Goal: Complete application form

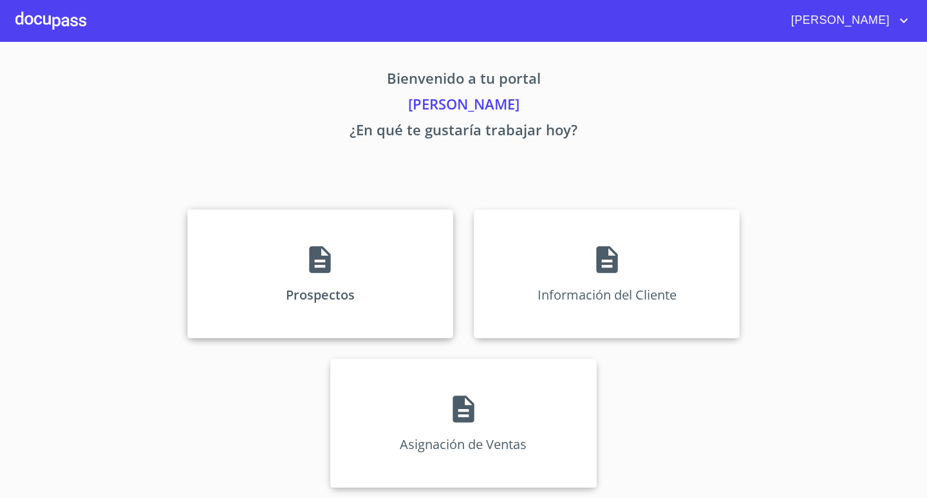
click at [318, 268] on icon at bounding box center [320, 259] width 21 height 27
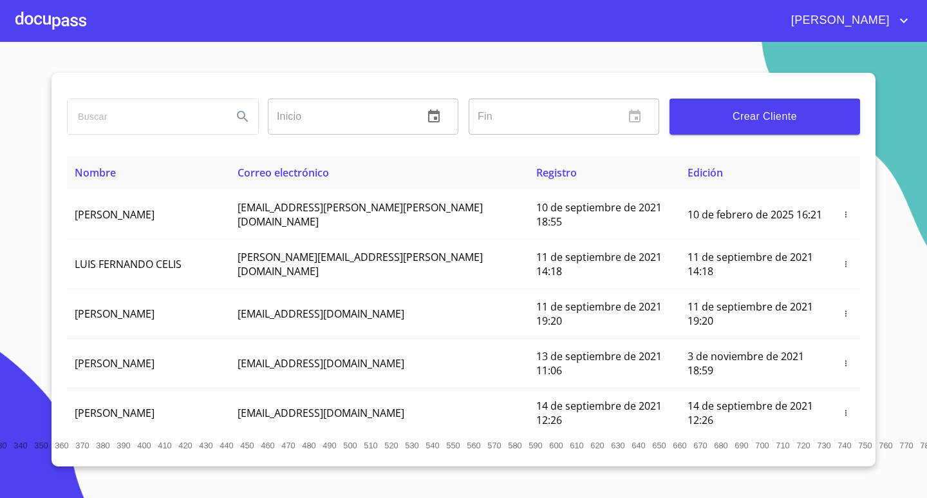
click at [165, 112] on input "search" at bounding box center [145, 116] width 154 height 35
type input "[PERSON_NAME]"
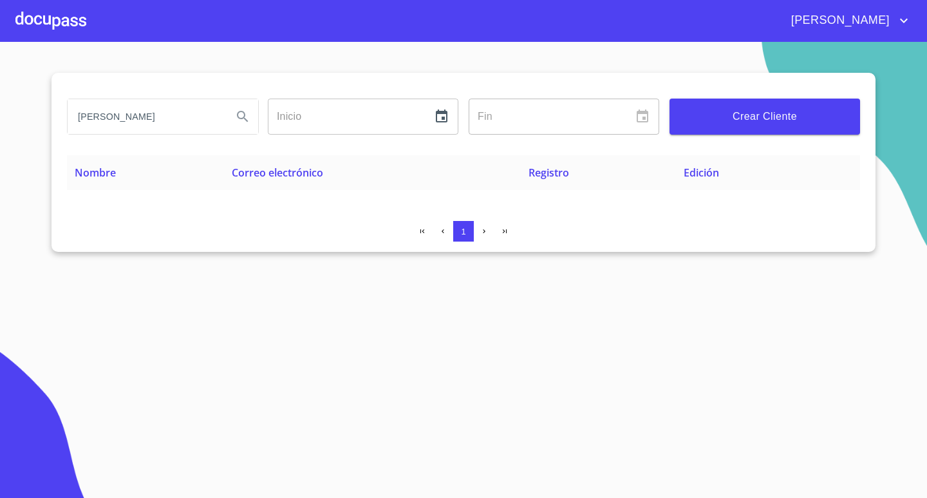
click at [755, 118] on span "Crear Cliente" at bounding box center [765, 116] width 170 height 18
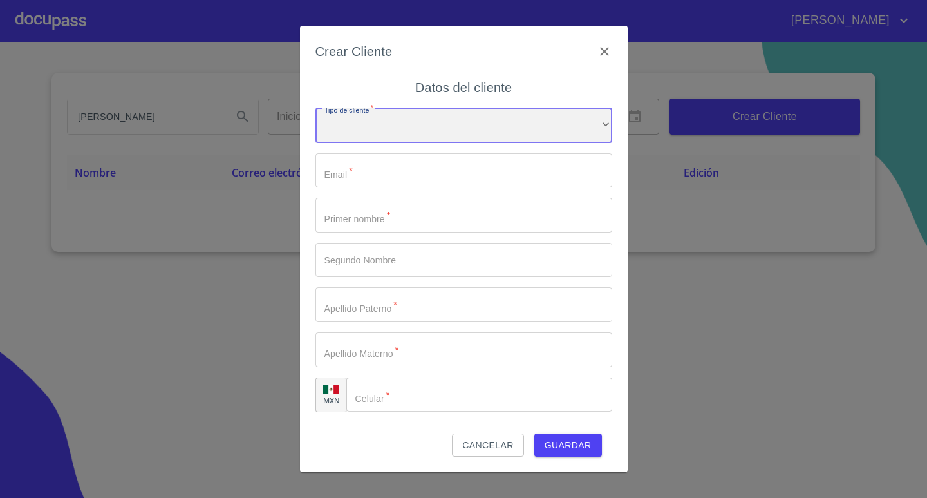
click at [398, 135] on div "​" at bounding box center [463, 125] width 297 height 35
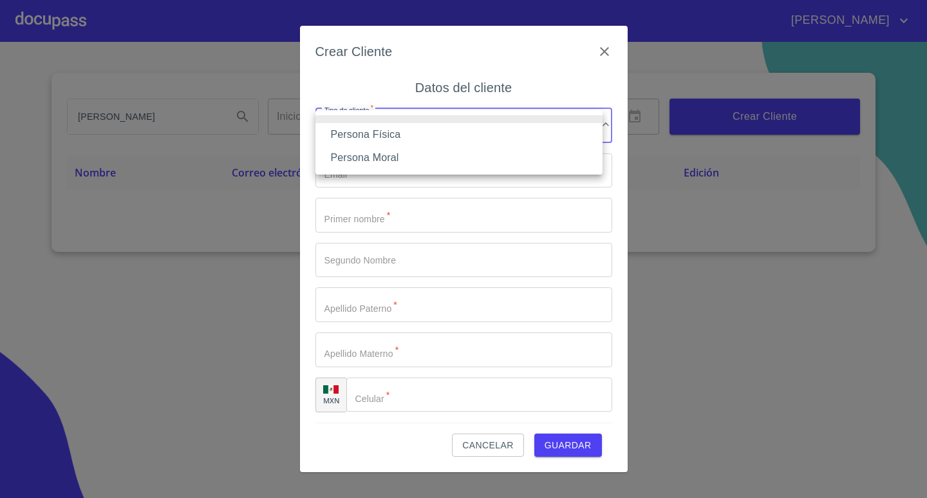
click at [389, 142] on li "Persona Física" at bounding box center [458, 134] width 287 height 23
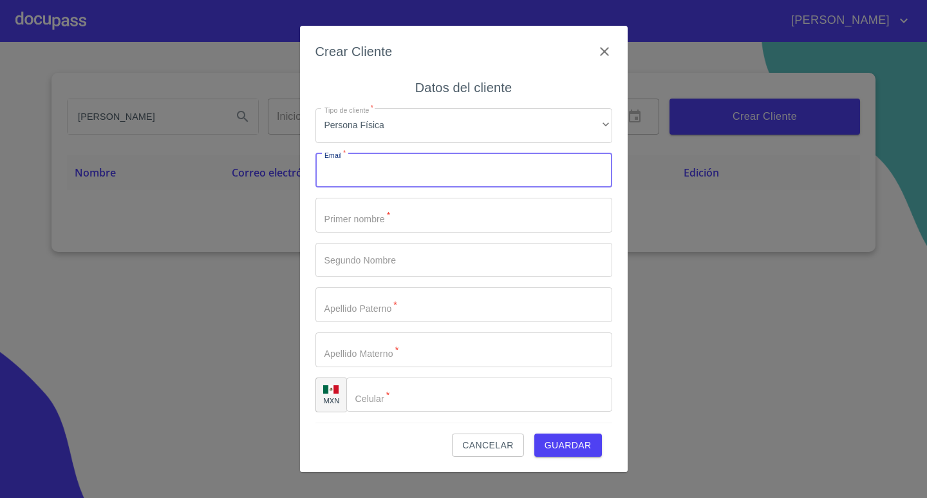
click at [391, 166] on input "Tipo de cliente   *" at bounding box center [463, 170] width 297 height 35
type input "[EMAIL_ADDRESS][DOMAIN_NAME]"
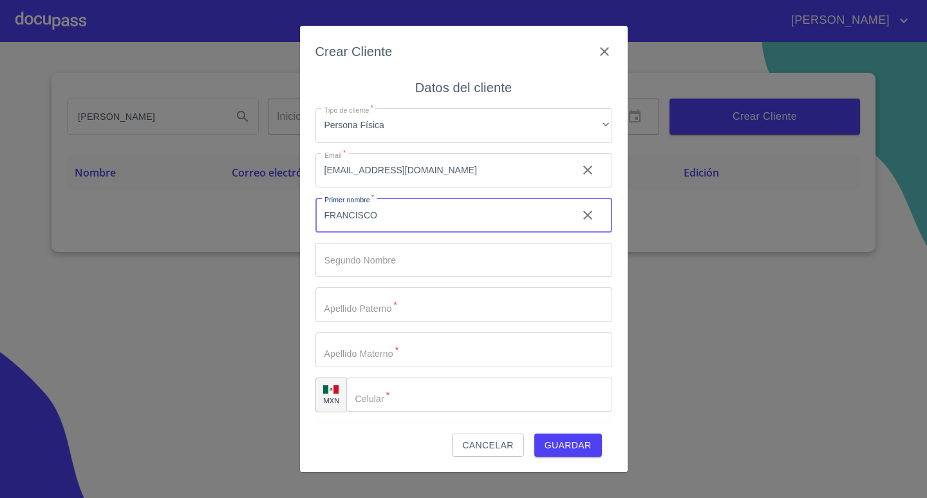
type input "FRANCISCO"
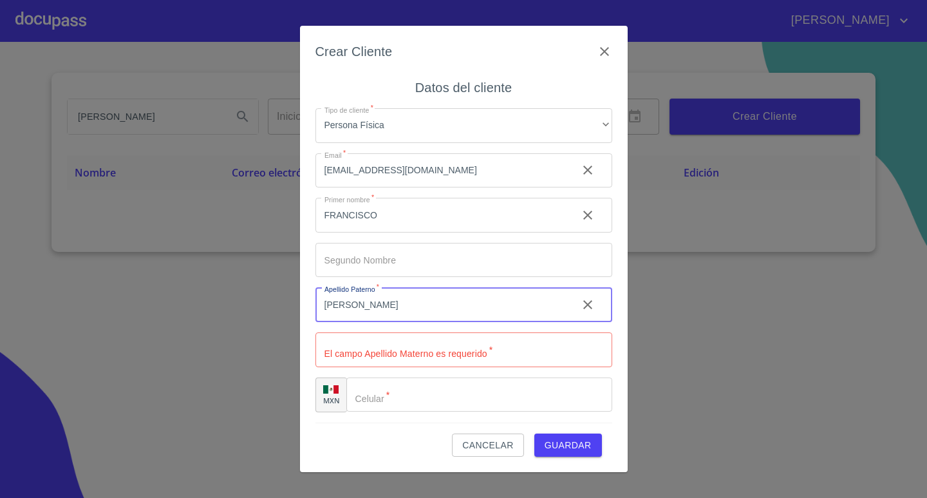
type input "[PERSON_NAME]"
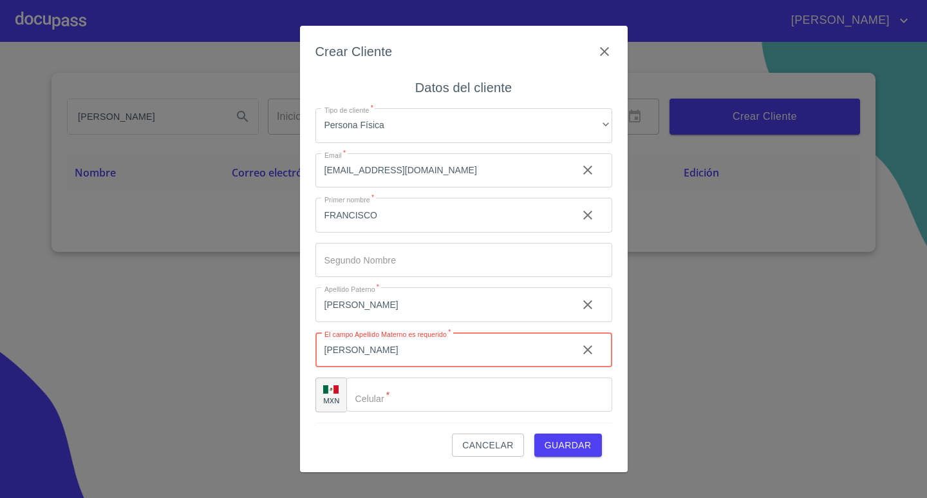
type input "[PERSON_NAME]"
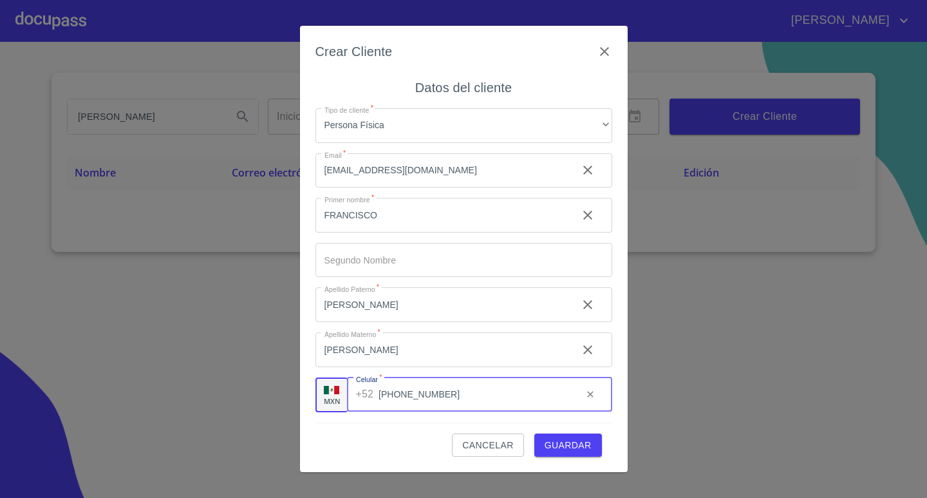
type input "[PHONE_NUMBER]"
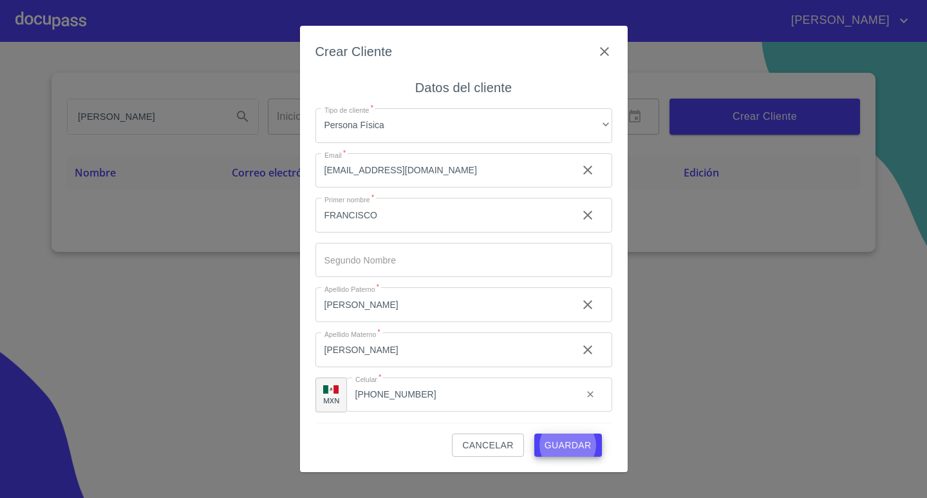
click at [534, 433] on button "Guardar" at bounding box center [568, 445] width 68 height 24
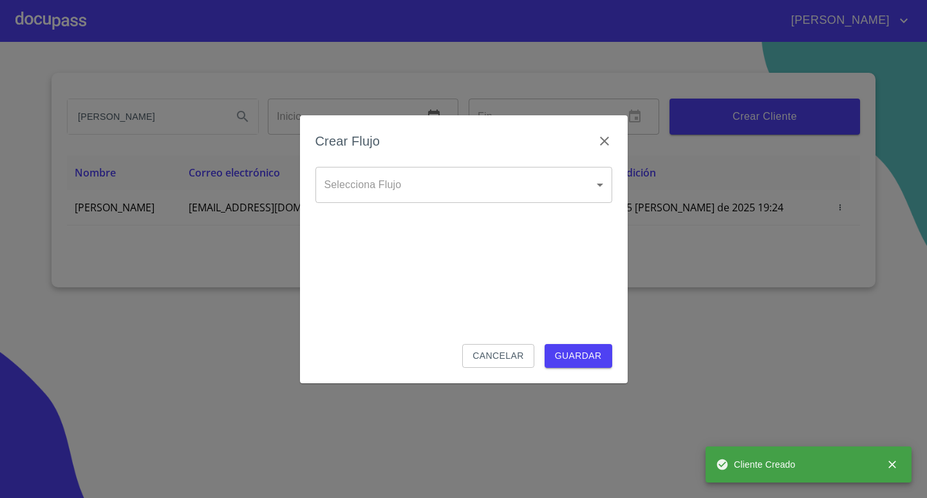
click at [485, 176] on body "[PERSON_NAME] [PERSON_NAME] Inicio ​ Fin ​ Crear Cliente Nombre Correo electrón…" at bounding box center [463, 249] width 927 height 498
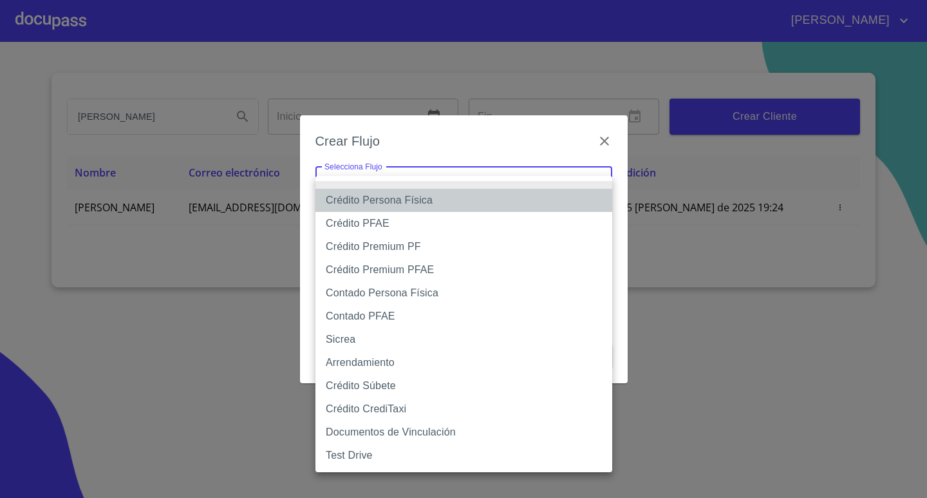
click at [444, 197] on li "Crédito Persona Física" at bounding box center [463, 200] width 297 height 23
type input "6009fb3c7d1714eb8809aa97"
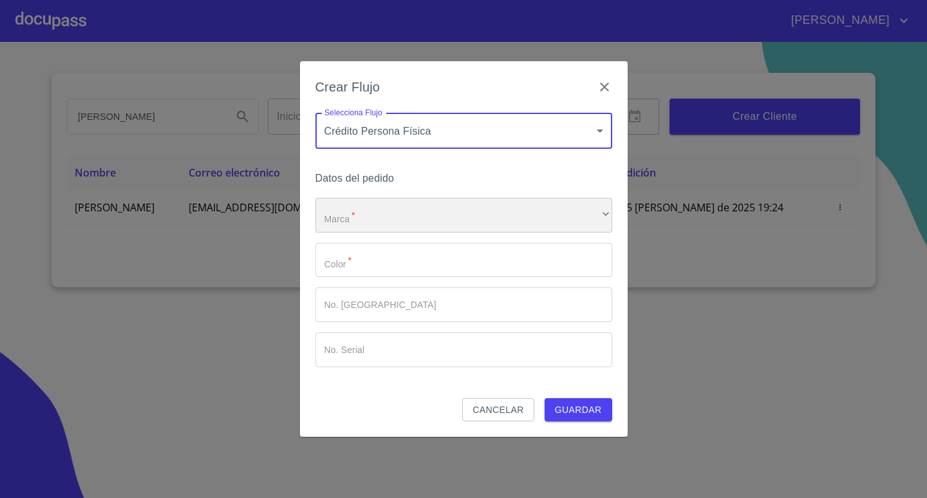
click at [436, 212] on div "​" at bounding box center [463, 215] width 297 height 35
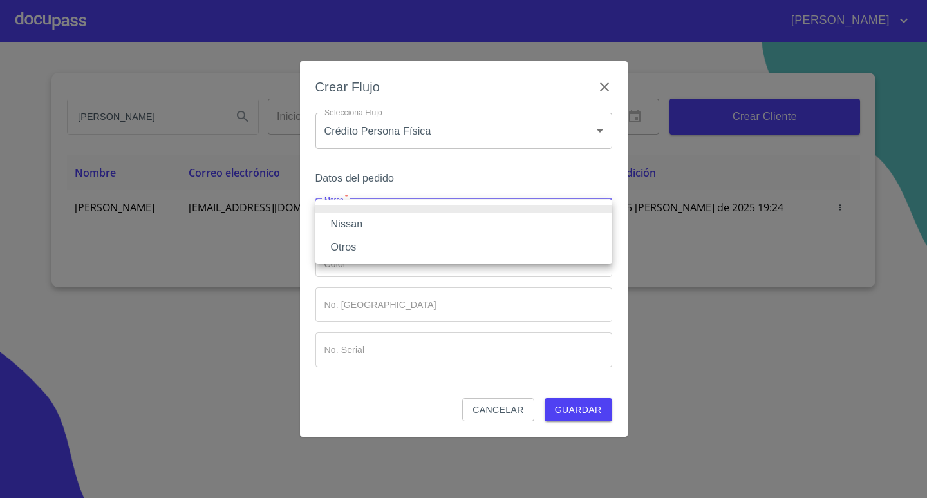
click at [422, 224] on li "Nissan" at bounding box center [463, 223] width 297 height 23
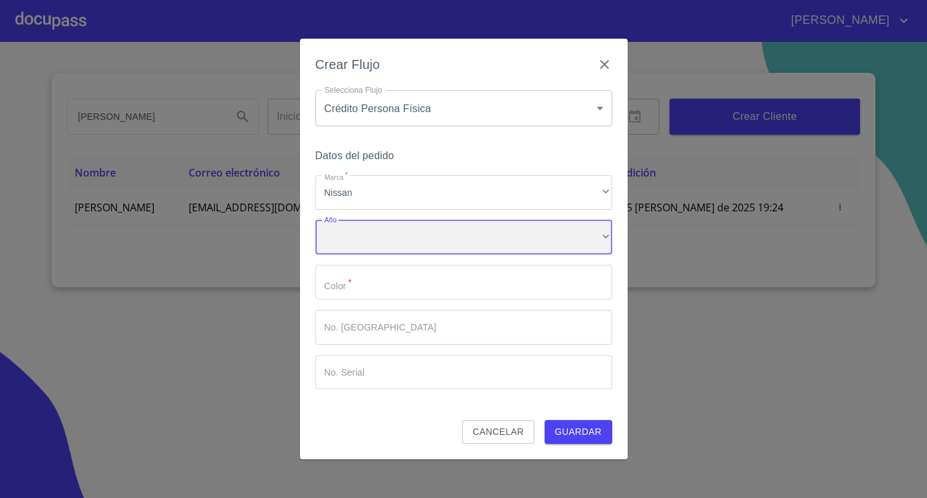
click at [421, 238] on div "​" at bounding box center [463, 237] width 297 height 35
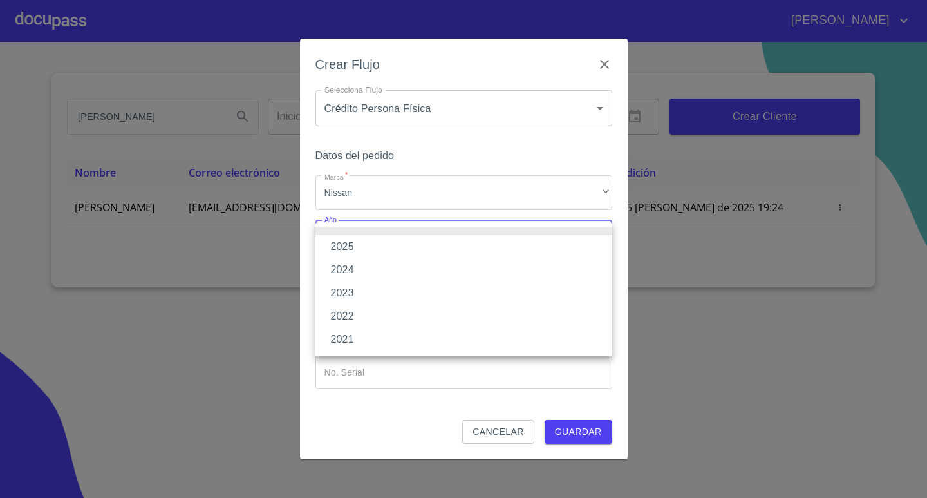
click at [409, 246] on li "2025" at bounding box center [463, 246] width 297 height 23
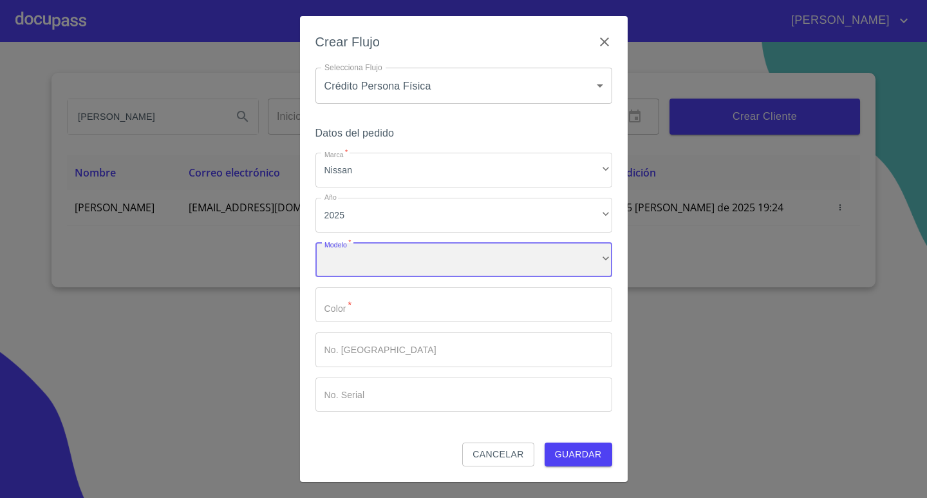
click at [412, 261] on div "​" at bounding box center [463, 260] width 297 height 35
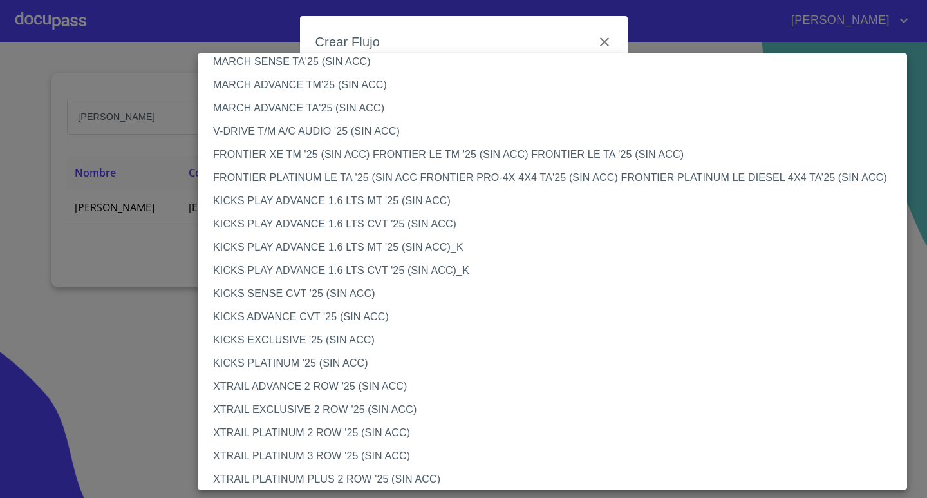
scroll to position [972, 0]
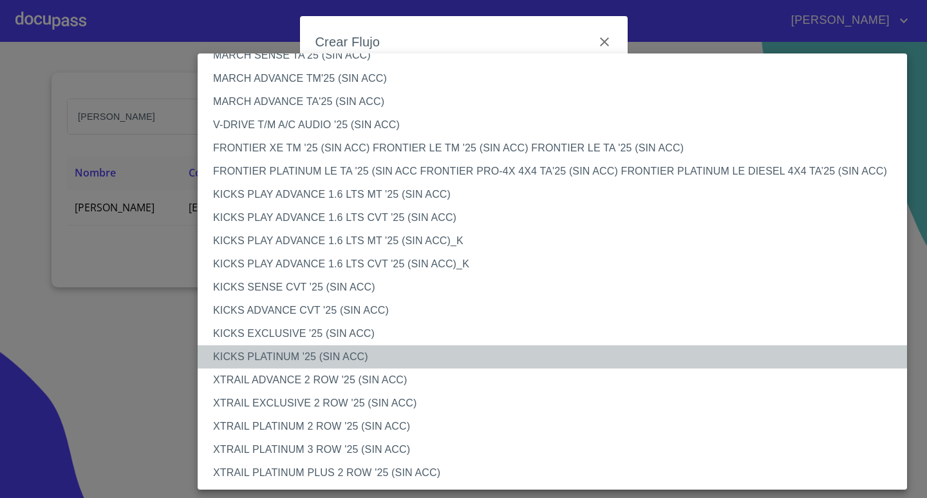
click at [317, 353] on li "KICKS PLATINUM '25 (SIN ACC)" at bounding box center [557, 356] width 719 height 23
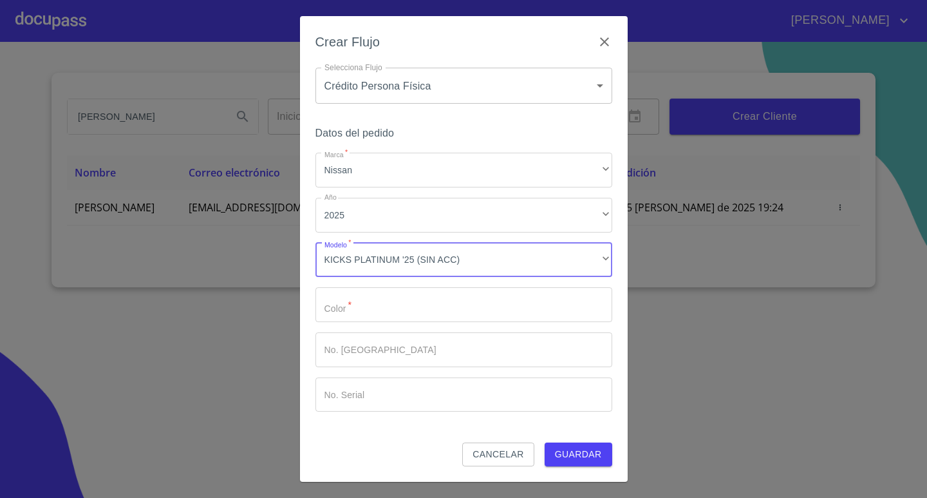
click at [402, 307] on input "Marca   *" at bounding box center [463, 304] width 297 height 35
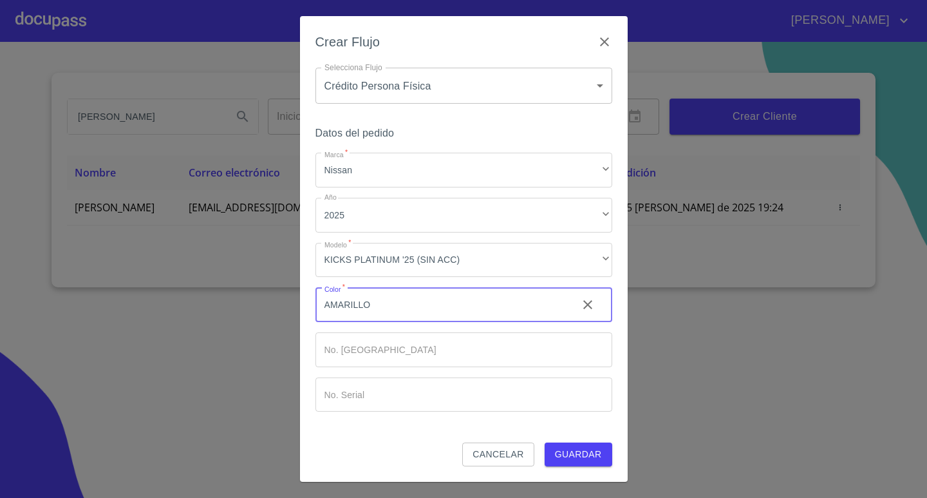
type input "AMARILLO"
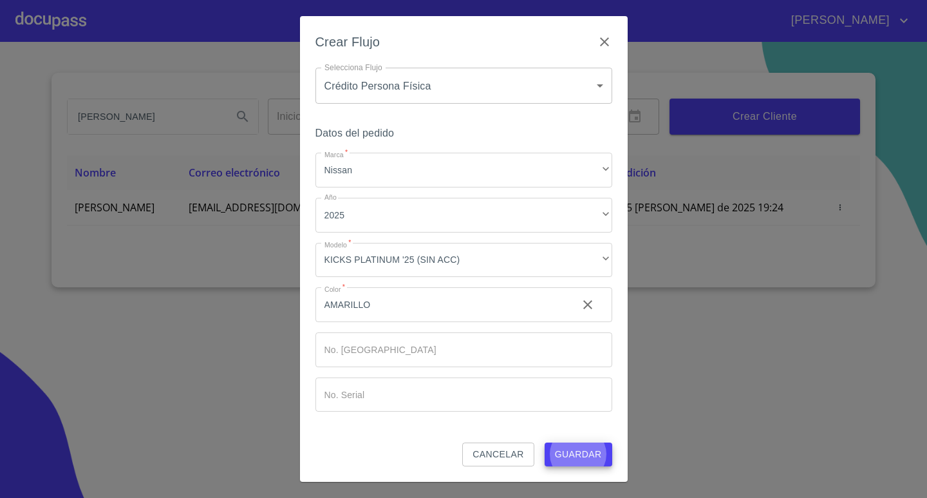
click at [544, 442] on button "Guardar" at bounding box center [578, 454] width 68 height 24
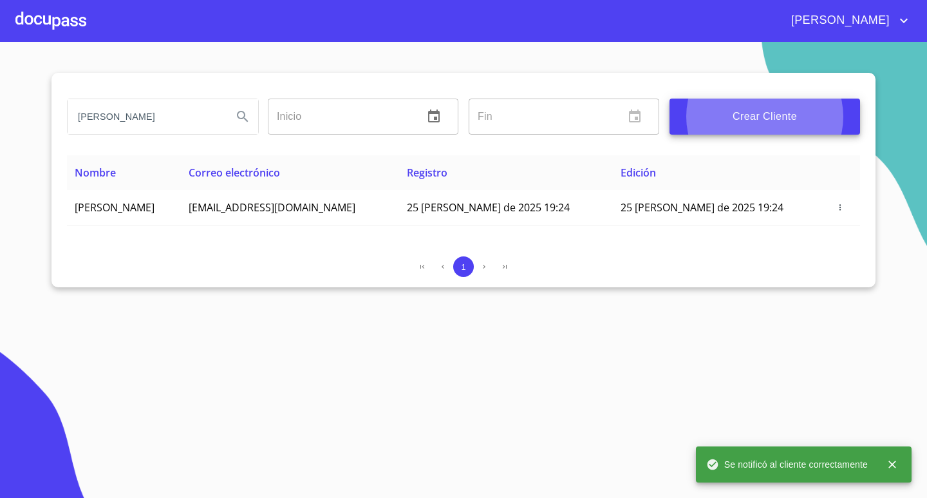
click at [69, 17] on div at bounding box center [50, 20] width 71 height 41
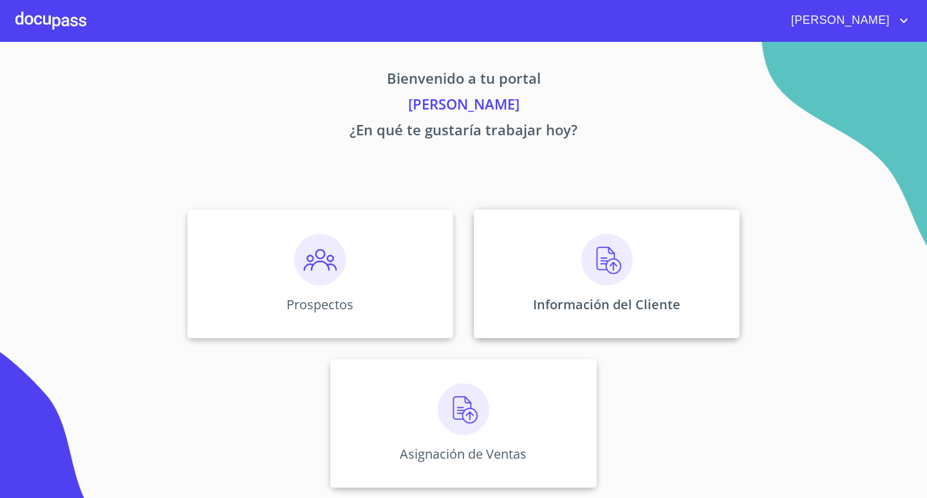
click at [620, 281] on img at bounding box center [606, 259] width 51 height 51
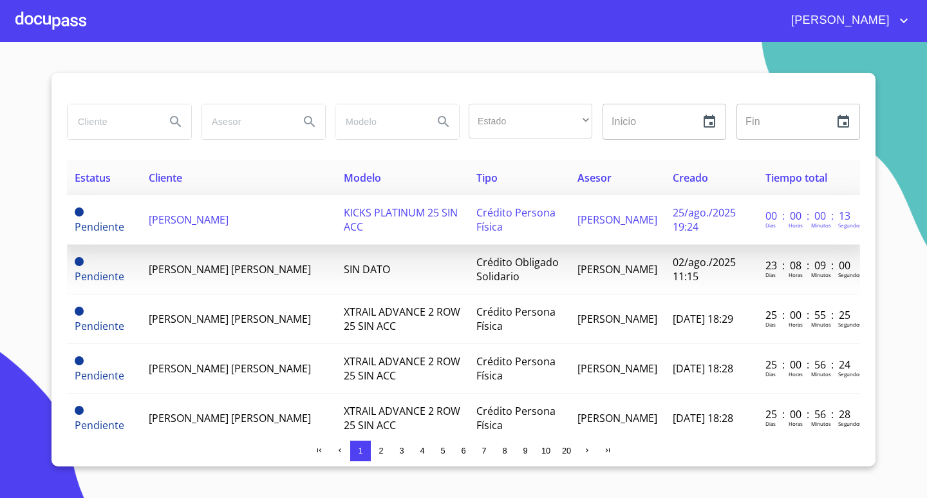
click at [249, 238] on td "[PERSON_NAME]" at bounding box center [238, 220] width 194 height 50
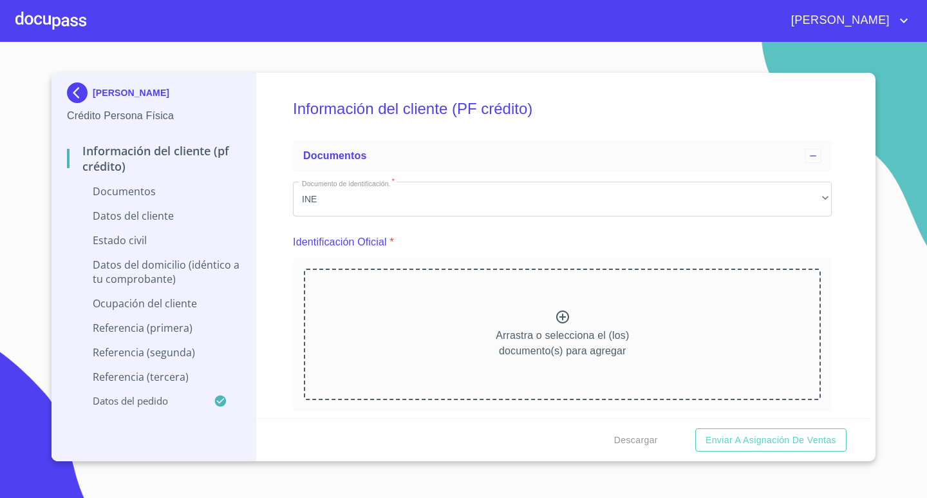
click at [555, 324] on icon at bounding box center [562, 316] width 15 height 15
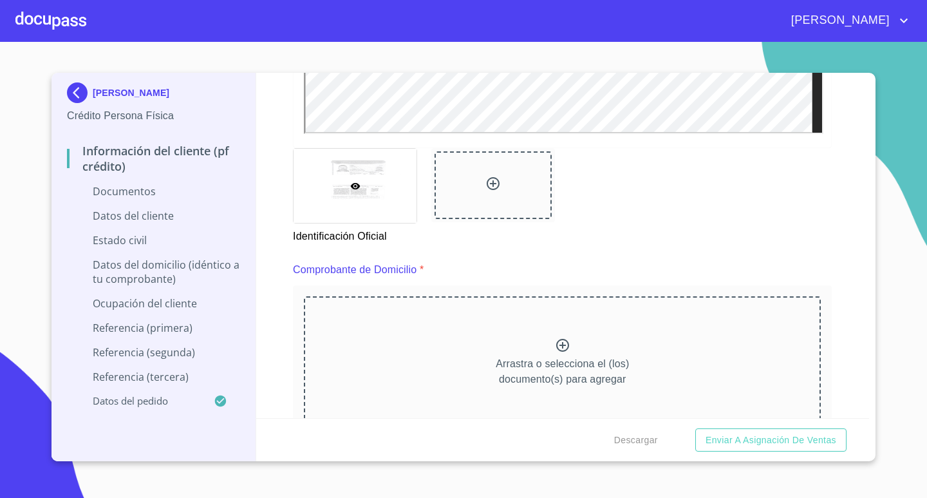
scroll to position [579, 0]
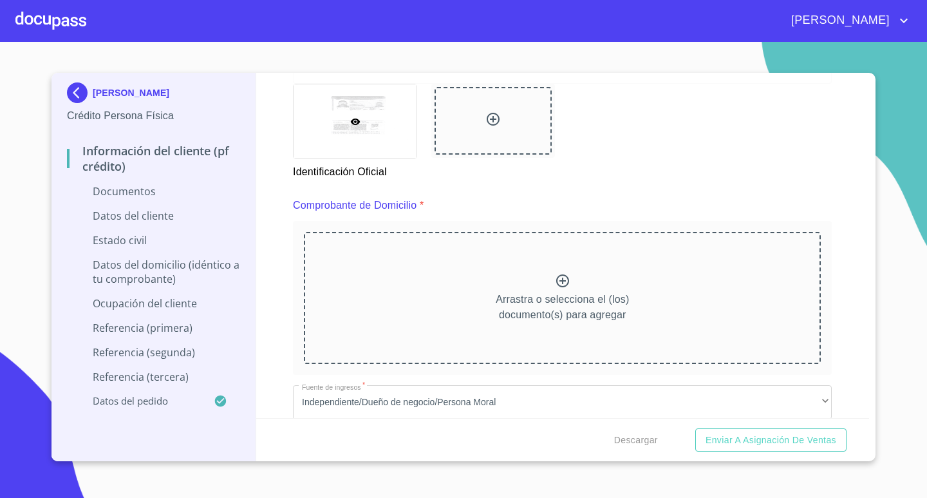
click at [628, 300] on div "Arrastra o selecciona el (los) documento(s) para agregar" at bounding box center [562, 297] width 517 height 131
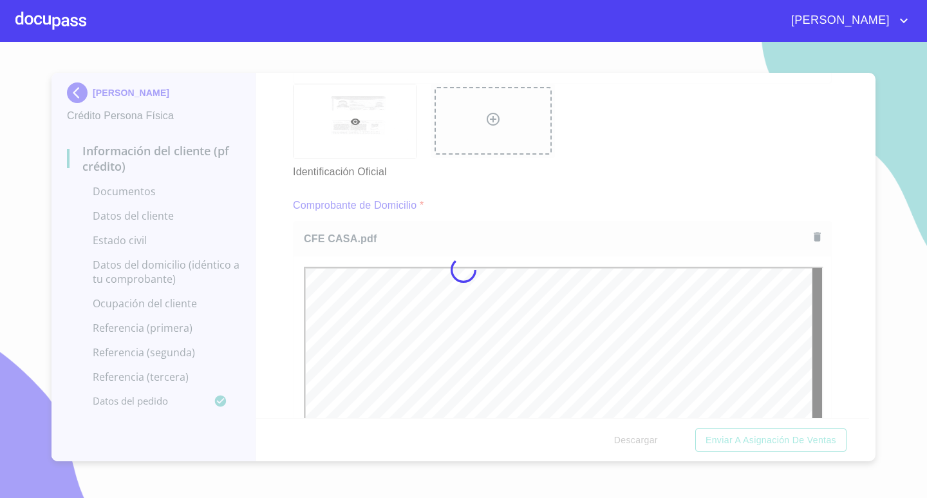
scroll to position [0, 0]
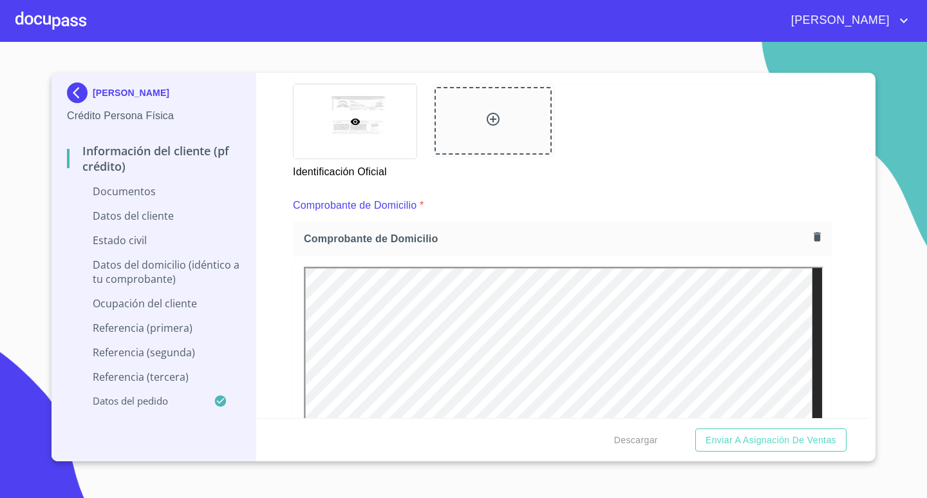
click at [836, 339] on div "Información del cliente (PF crédito) Documentos Documento de identificación.   …" at bounding box center [562, 245] width 613 height 345
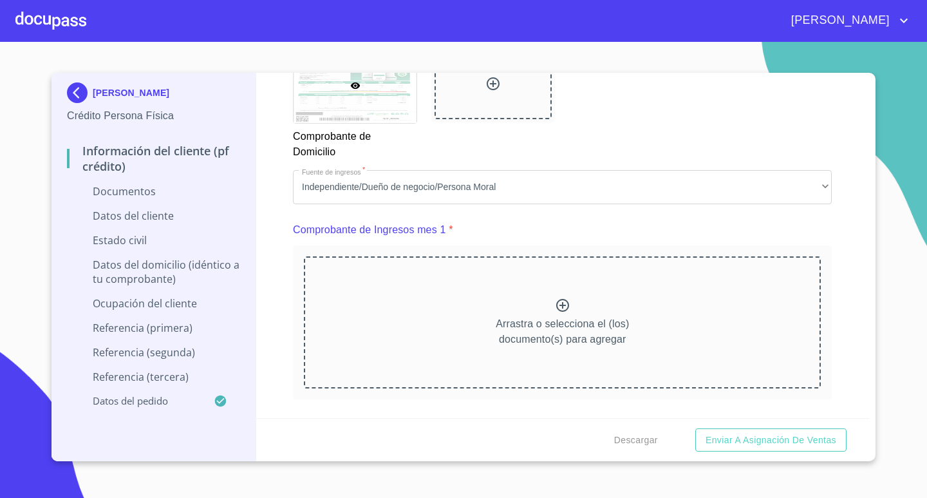
scroll to position [1223, 0]
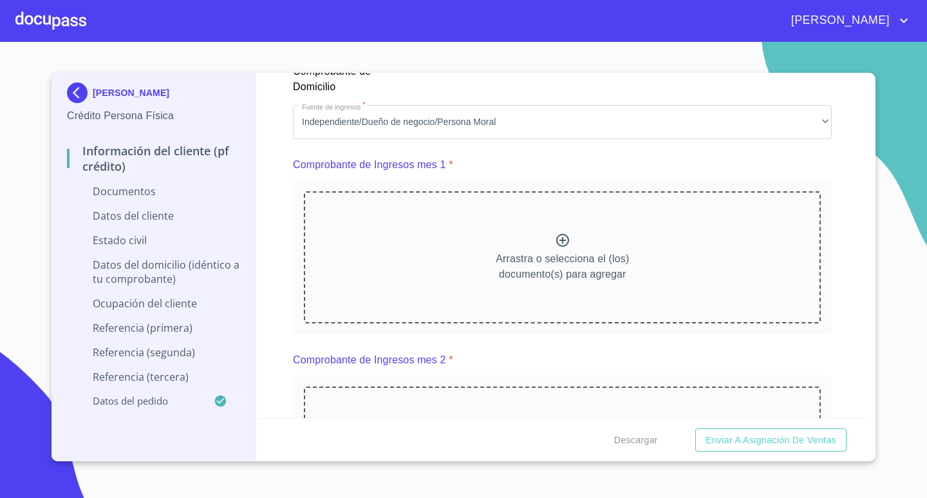
click at [488, 237] on div "Arrastra o selecciona el (los) documento(s) para agregar" at bounding box center [562, 256] width 517 height 131
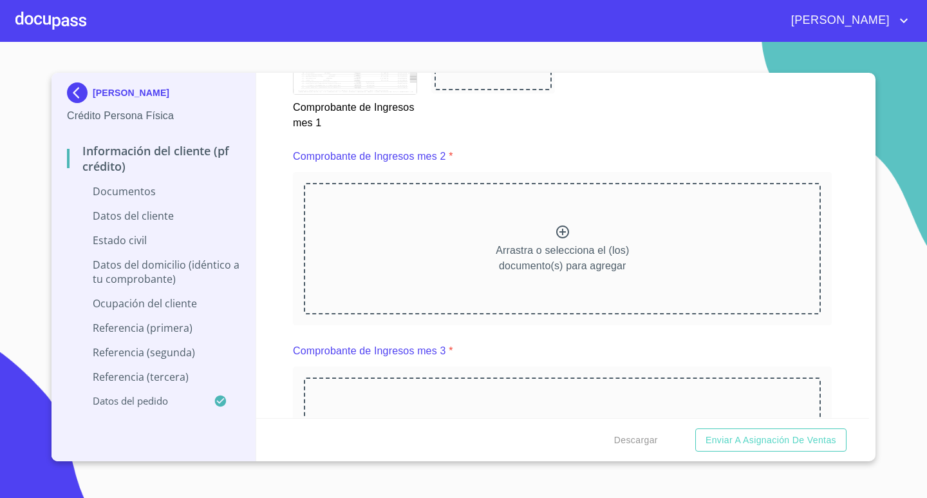
scroll to position [1802, 0]
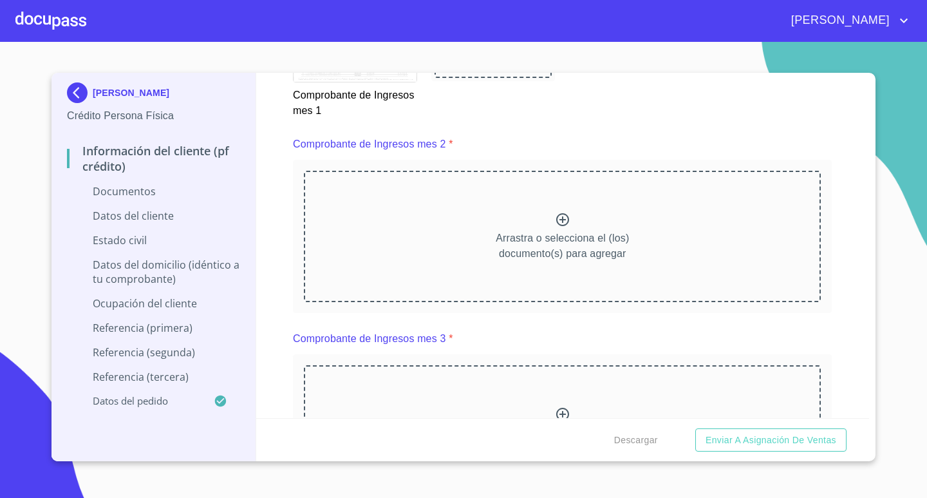
click at [706, 257] on div "Arrastra o selecciona el (los) documento(s) para agregar" at bounding box center [562, 236] width 517 height 131
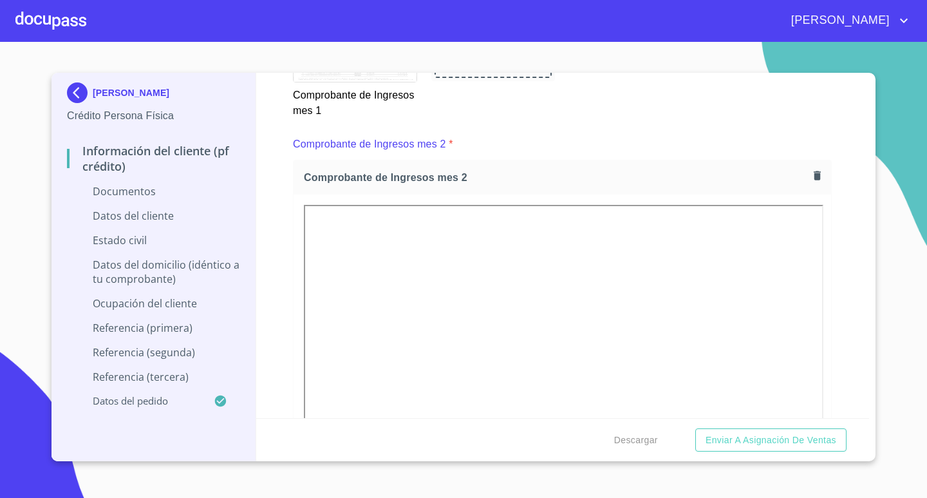
click at [850, 330] on div "Información del cliente (PF crédito) Documentos Documento de identificación.   …" at bounding box center [562, 245] width 613 height 345
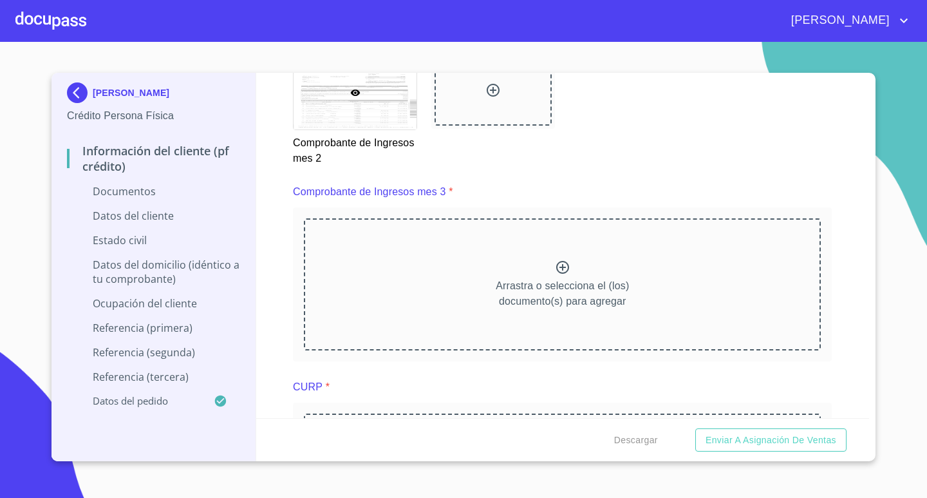
scroll to position [2317, 0]
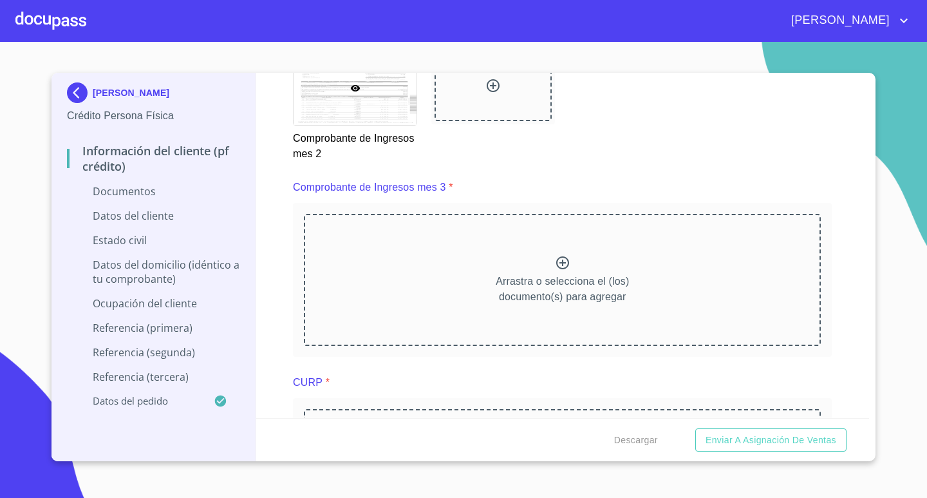
click at [685, 304] on div "Arrastra o selecciona el (los) documento(s) para agregar" at bounding box center [562, 279] width 517 height 131
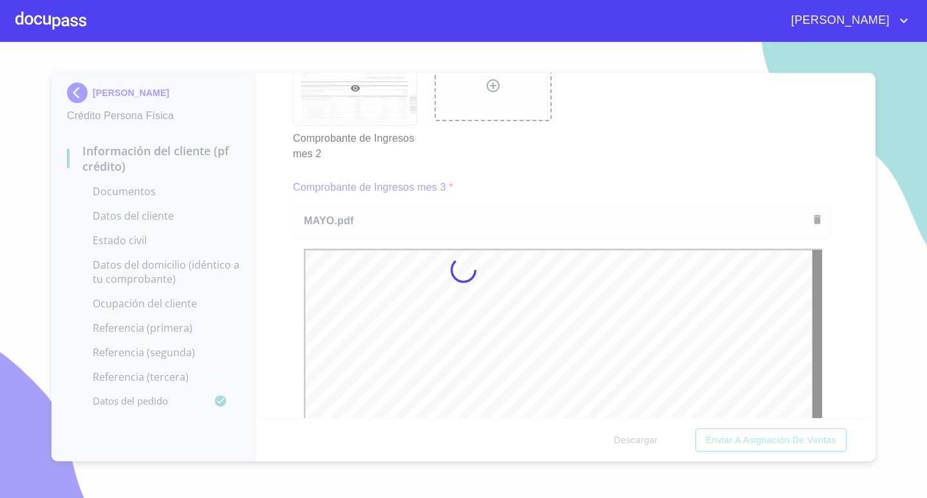
scroll to position [0, 0]
click at [825, 332] on div at bounding box center [463, 270] width 927 height 456
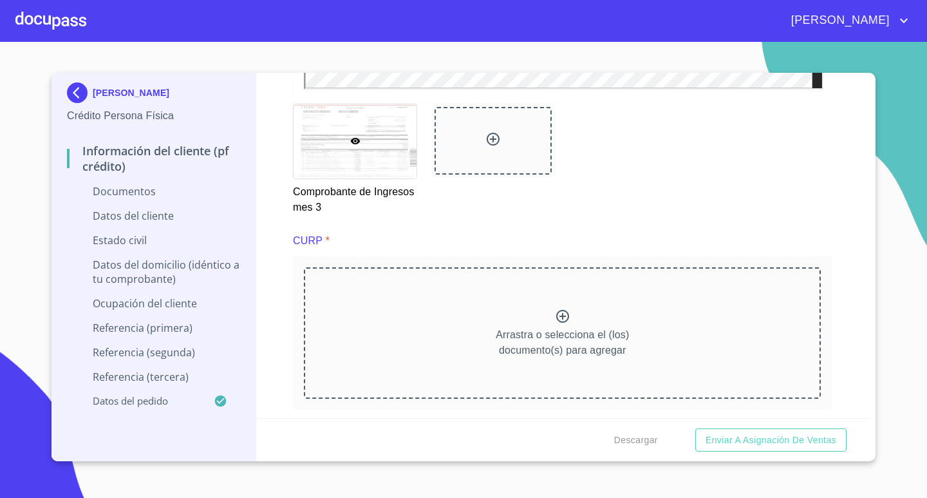
scroll to position [2832, 0]
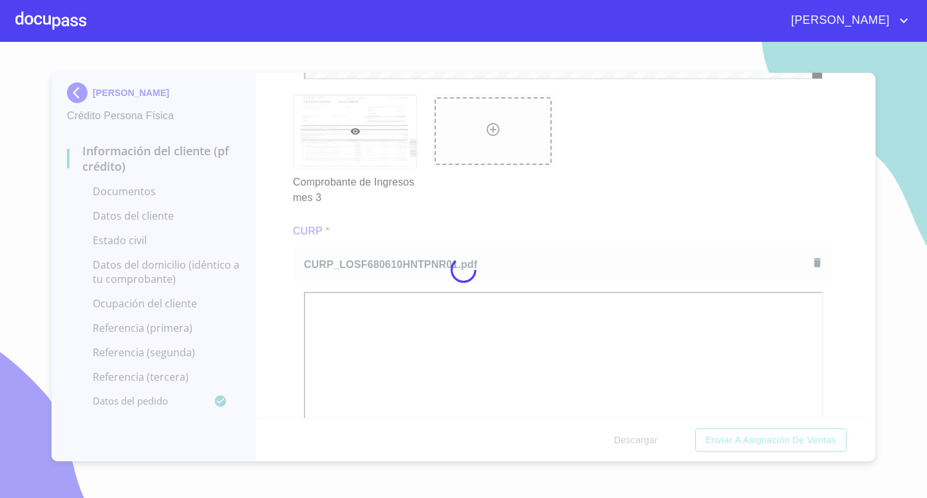
click at [832, 216] on div at bounding box center [463, 270] width 927 height 456
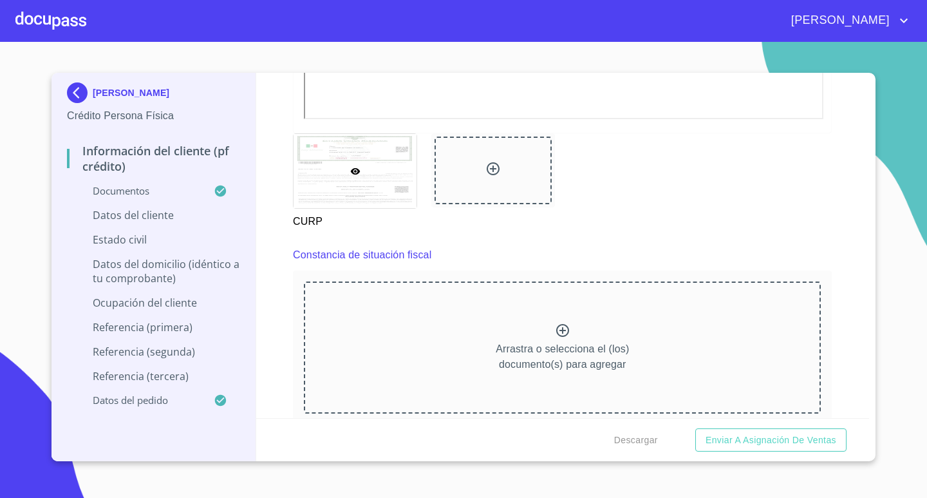
scroll to position [3347, 0]
click at [646, 322] on div "Arrastra o selecciona el (los) documento(s) para agregar" at bounding box center [562, 350] width 517 height 131
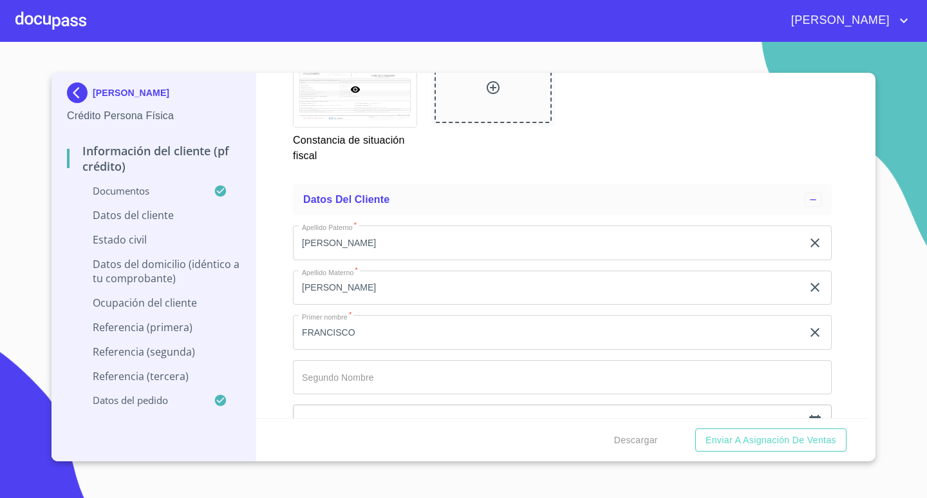
scroll to position [4055, 0]
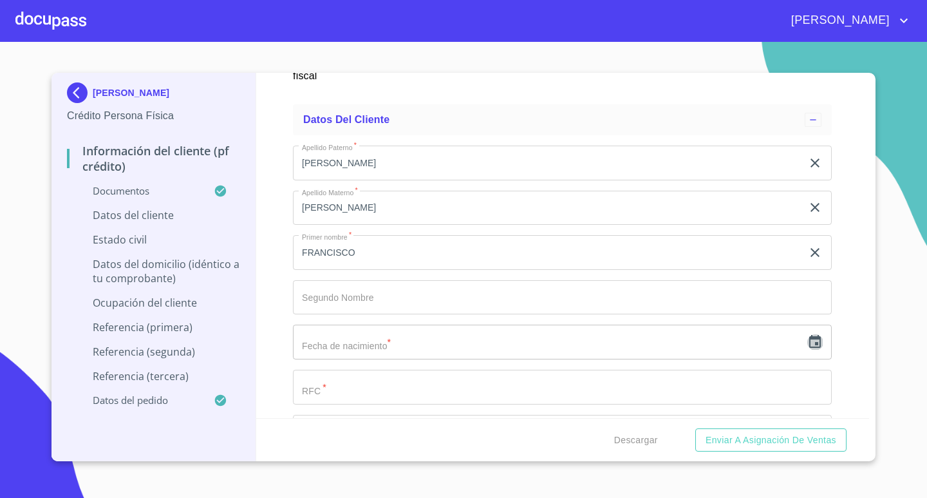
click at [807, 344] on icon "button" at bounding box center [814, 341] width 15 height 15
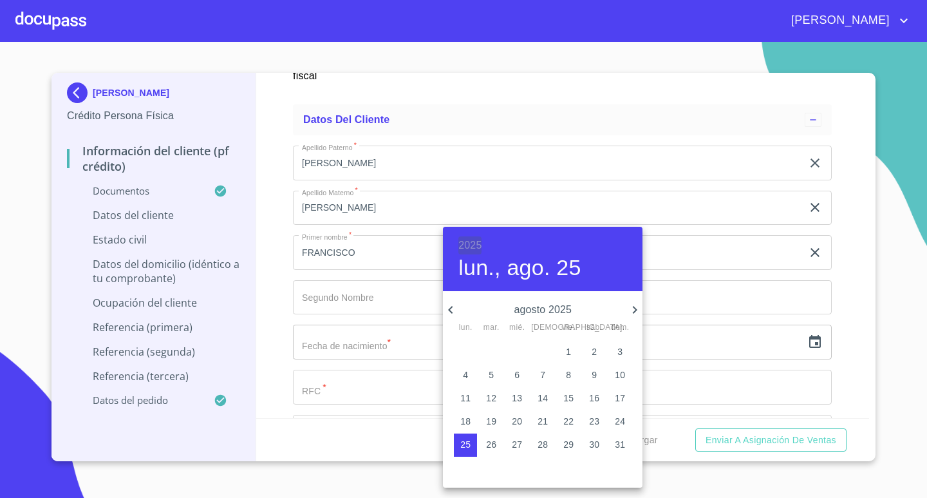
click at [468, 243] on h6 "2025" at bounding box center [469, 245] width 23 height 18
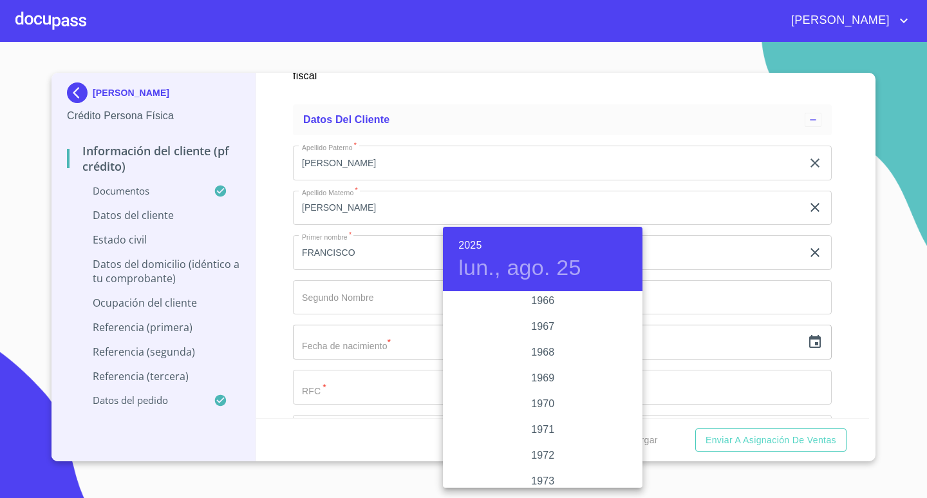
scroll to position [1045, 0]
click at [556, 367] on div "1968" at bounding box center [543, 368] width 200 height 26
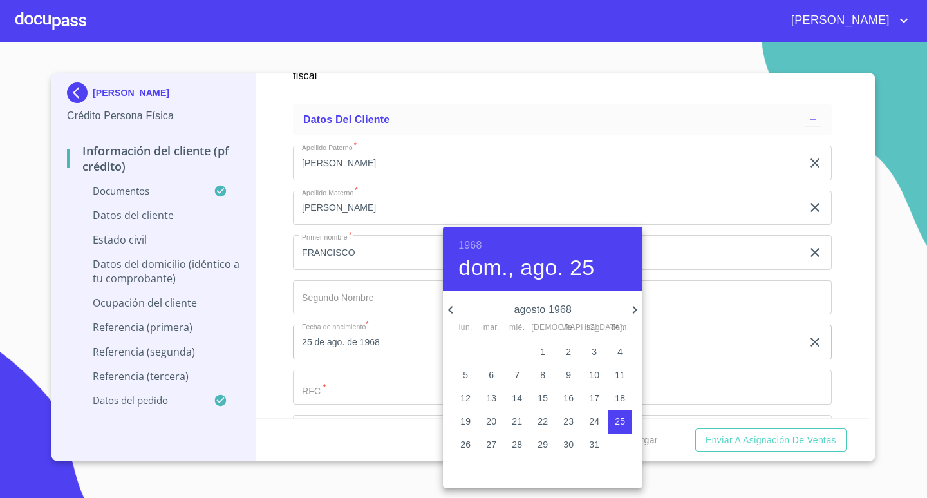
click at [451, 307] on icon "button" at bounding box center [450, 310] width 5 height 8
click at [464, 400] on p "10" at bounding box center [465, 397] width 10 height 13
type input "10 de jun. de 1968"
click at [839, 357] on div at bounding box center [463, 249] width 927 height 498
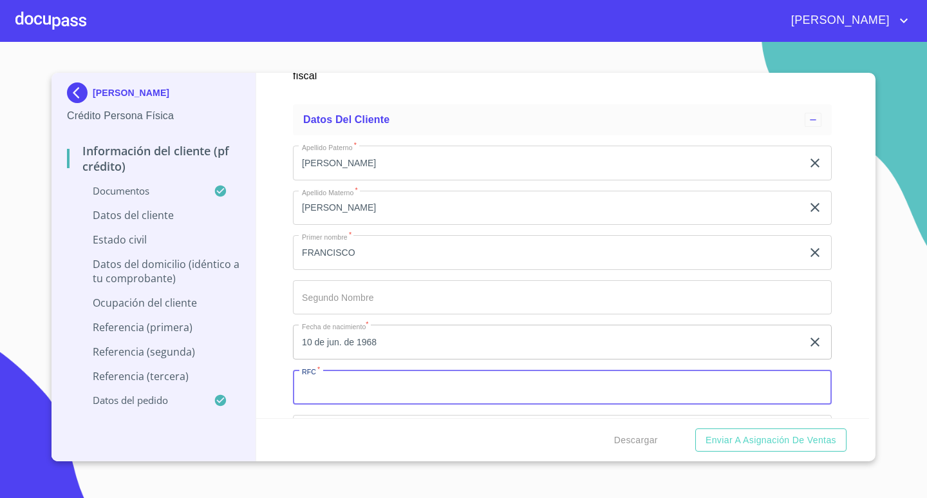
click at [564, 387] on input "Documento de identificación.   *" at bounding box center [562, 386] width 539 height 35
drag, startPoint x: 564, startPoint y: 387, endPoint x: 286, endPoint y: 388, distance: 278.0
click at [290, 388] on div "Información del cliente (PF crédito) Documentos Documento de identificación.   …" at bounding box center [562, 245] width 613 height 345
type input "LOSF6806103T6"
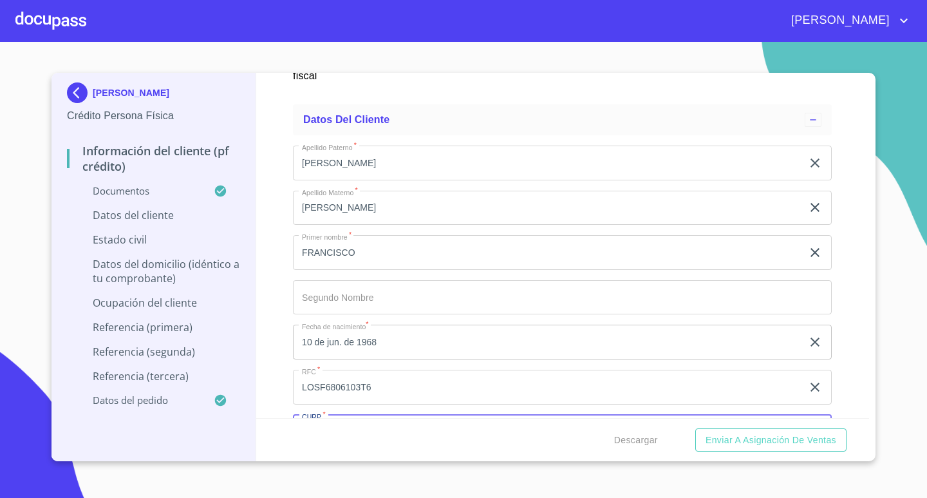
scroll to position [4086, 0]
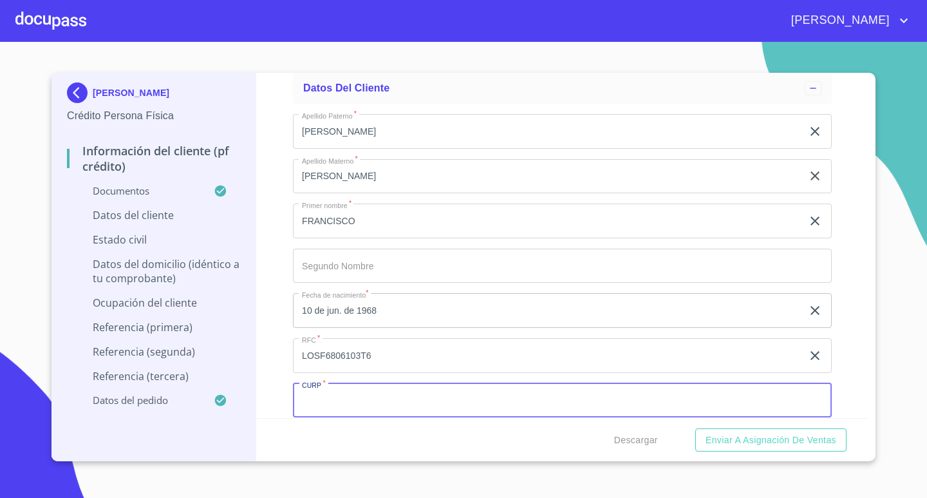
paste input "LOSF6806103T6"
type input "LOSF680610HNTPNR01"
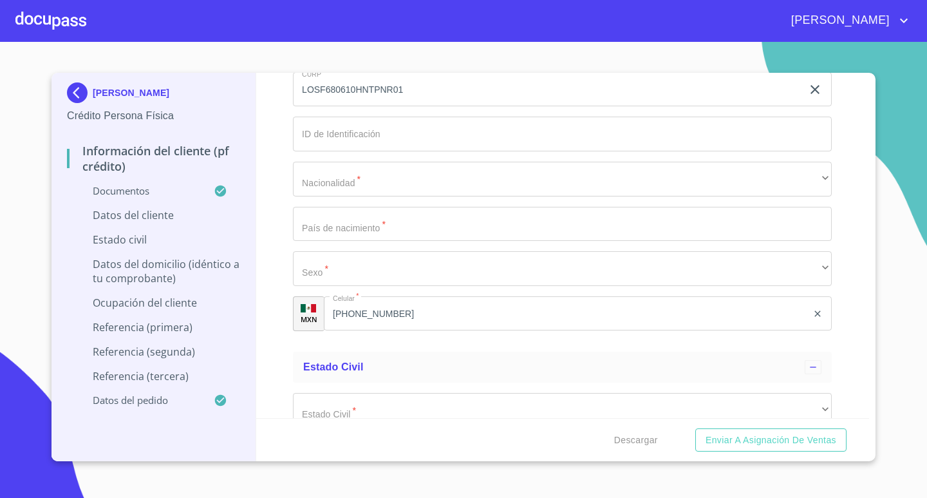
scroll to position [4377, 0]
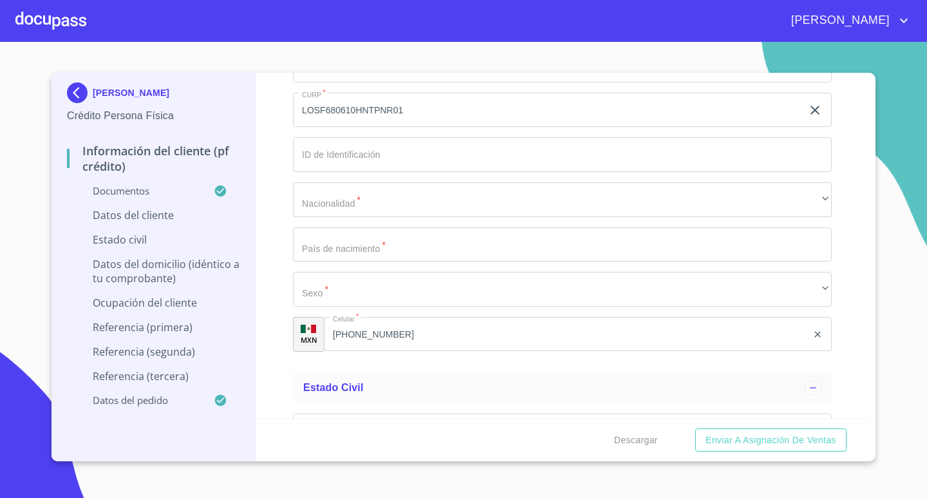
click at [529, 164] on input "Documento de identificación.   *" at bounding box center [562, 154] width 539 height 35
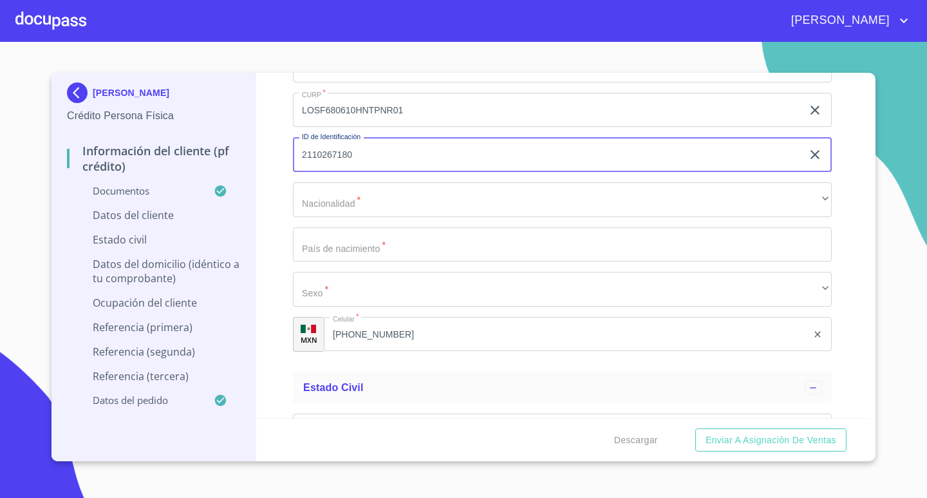
type input "2110267180"
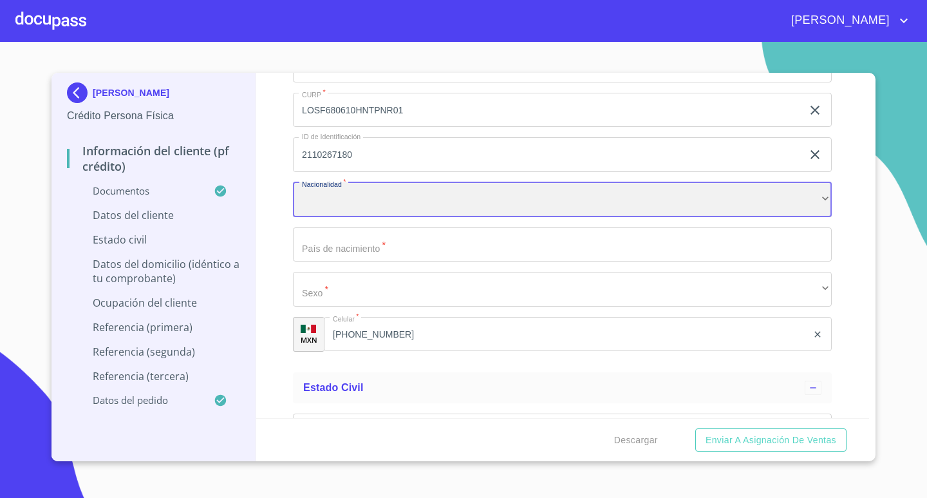
click at [772, 203] on div "​" at bounding box center [562, 199] width 539 height 35
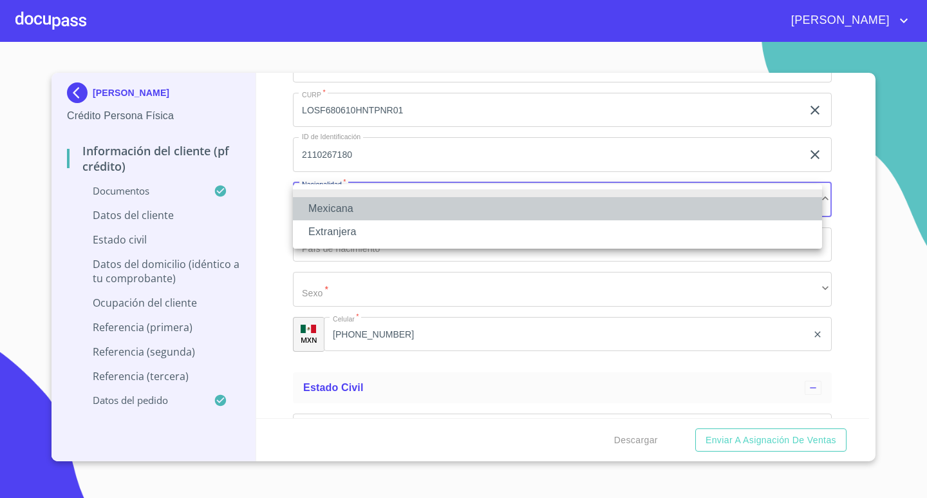
click at [419, 209] on li "Mexicana" at bounding box center [557, 208] width 529 height 23
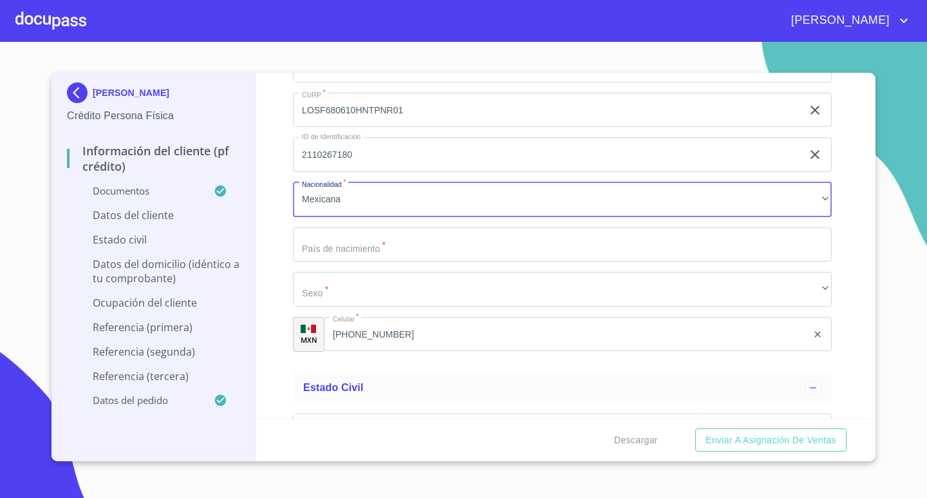
click at [430, 239] on input "Documento de identificación.   *" at bounding box center [562, 244] width 539 height 35
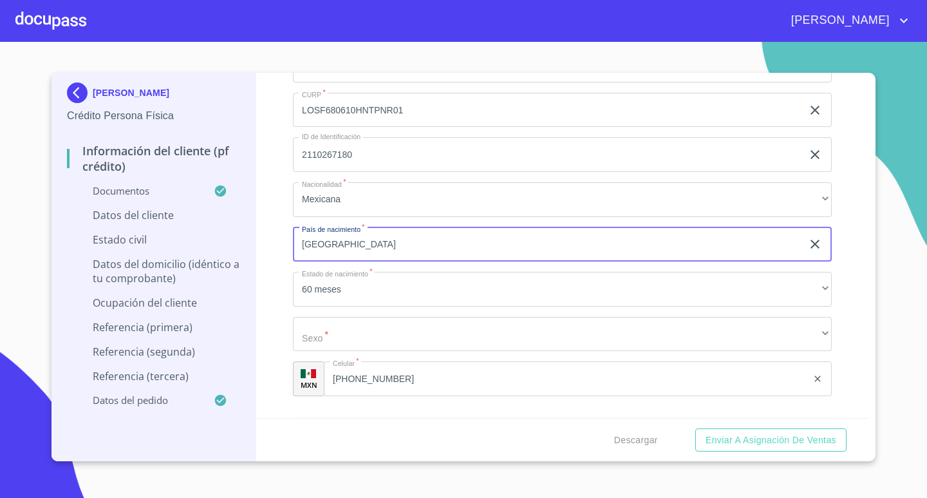
type input "[GEOGRAPHIC_DATA]"
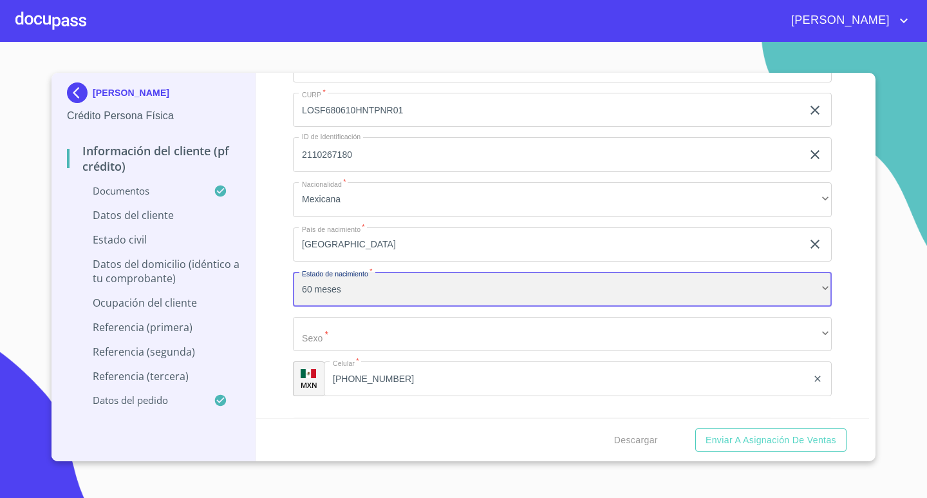
click at [474, 279] on div "60 meses" at bounding box center [562, 289] width 539 height 35
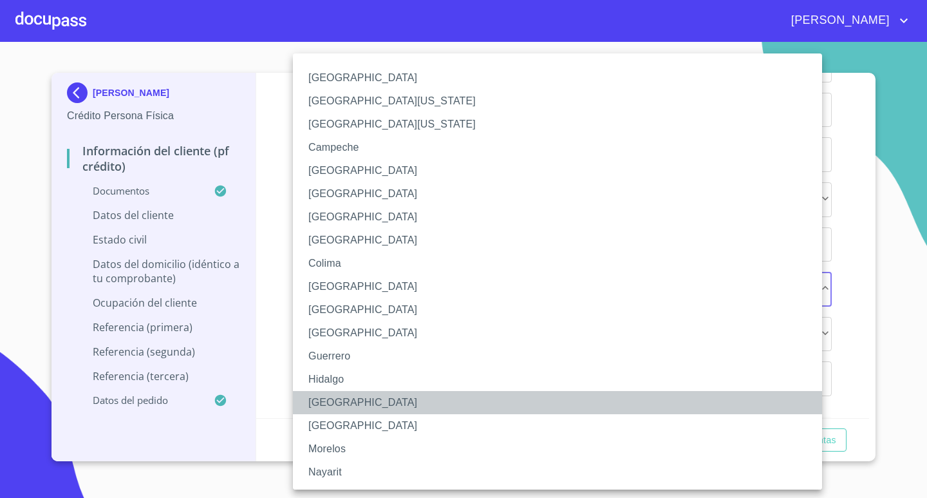
click at [375, 403] on li "[GEOGRAPHIC_DATA]" at bounding box center [562, 402] width 539 height 23
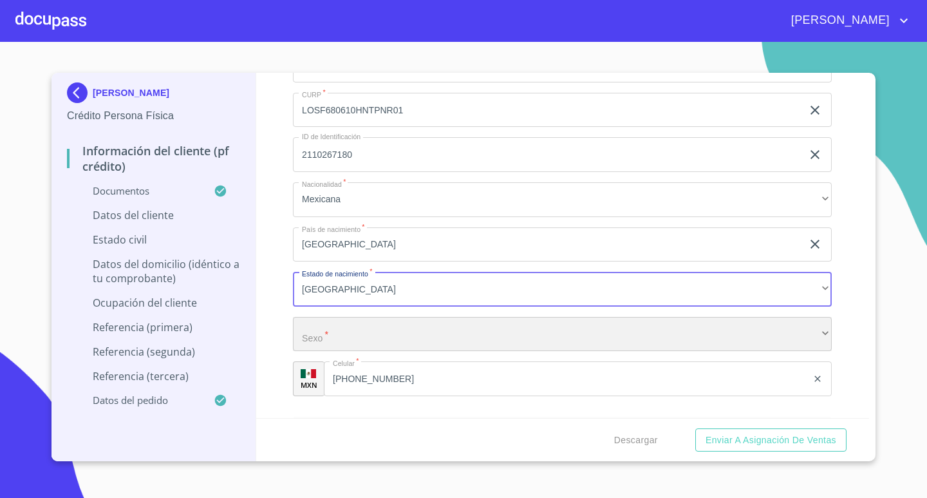
click at [438, 320] on div "​" at bounding box center [562, 334] width 539 height 35
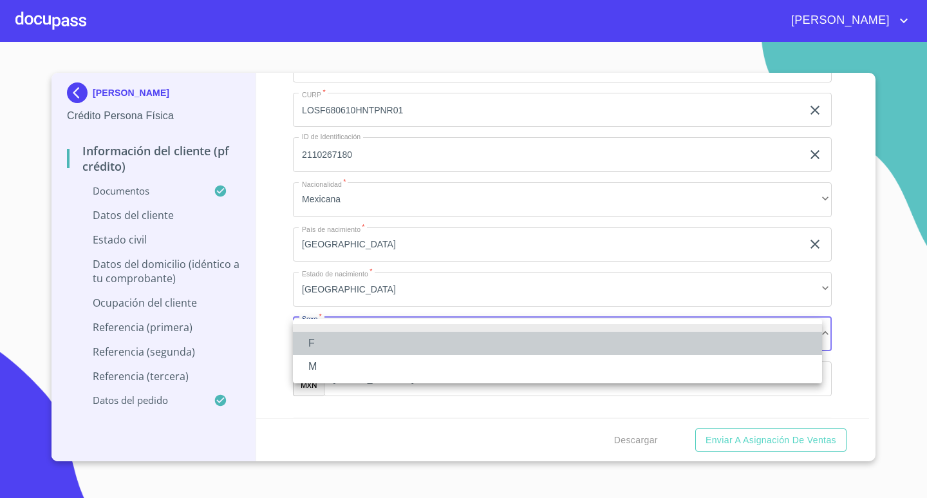
click at [398, 344] on li "F" at bounding box center [557, 342] width 529 height 23
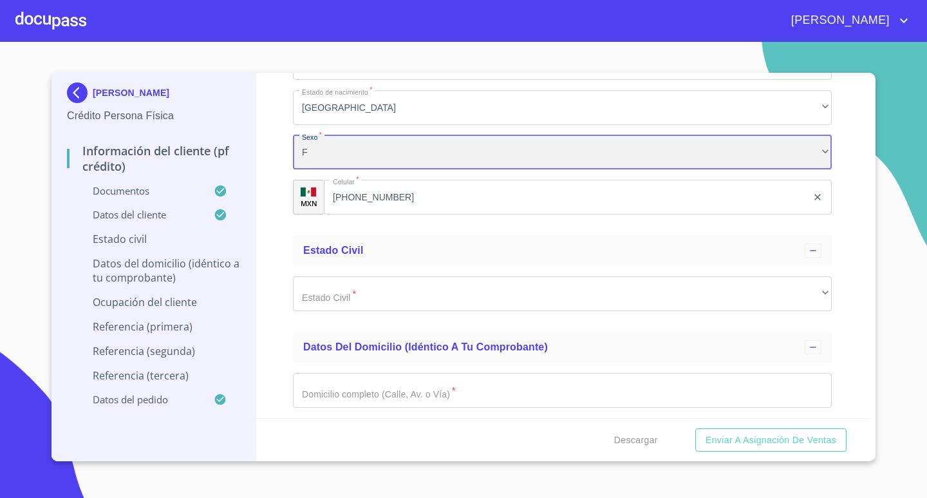
scroll to position [4570, 0]
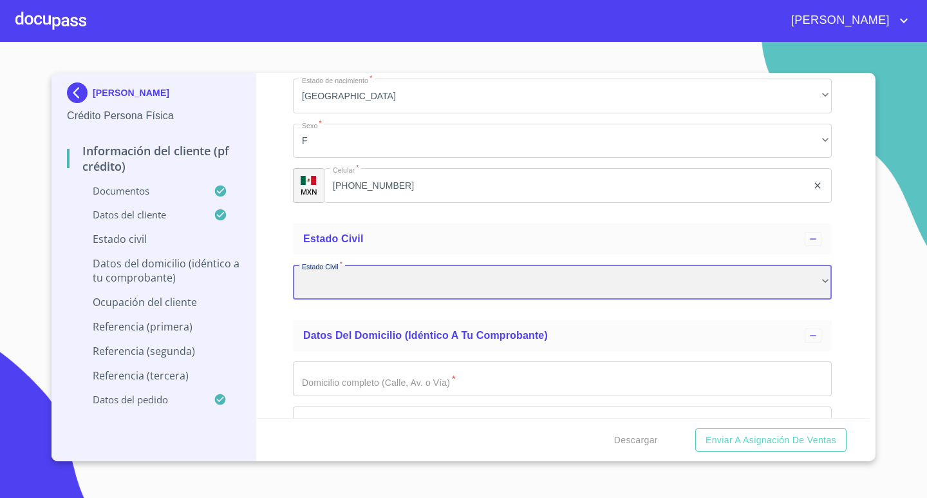
click at [422, 268] on div "​" at bounding box center [562, 282] width 539 height 35
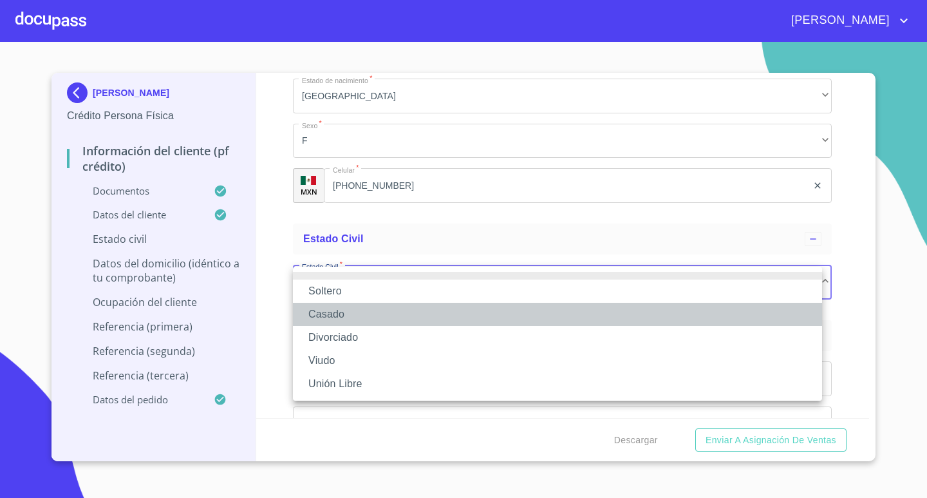
click at [365, 308] on li "Casado" at bounding box center [557, 313] width 529 height 23
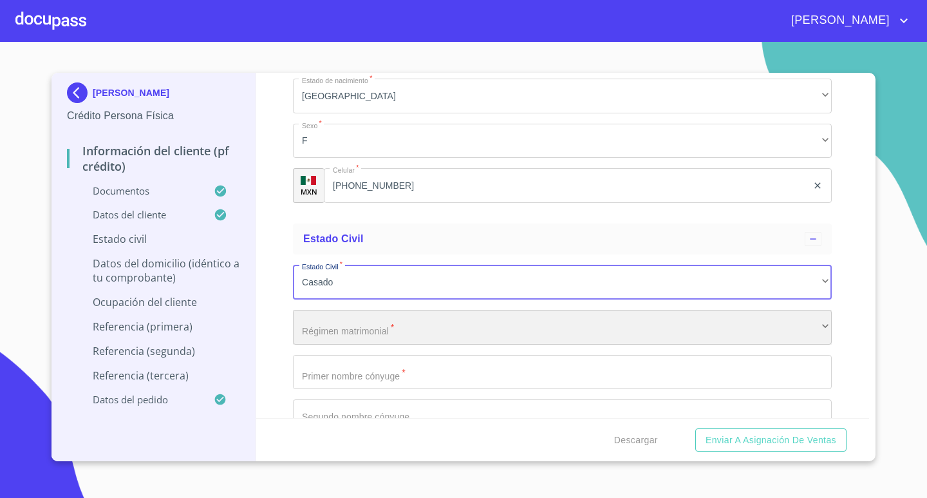
click at [433, 310] on div "​" at bounding box center [562, 327] width 539 height 35
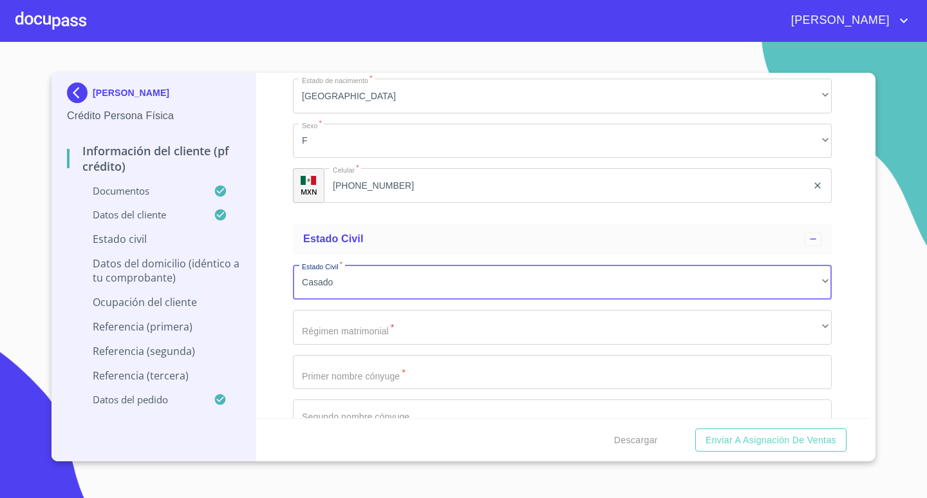
scroll to position [4698, 0]
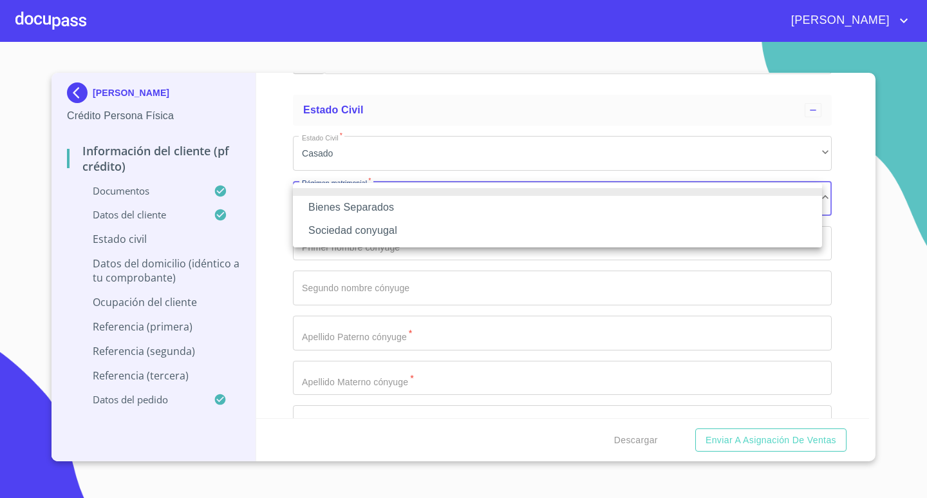
click at [405, 227] on li "Sociedad conyugal" at bounding box center [557, 230] width 529 height 23
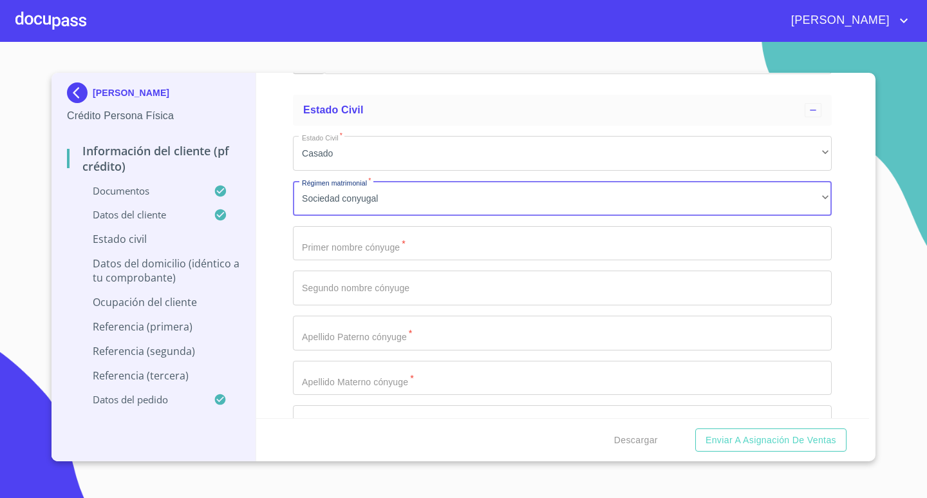
click at [429, 246] on input "Documento de identificación.   *" at bounding box center [562, 243] width 539 height 35
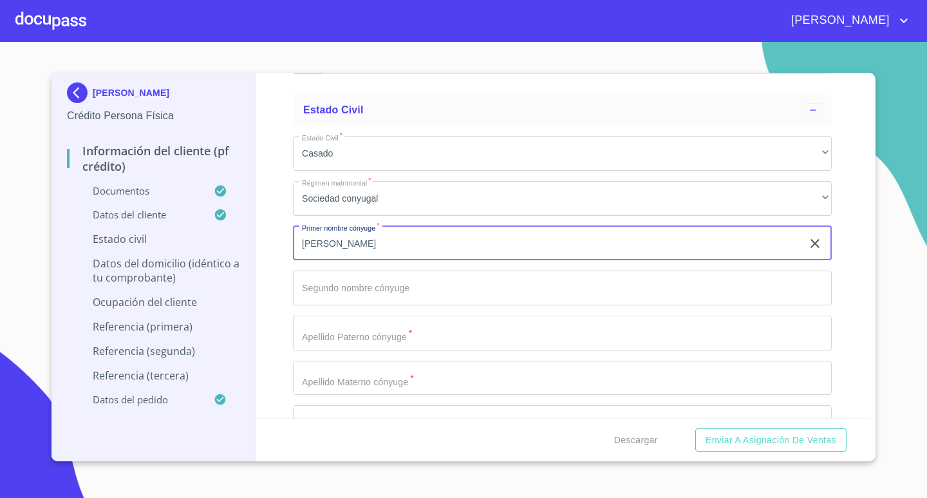
type input "[PERSON_NAME]"
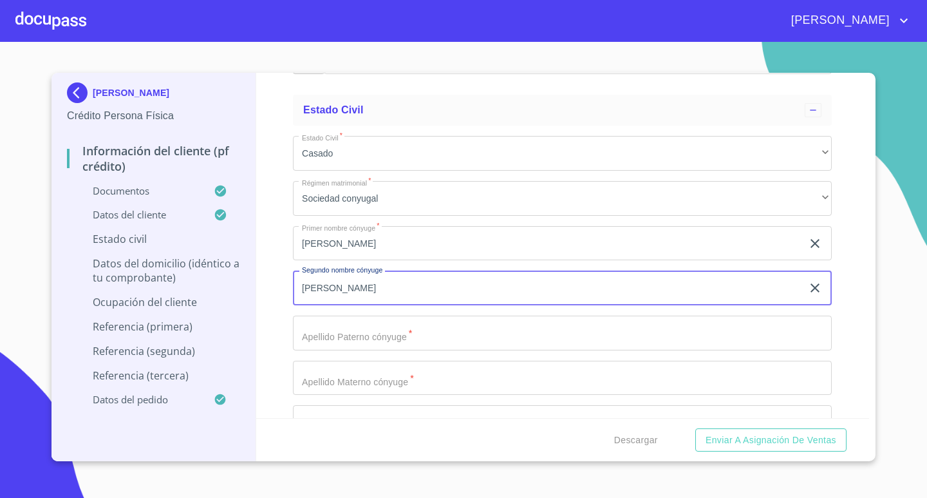
type input "[PERSON_NAME]"
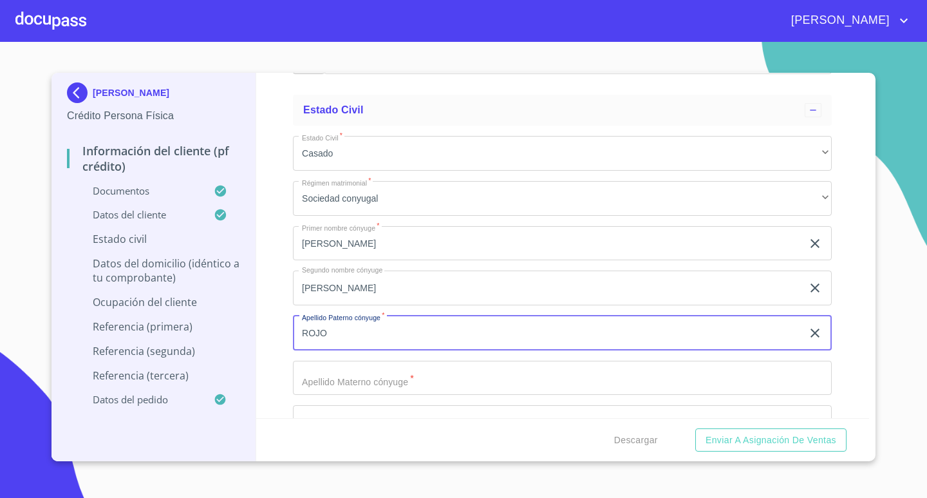
type input "ROJO"
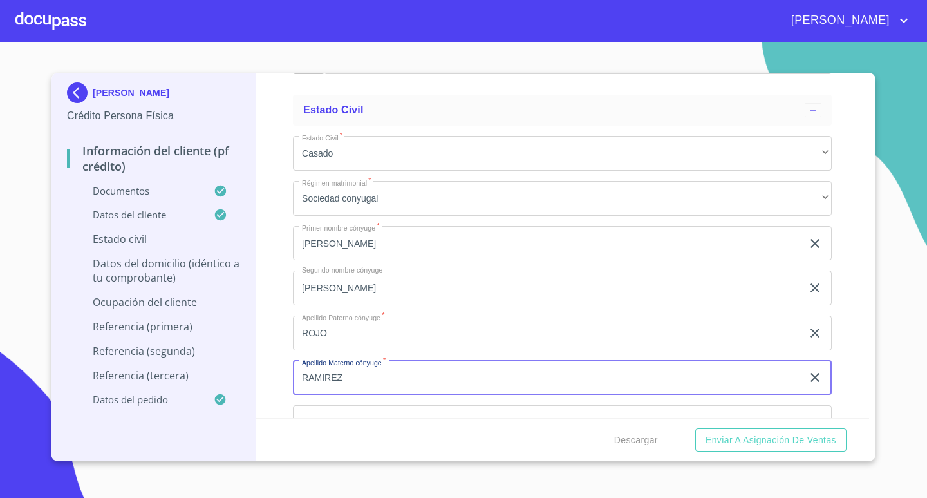
type input "RAMIREZ"
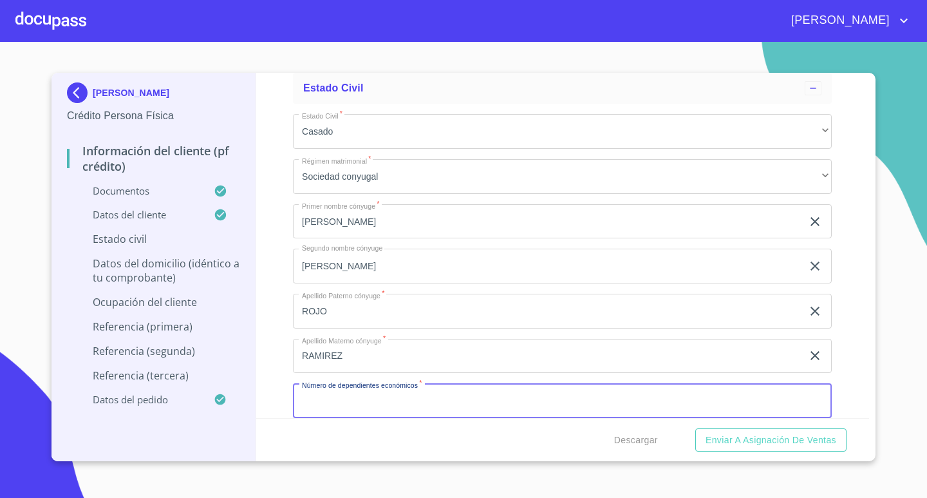
scroll to position [4785, 0]
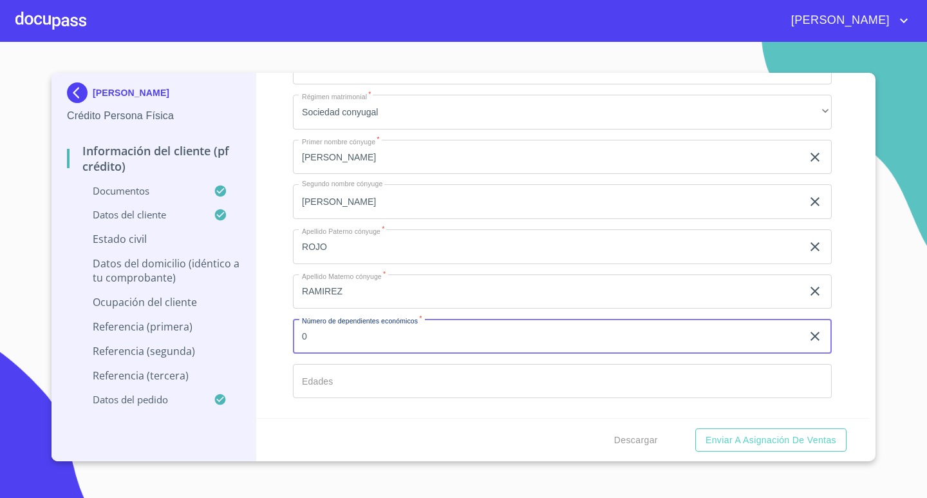
type input "0"
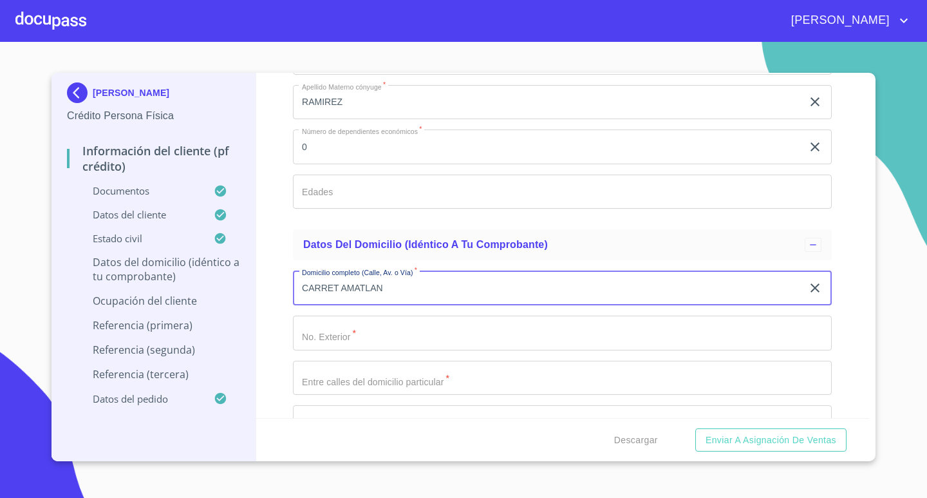
type input "CARRET AMATLAN"
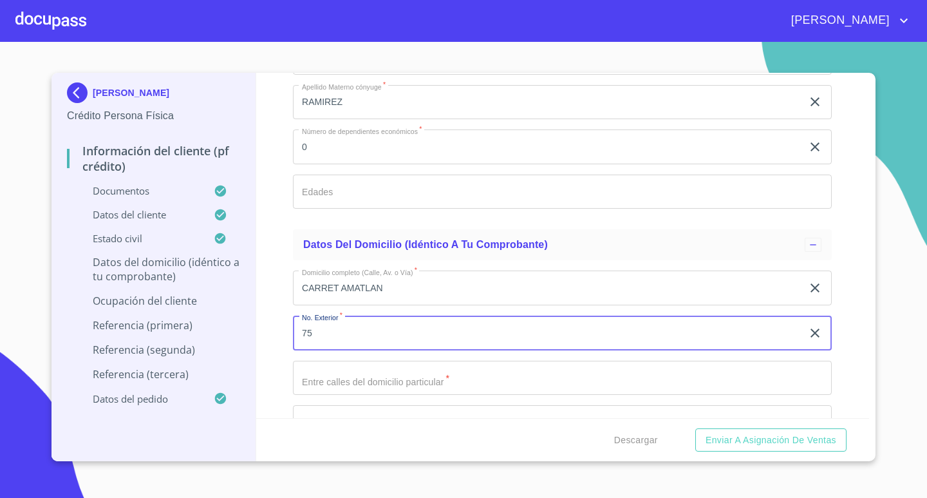
type input "75"
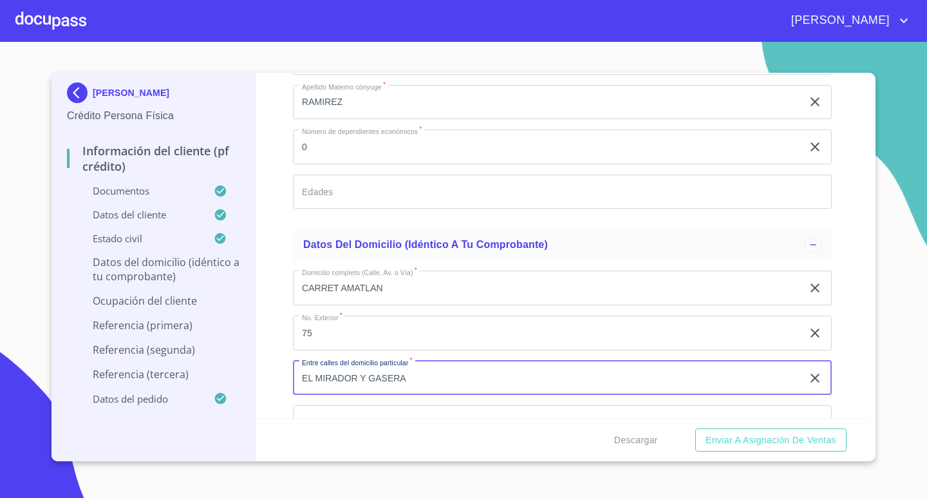
type input "EL MIRADOR Y GASERA"
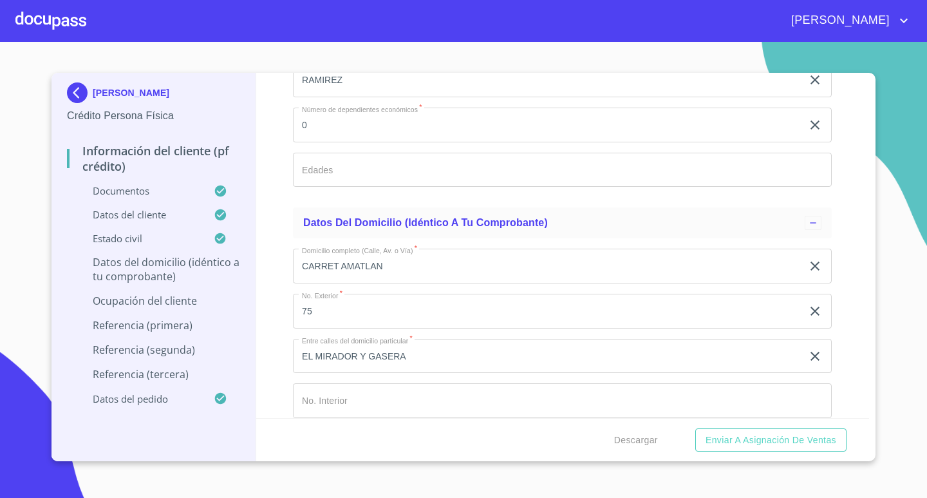
scroll to position [5196, 0]
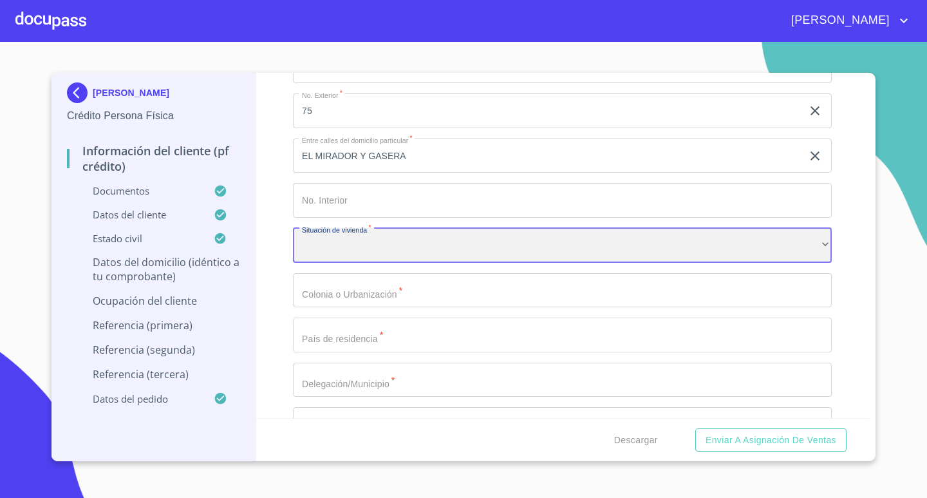
click at [596, 245] on div "​" at bounding box center [562, 245] width 539 height 35
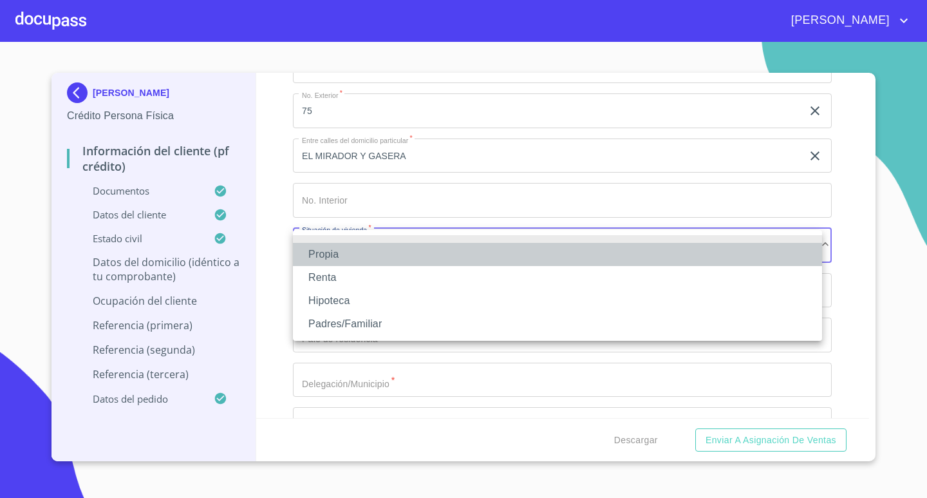
click at [407, 261] on li "Propia" at bounding box center [557, 254] width 529 height 23
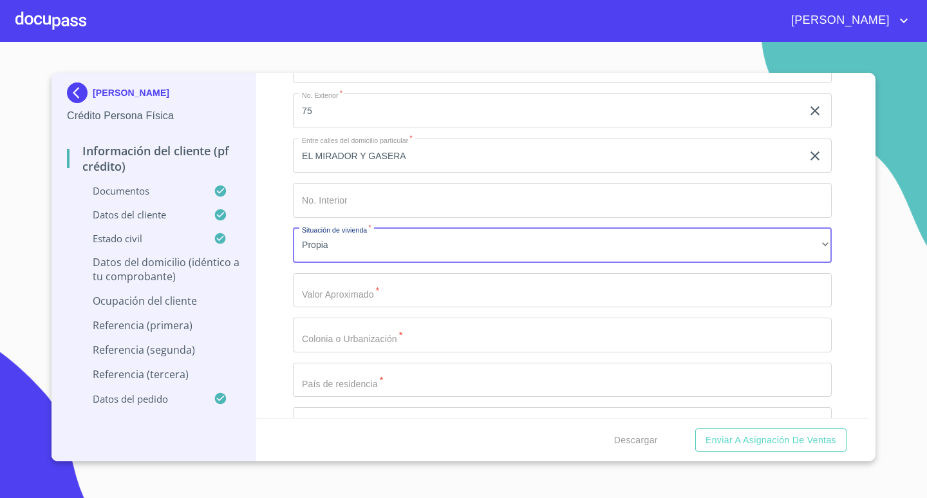
click at [401, 284] on input "Documento de identificación.   *" at bounding box center [562, 290] width 539 height 35
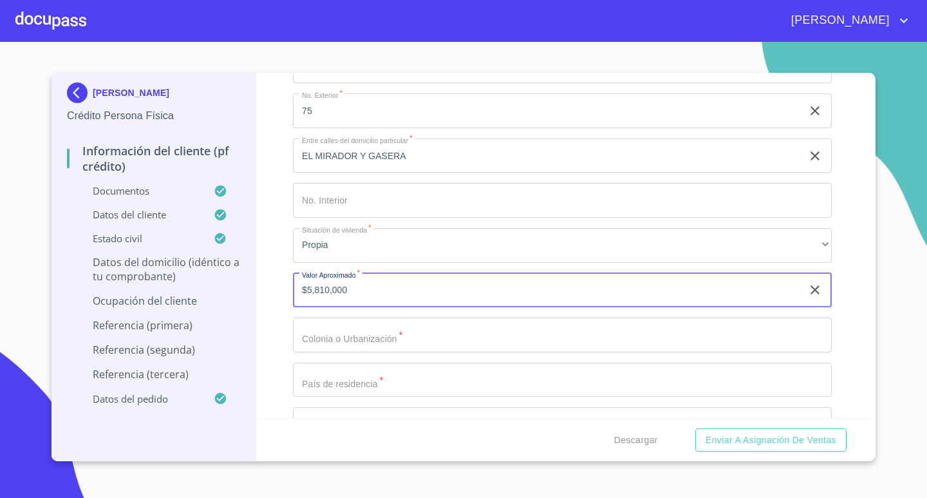
type input "$5,810,000"
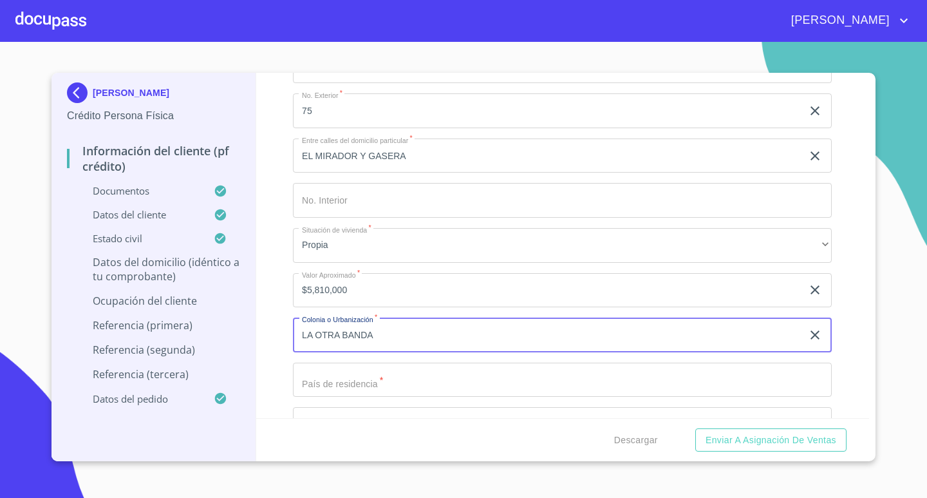
type input "LA OTRA BANDA"
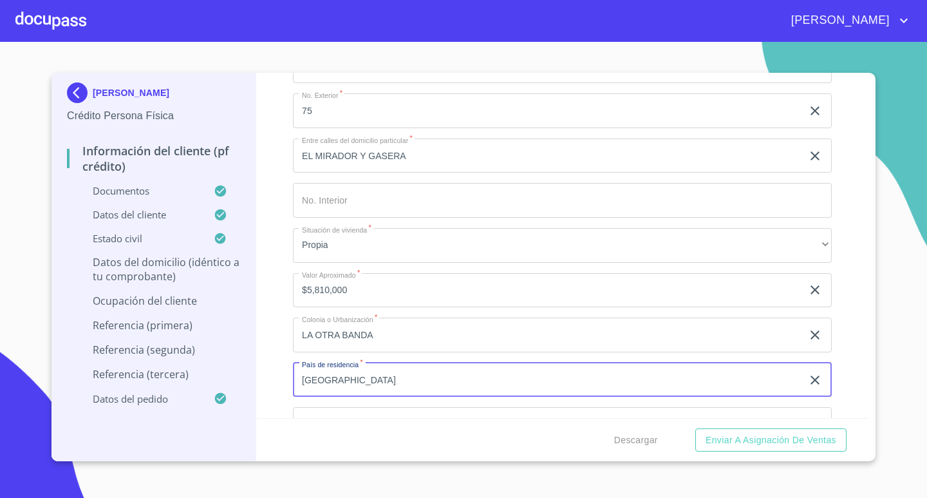
type input "[GEOGRAPHIC_DATA]"
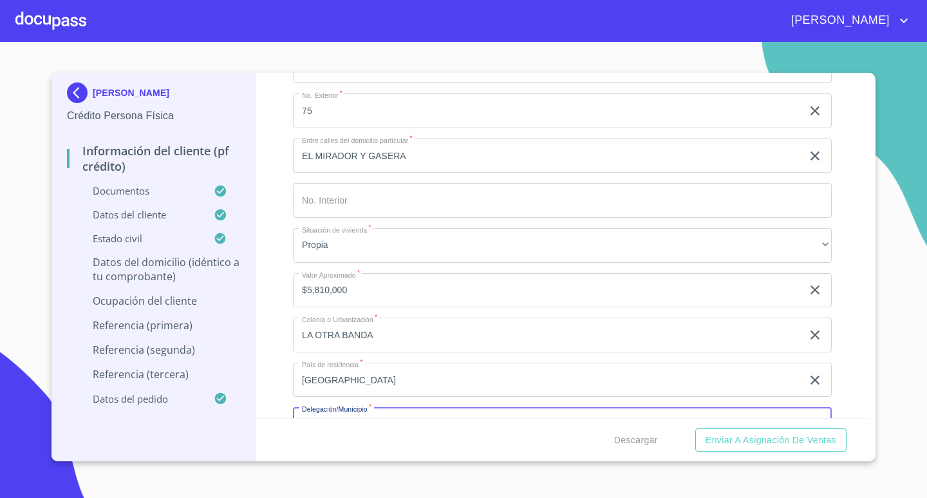
scroll to position [5220, 0]
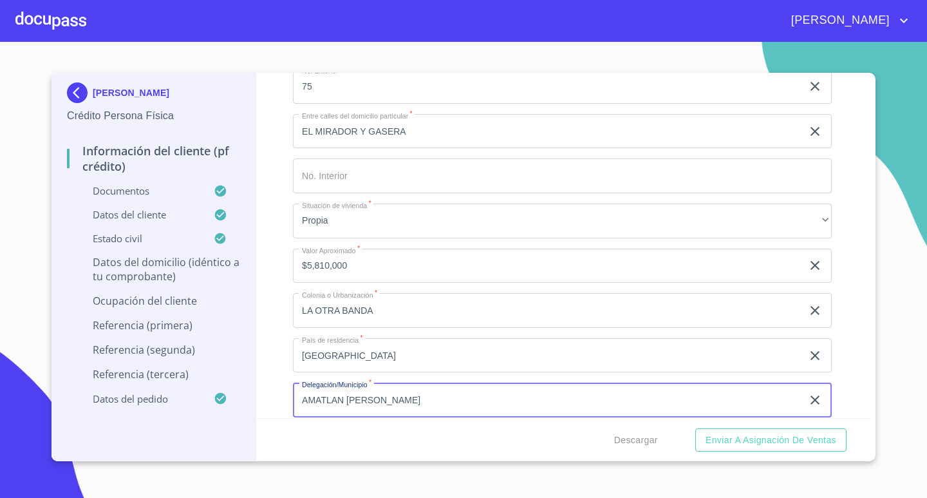
type input "AMATLAN [PERSON_NAME]"
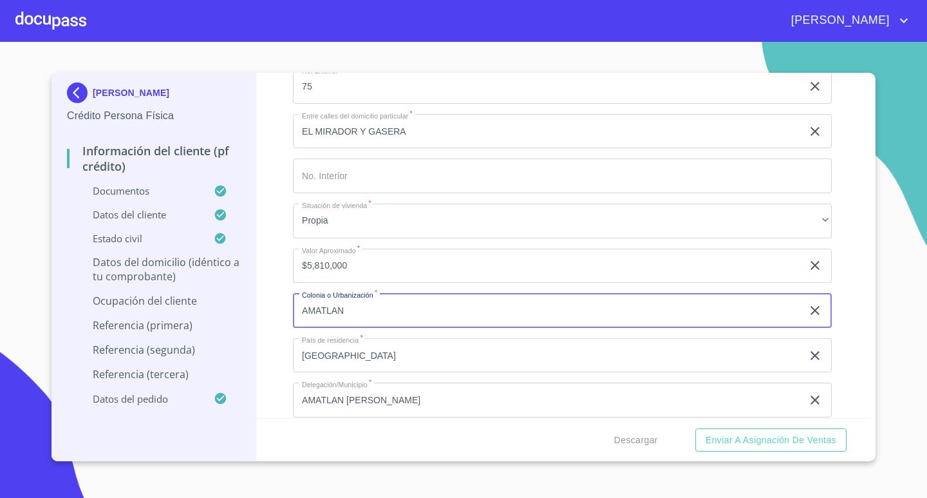
type input "AMATLAN"
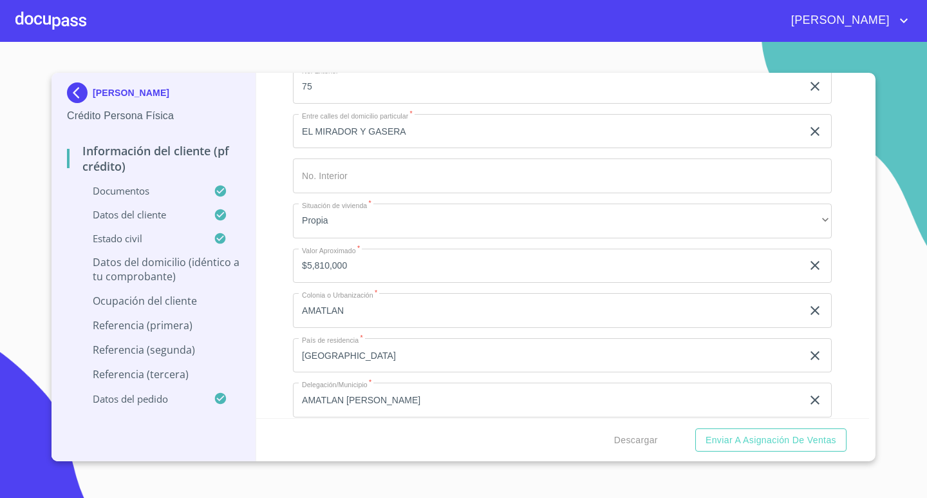
scroll to position [5420, 0]
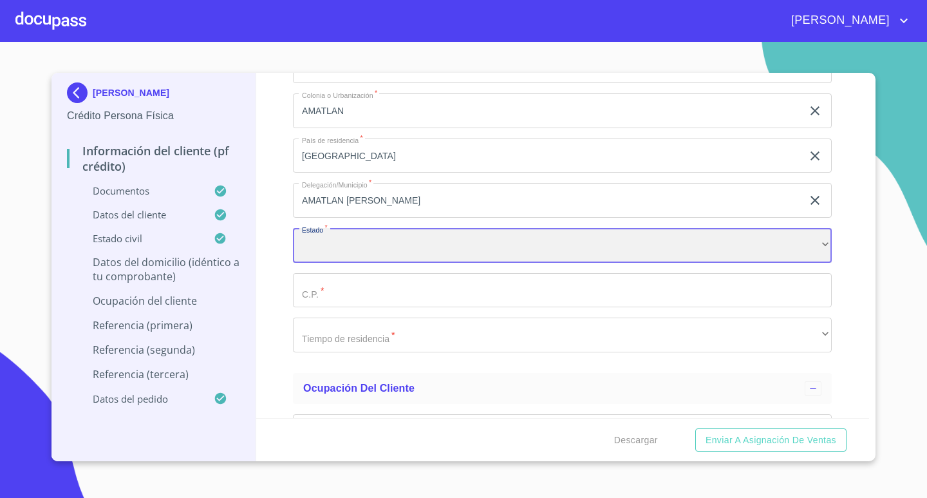
click at [437, 236] on div "​" at bounding box center [562, 245] width 539 height 35
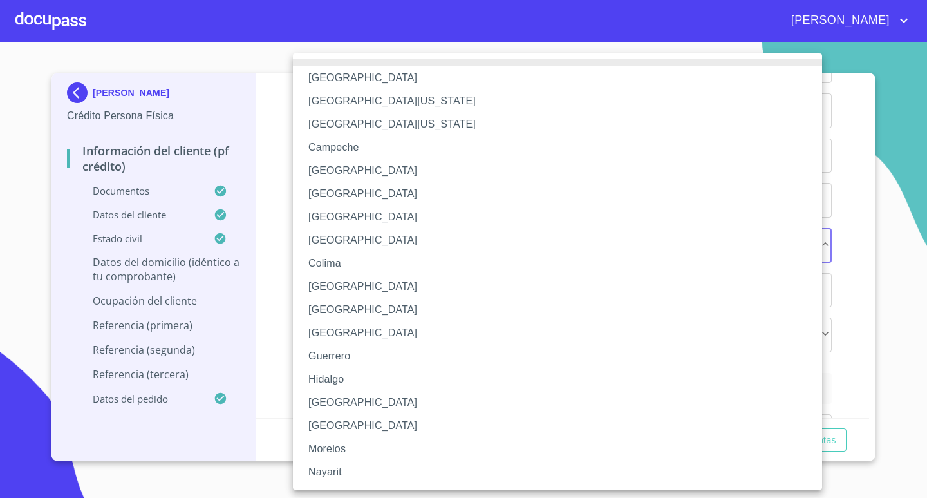
click at [367, 469] on li "Nayarit" at bounding box center [562, 471] width 539 height 23
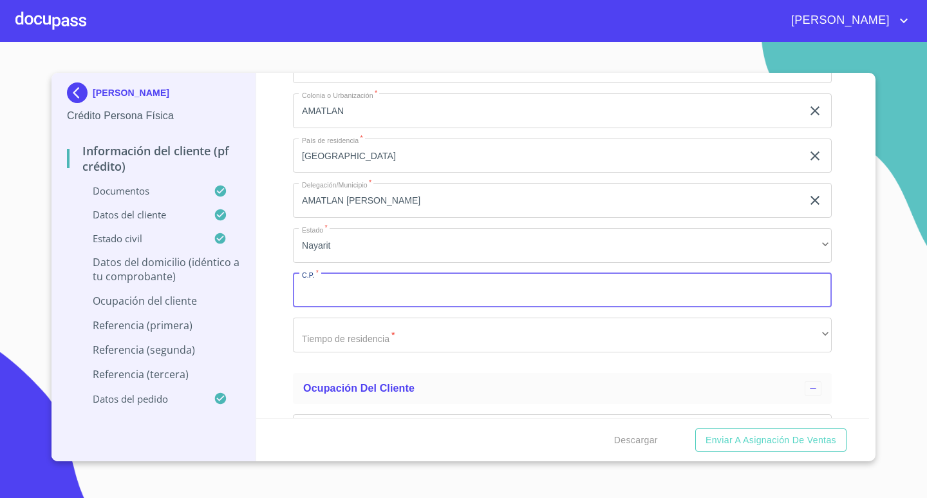
click at [388, 285] on input "Documento de identificación.   *" at bounding box center [562, 290] width 539 height 35
type input "63960"
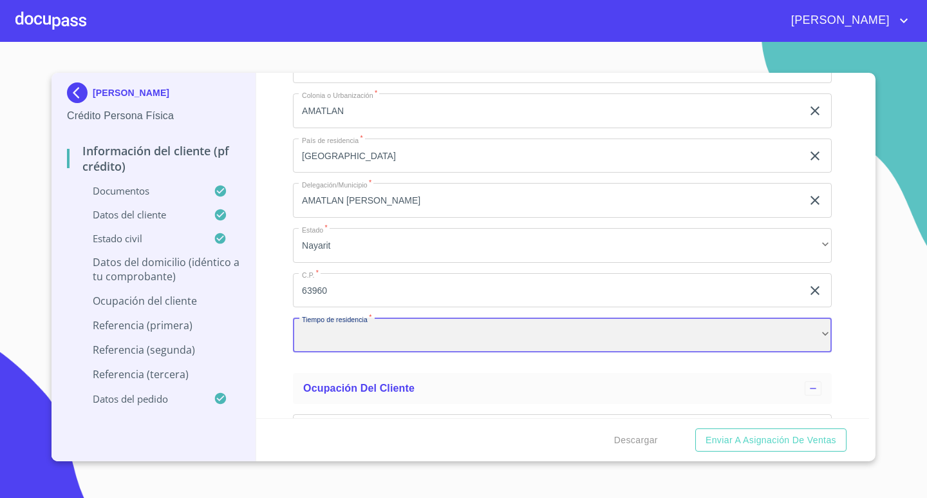
click at [382, 328] on div "​" at bounding box center [562, 334] width 539 height 35
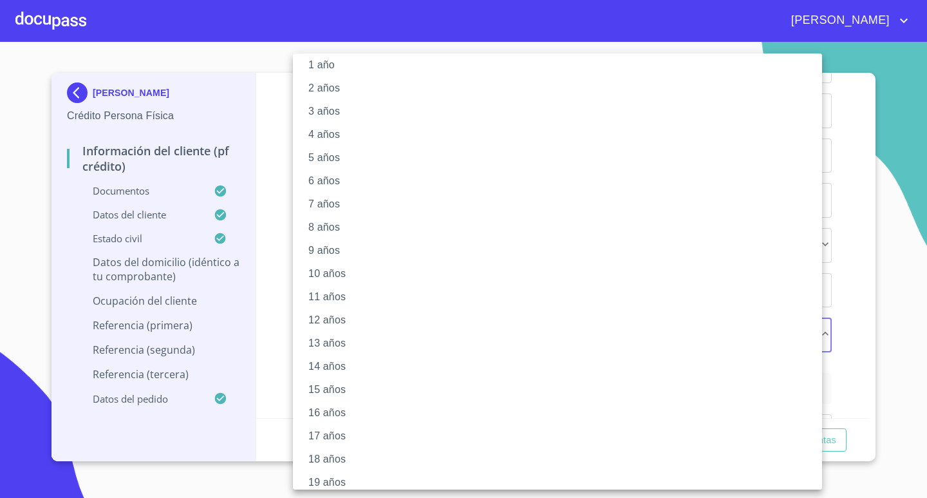
scroll to position [69, 0]
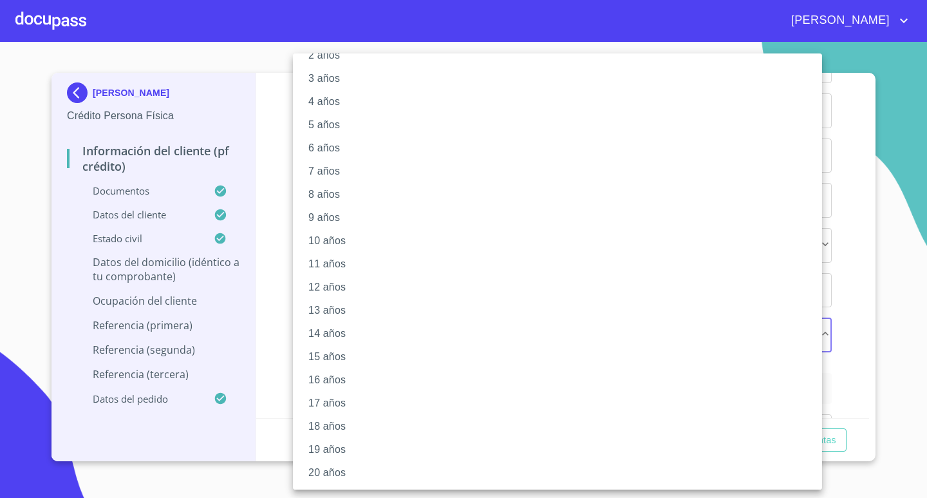
click at [358, 463] on li "20 años" at bounding box center [562, 472] width 539 height 23
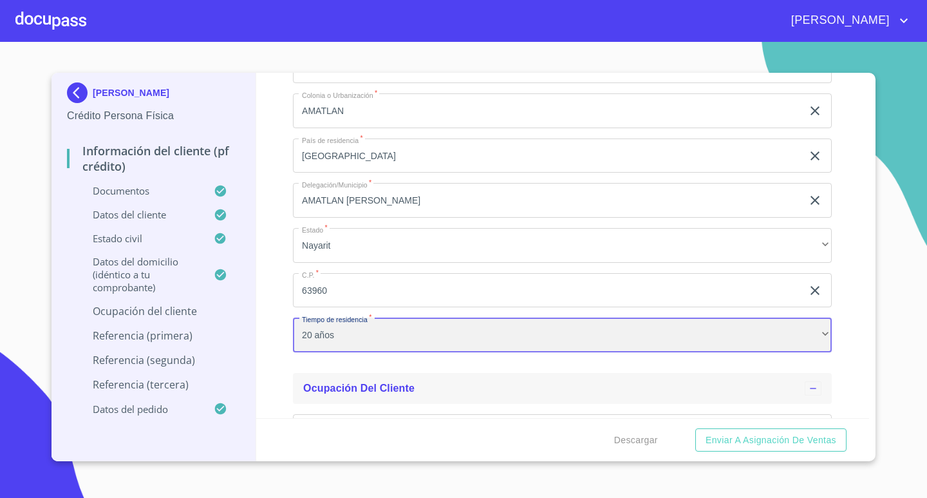
scroll to position [5549, 0]
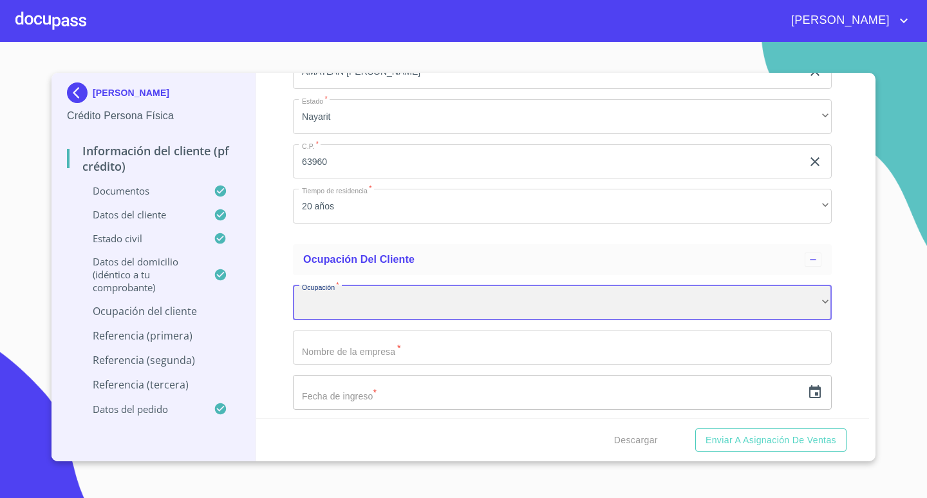
click at [369, 307] on div "​" at bounding box center [562, 302] width 539 height 35
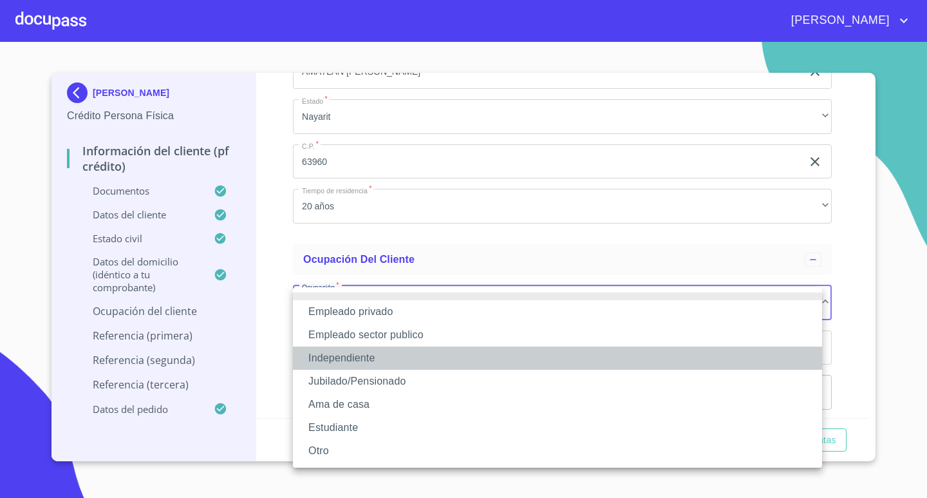
click at [373, 357] on li "Independiente" at bounding box center [557, 357] width 529 height 23
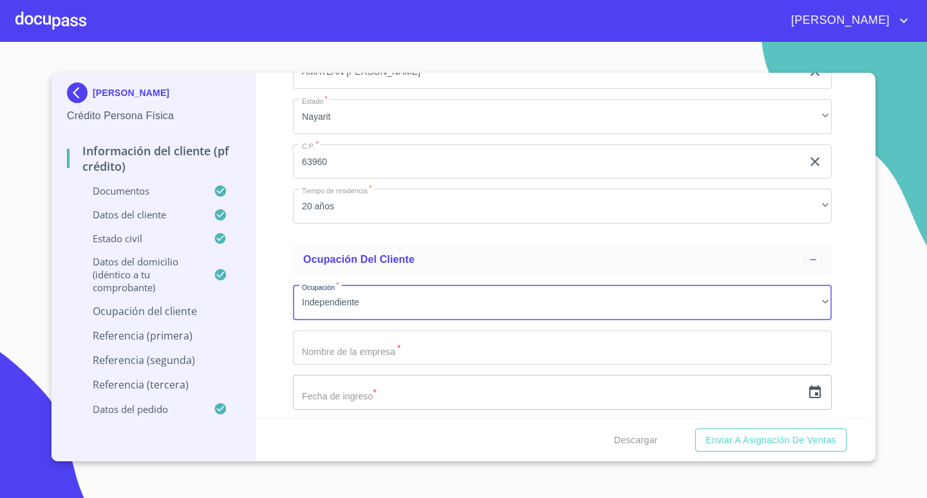
click at [433, 348] on input "Documento de identificación.   *" at bounding box center [562, 347] width 539 height 35
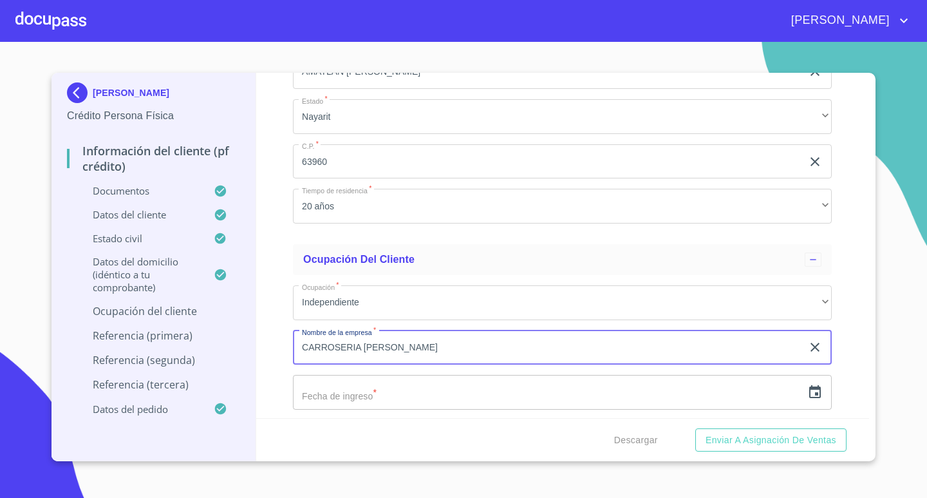
type input "CARROSERIA [PERSON_NAME]"
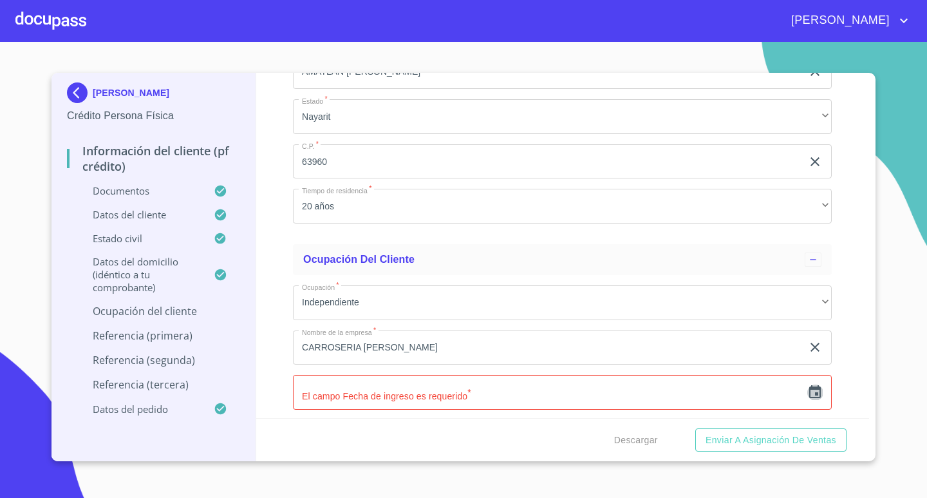
click at [809, 395] on icon "button" at bounding box center [815, 391] width 12 height 13
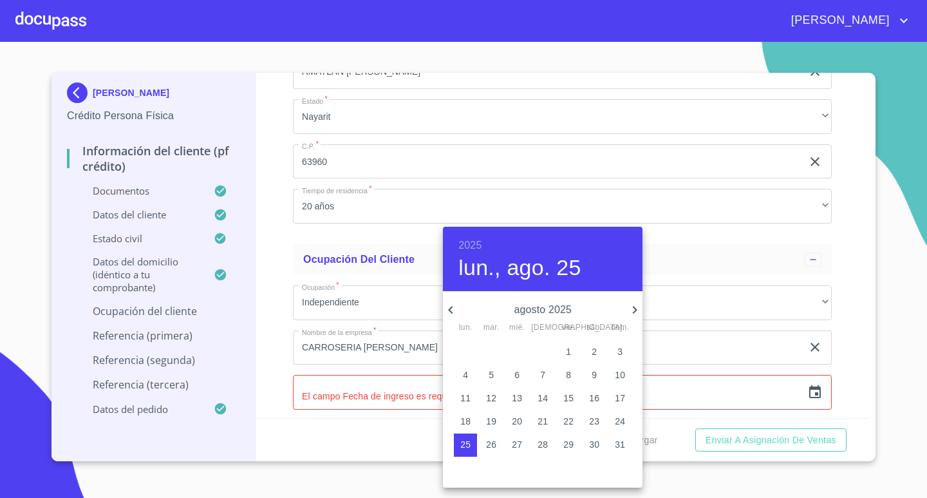
click at [462, 250] on h6 "2025" at bounding box center [469, 245] width 23 height 18
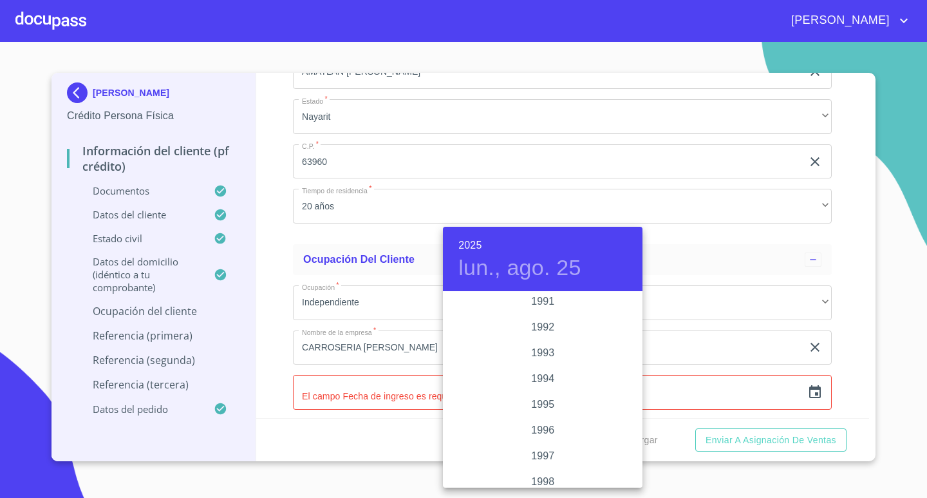
scroll to position [1698, 0]
click at [543, 333] on div "1992" at bounding box center [543, 333] width 200 height 26
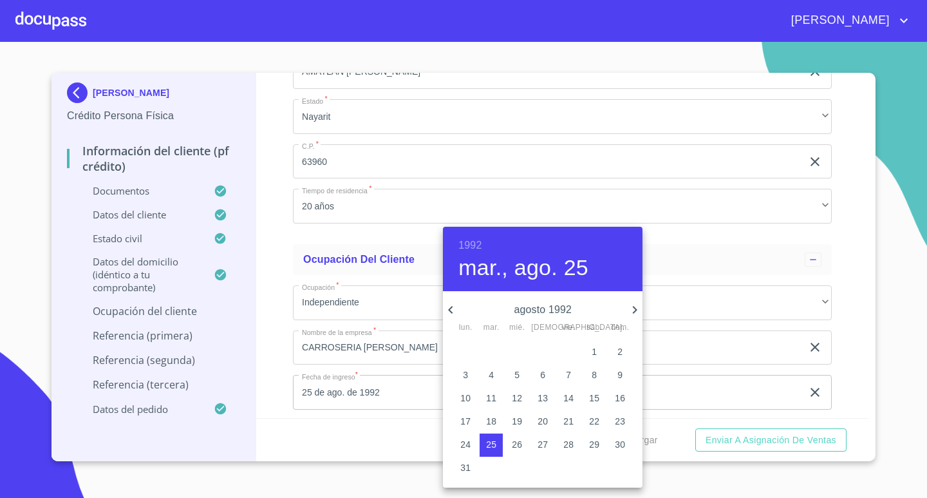
click at [451, 310] on icon "button" at bounding box center [450, 310] width 5 height 8
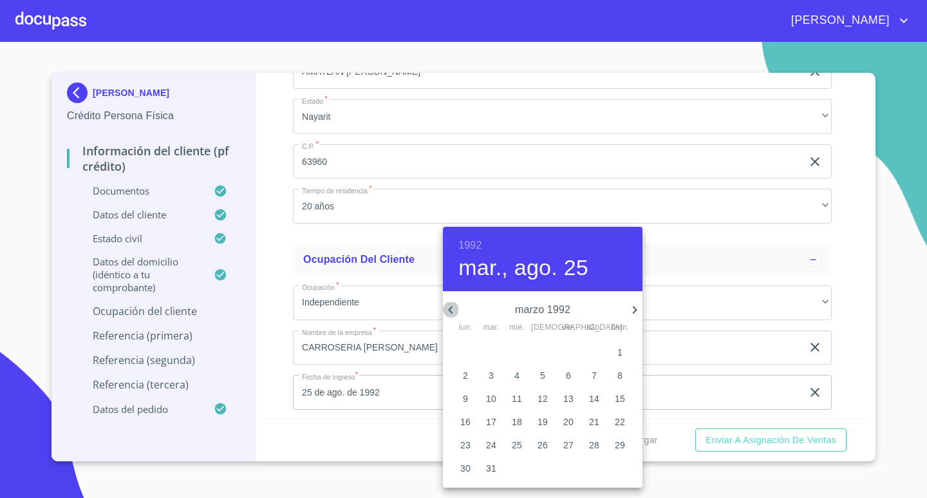
click at [451, 310] on icon "button" at bounding box center [450, 310] width 5 height 8
click at [468, 417] on p "20" at bounding box center [465, 420] width 10 height 13
type input "20 de ene. de 1992"
click at [272, 366] on div at bounding box center [463, 249] width 927 height 498
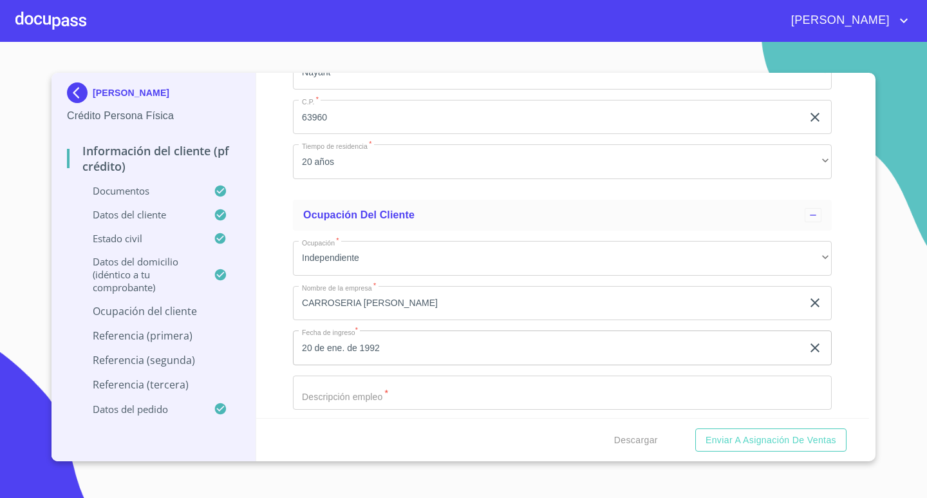
scroll to position [5677, 0]
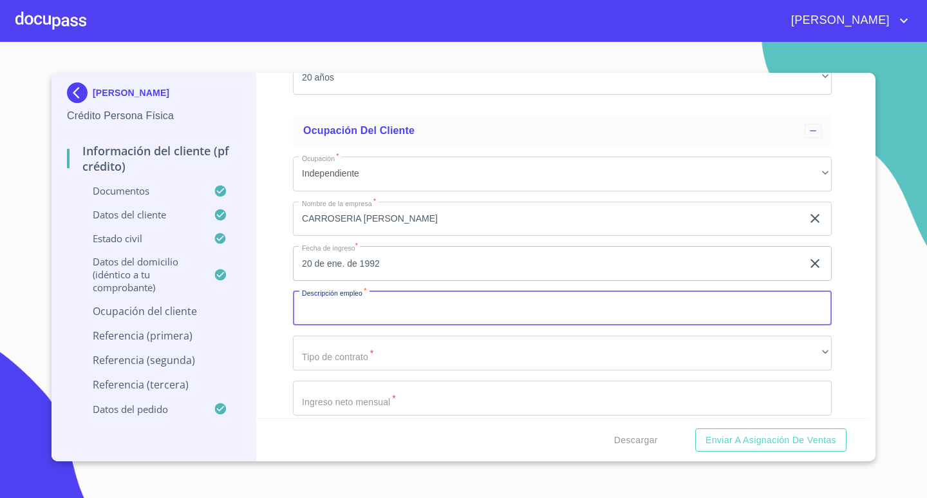
click at [431, 313] on input "Documento de identificación.   *" at bounding box center [562, 308] width 539 height 35
type input "DUEÑO"
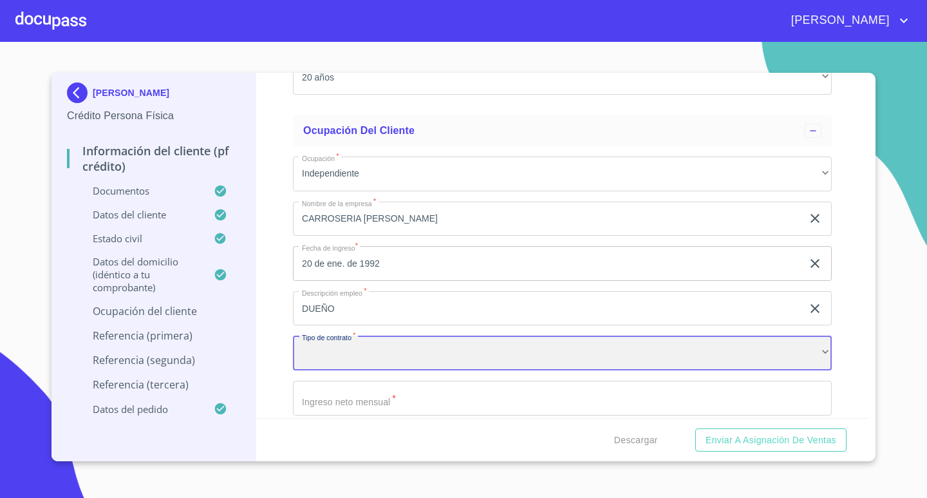
click at [441, 357] on div "​" at bounding box center [562, 352] width 539 height 35
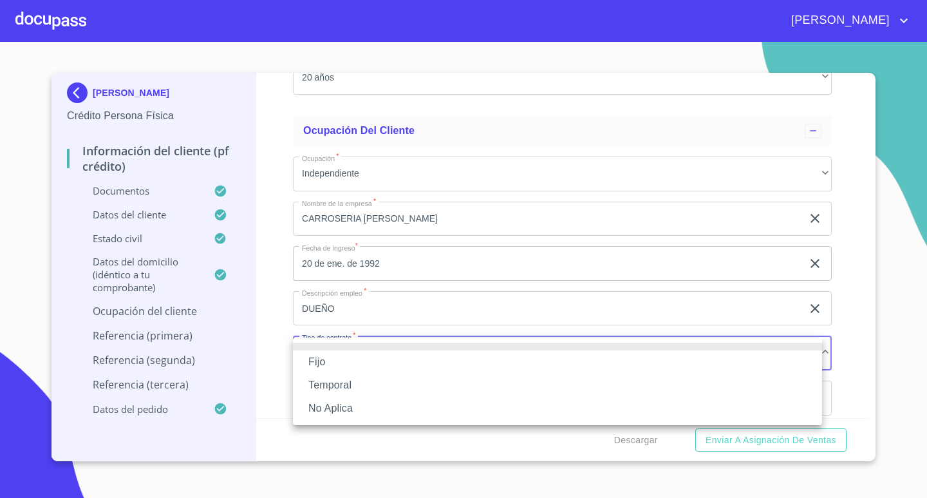
click at [405, 402] on li "No Aplica" at bounding box center [557, 407] width 529 height 23
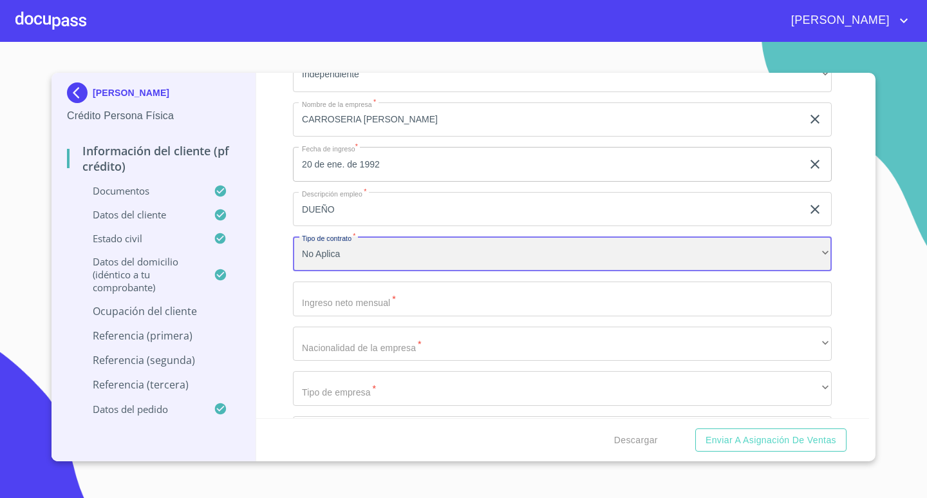
scroll to position [5806, 0]
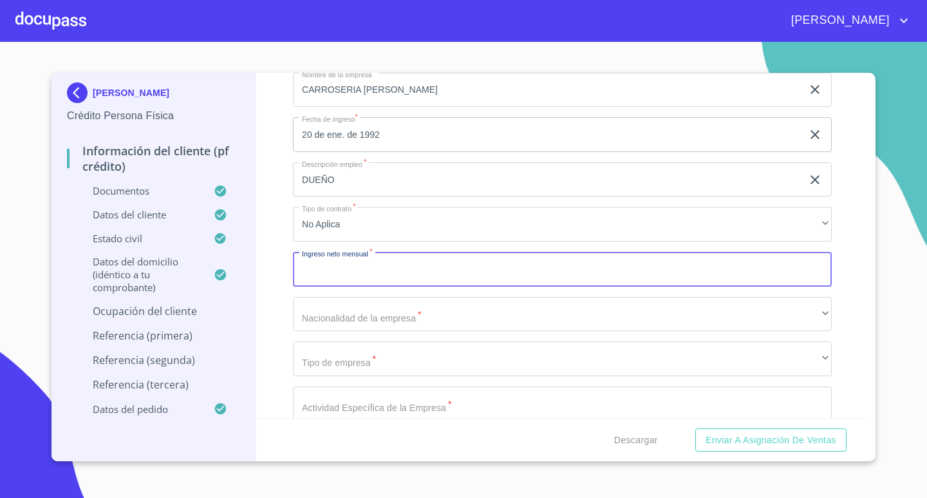
click at [447, 273] on input "Documento de identificación.   *" at bounding box center [562, 269] width 539 height 35
type input "2417107.00"
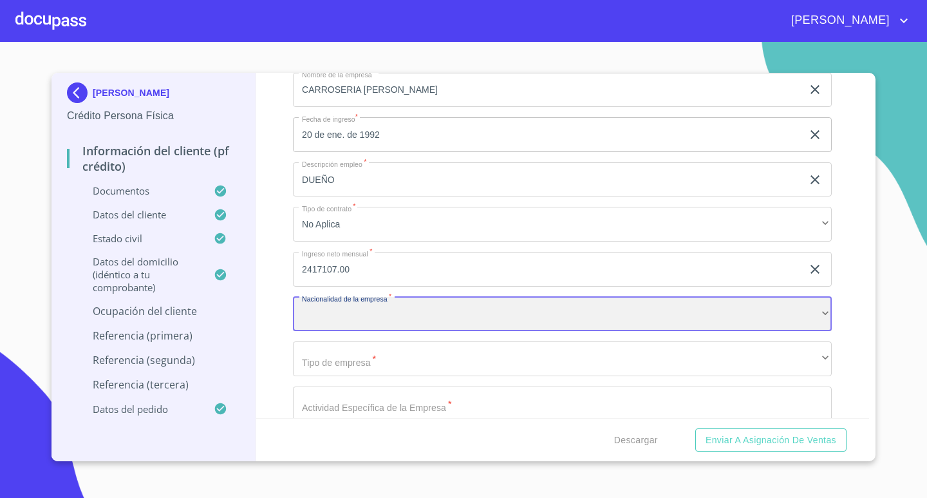
click at [436, 308] on div "​" at bounding box center [562, 314] width 539 height 35
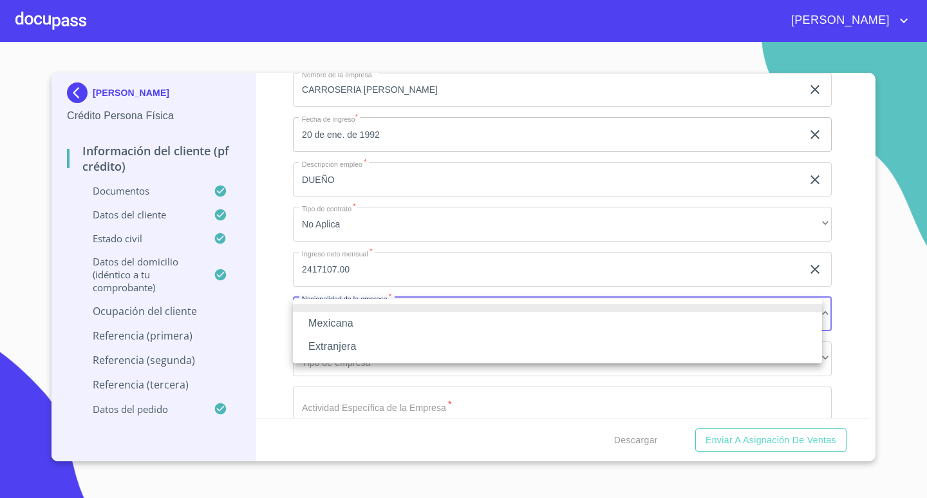
click at [393, 319] on li "Mexicana" at bounding box center [557, 323] width 529 height 23
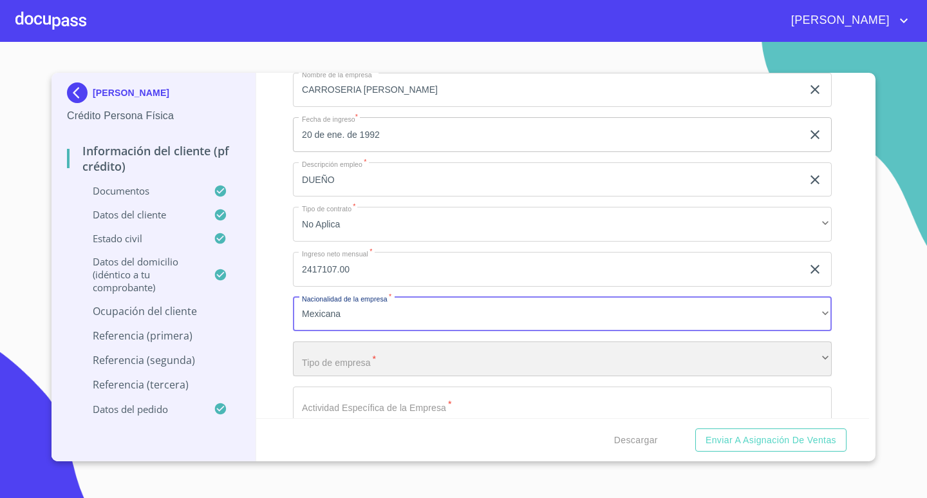
click at [381, 358] on div "​" at bounding box center [562, 358] width 539 height 35
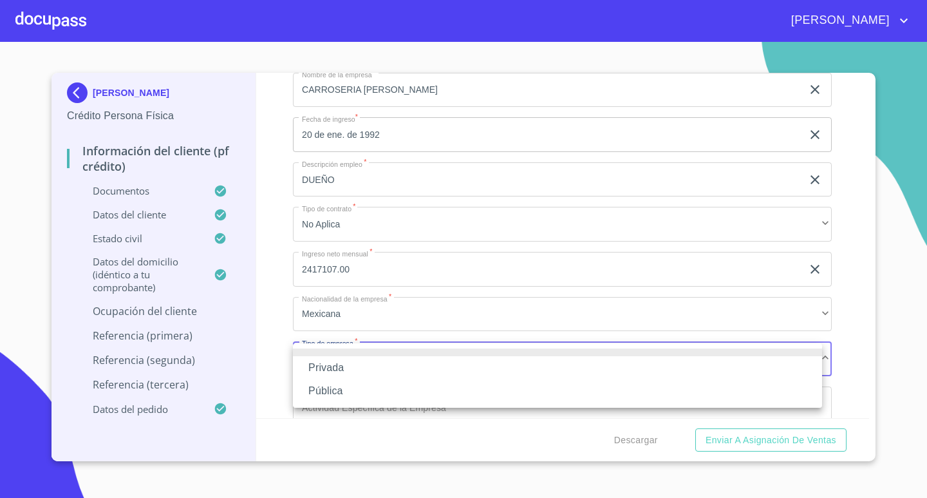
click at [380, 367] on li "Privada" at bounding box center [557, 367] width 529 height 23
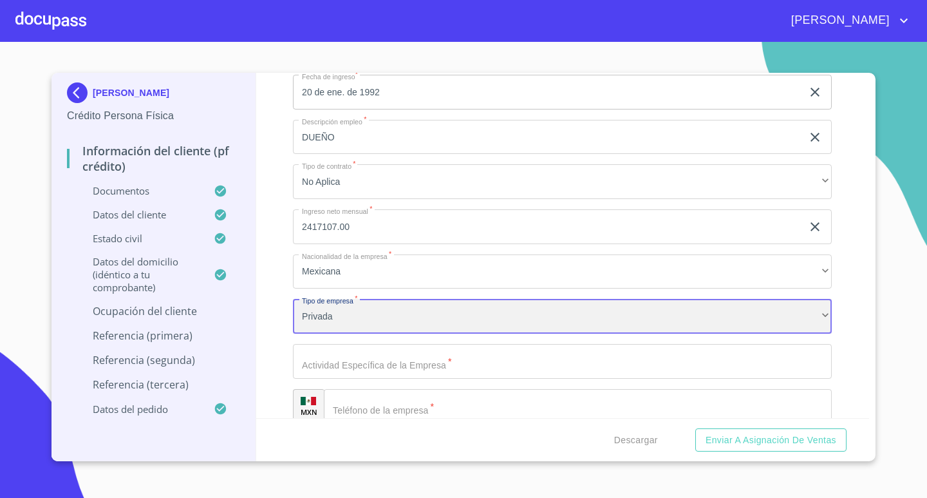
scroll to position [5870, 0]
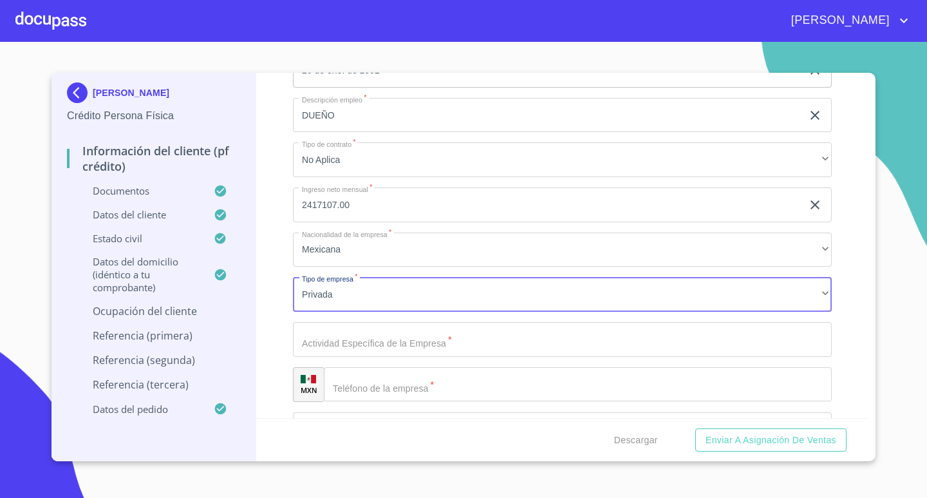
click at [399, 334] on input "Documento de identificación.   *" at bounding box center [562, 339] width 539 height 35
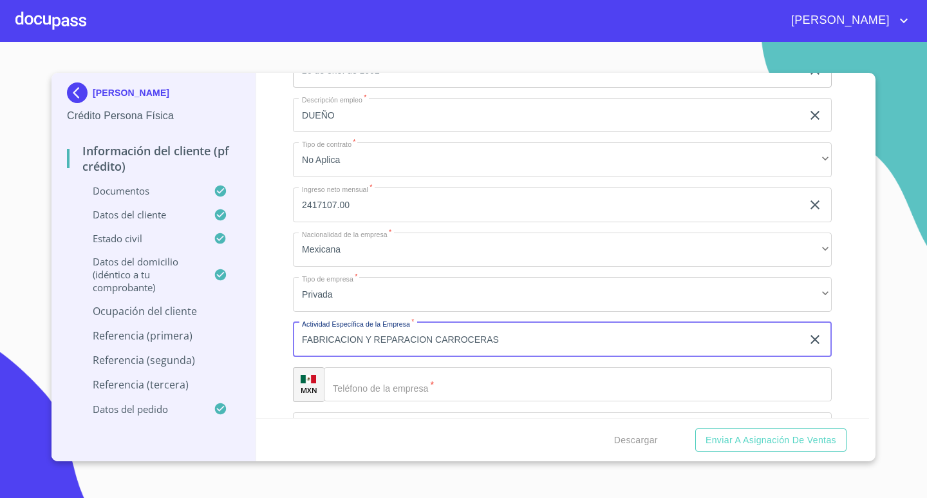
type input "FABRICACION Y REPARACION CARROCERAS"
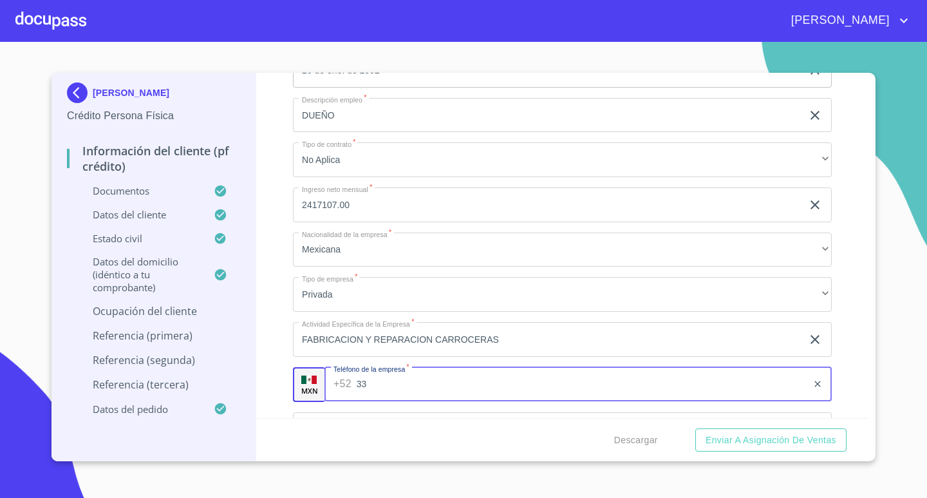
type input "3"
type input "[PHONE_NUMBER]"
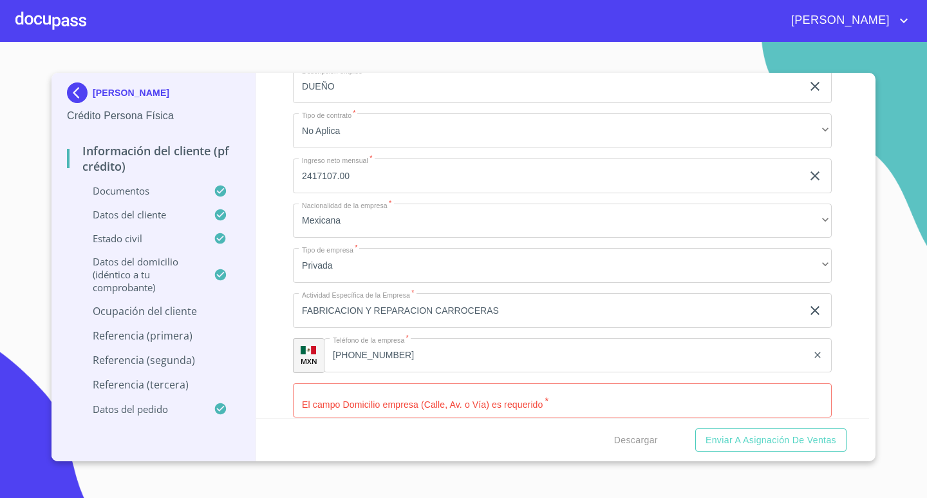
scroll to position [6099, 0]
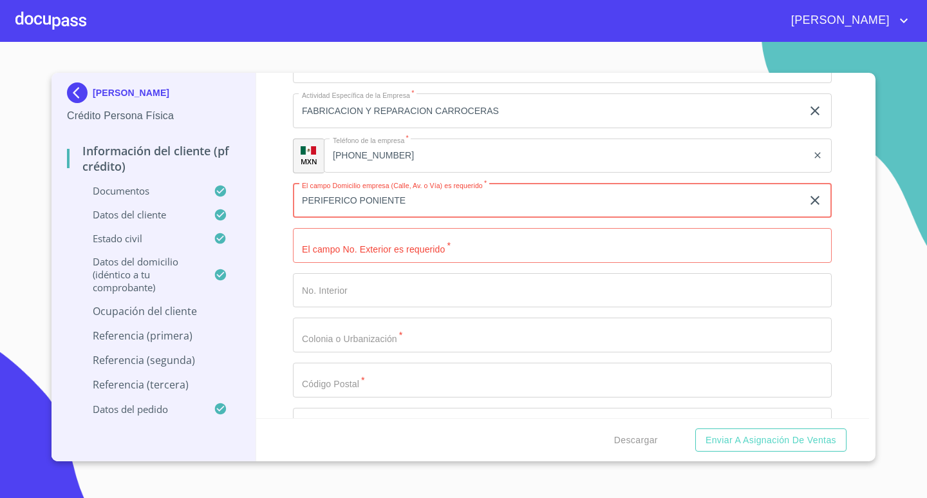
type input "PERIFERICO PONIENTE"
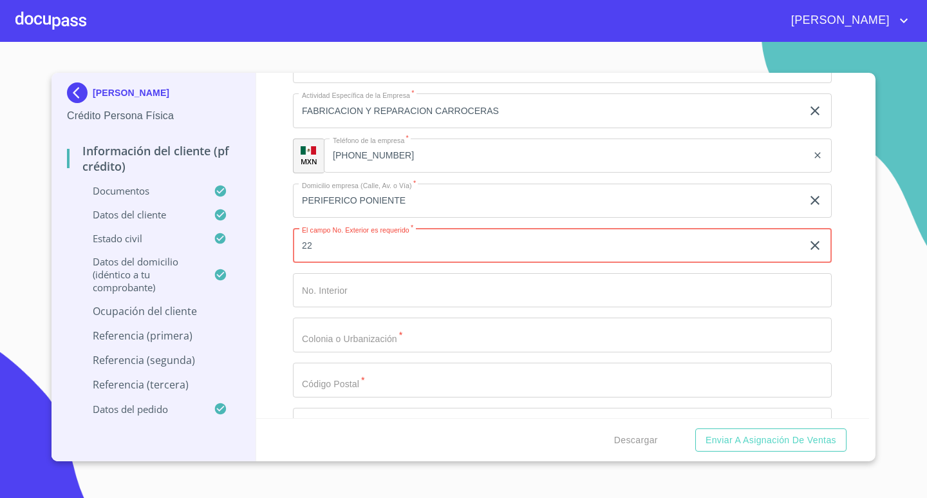
type input "22"
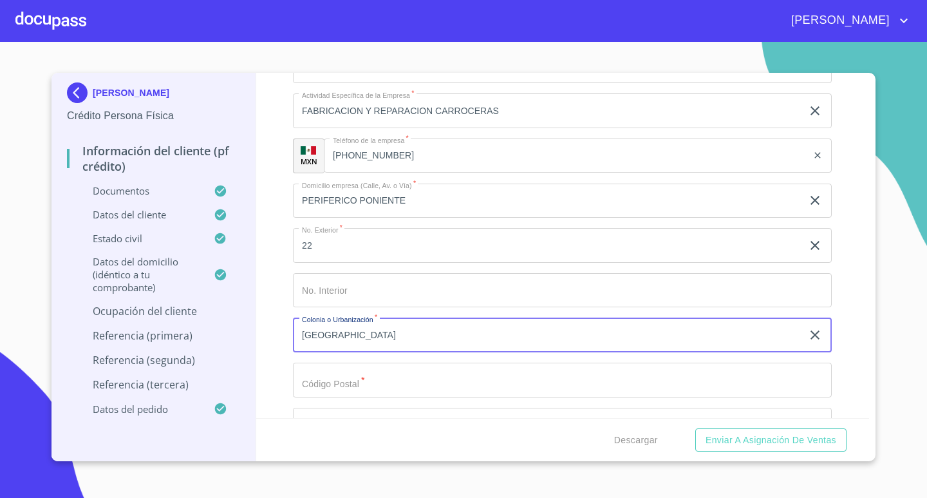
type input "[GEOGRAPHIC_DATA]"
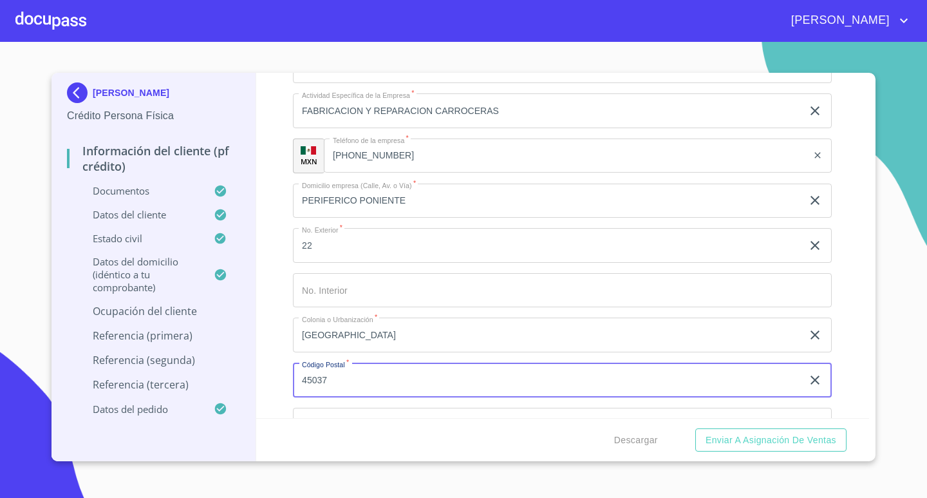
type input "45037"
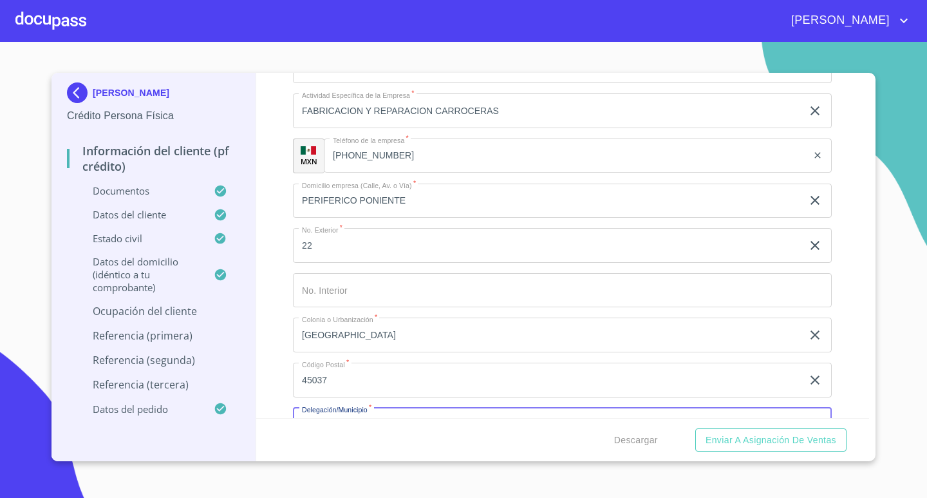
scroll to position [6123, 0]
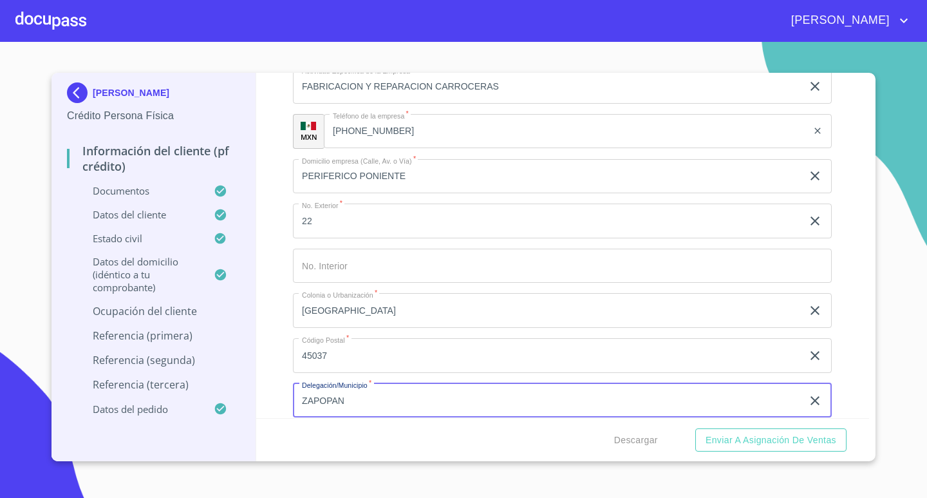
type input "ZAPOPAN"
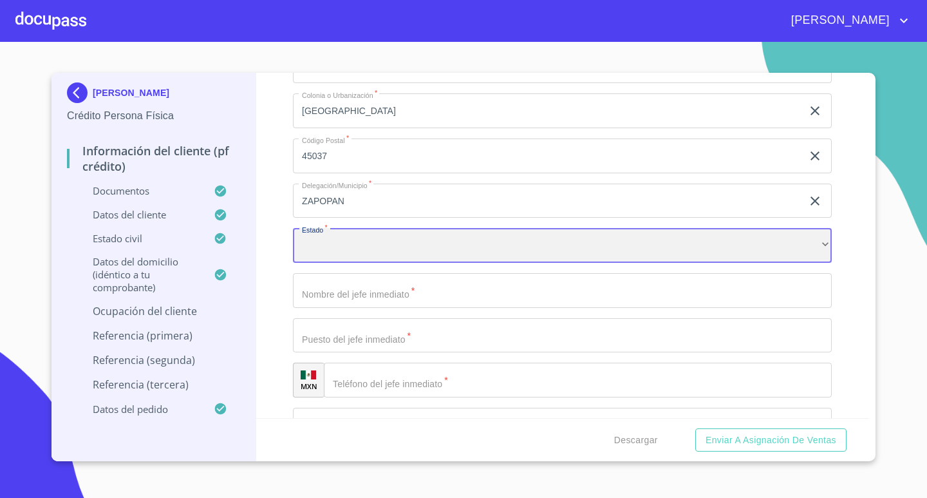
click at [531, 241] on div "​" at bounding box center [562, 245] width 539 height 35
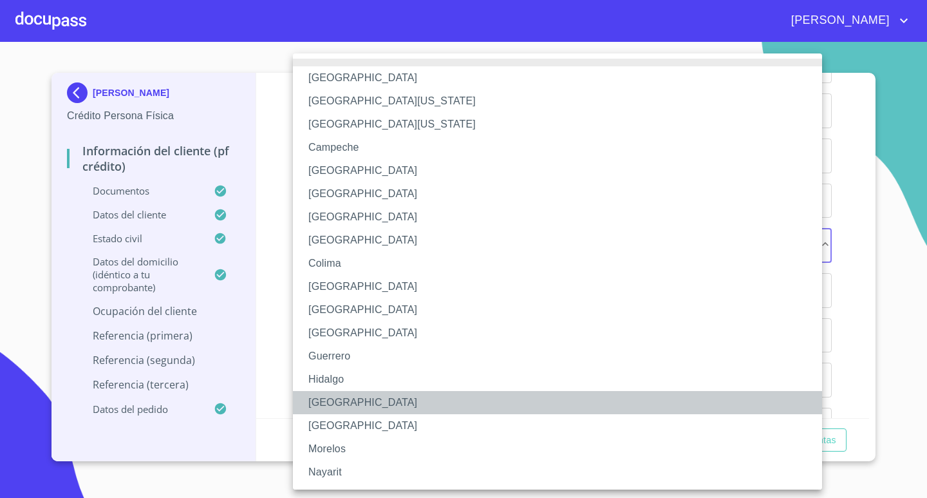
click at [330, 402] on li "[GEOGRAPHIC_DATA]" at bounding box center [562, 402] width 539 height 23
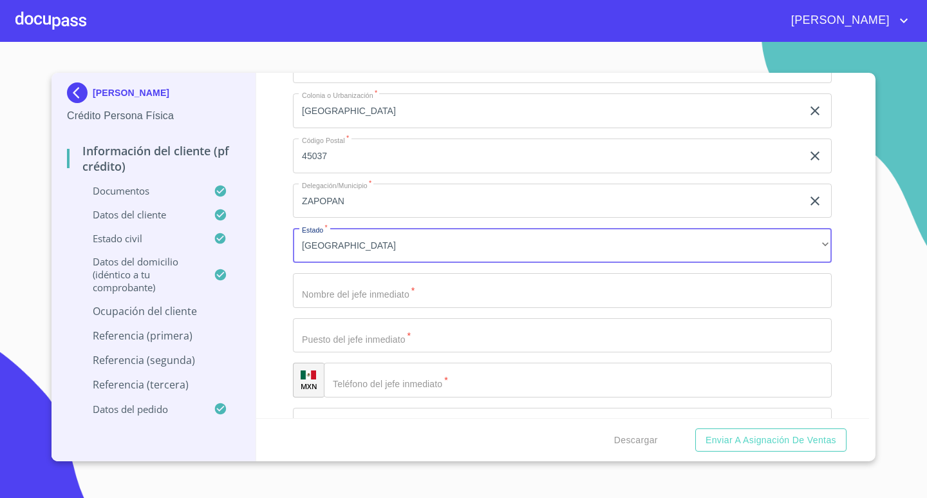
click at [360, 281] on input "Documento de identificación.   *" at bounding box center [562, 290] width 539 height 35
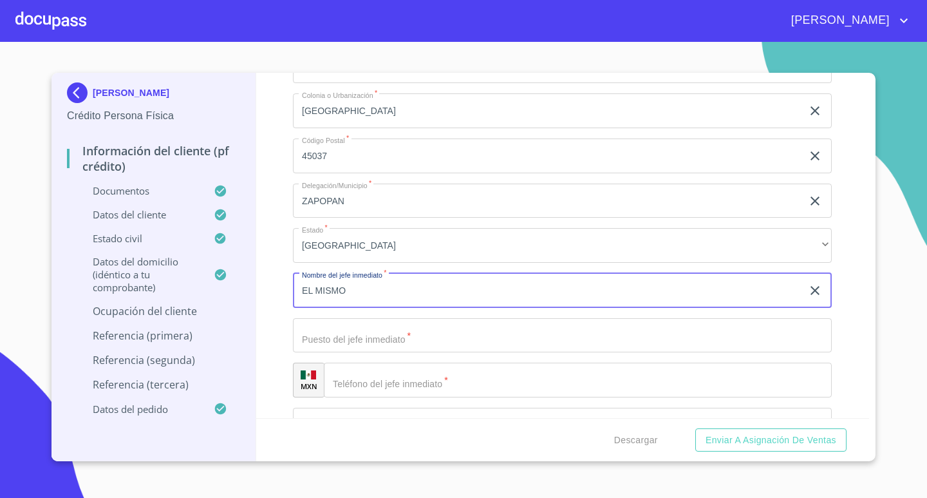
type input "EL MISMO"
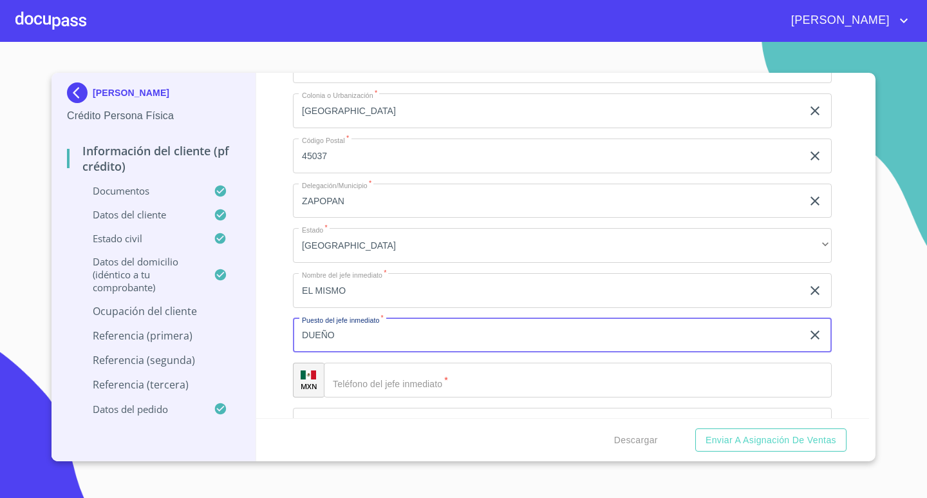
type input "DUEÑO"
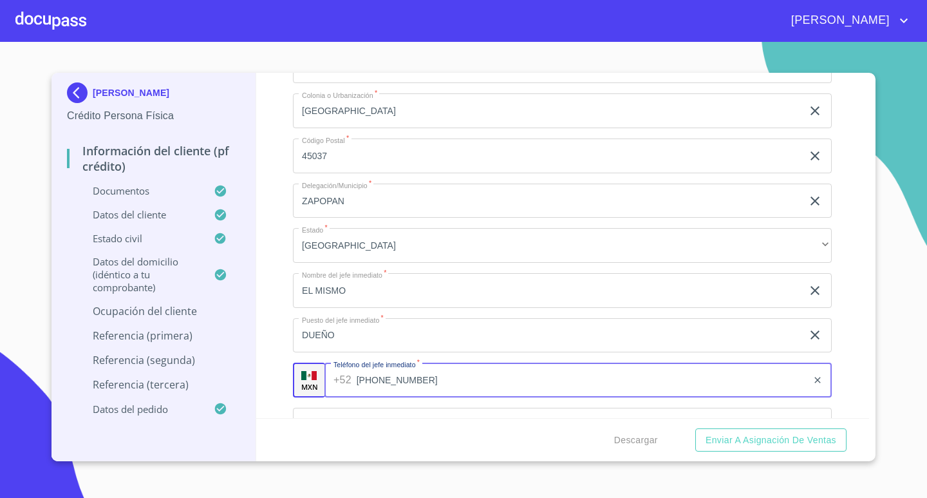
type input "[PHONE_NUMBER]"
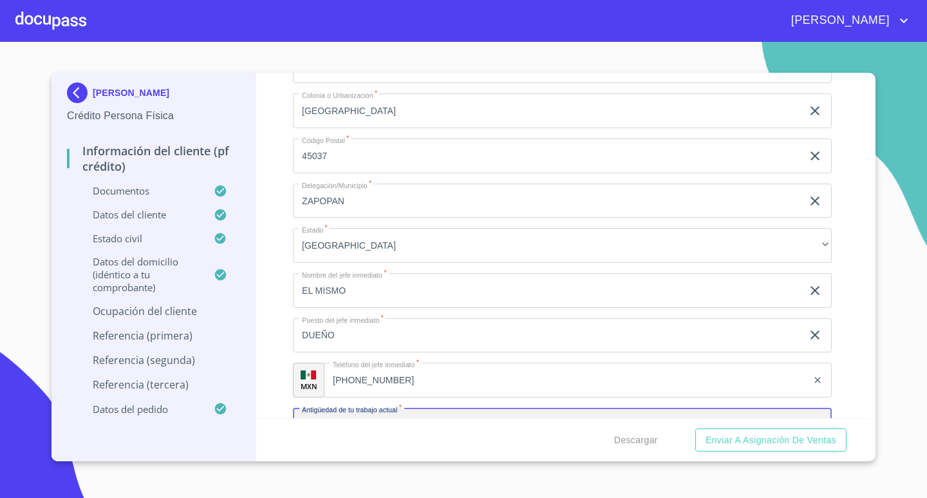
scroll to position [6347, 0]
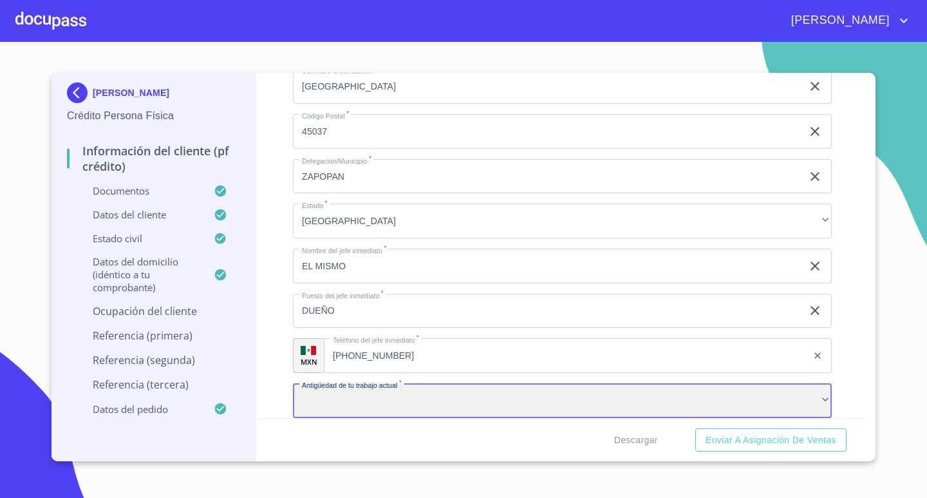
click at [364, 395] on div "​" at bounding box center [562, 400] width 539 height 35
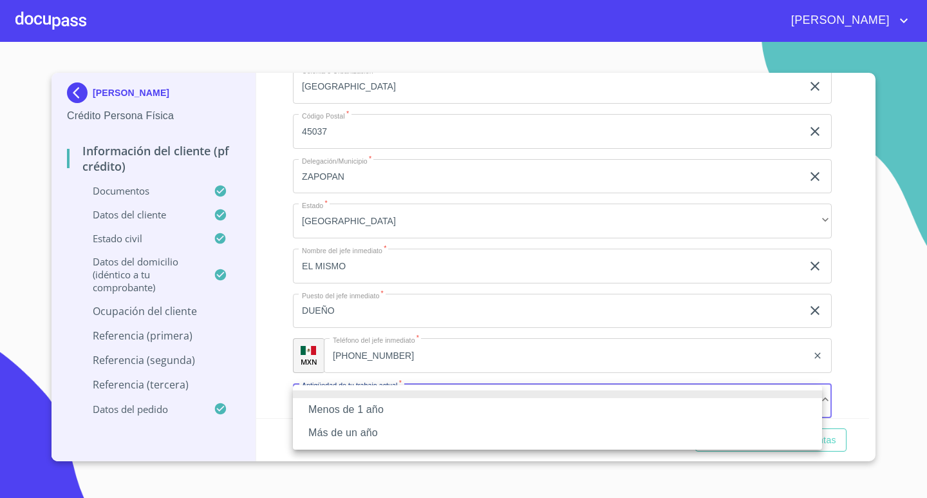
click at [364, 429] on li "Más de un año" at bounding box center [557, 432] width 529 height 23
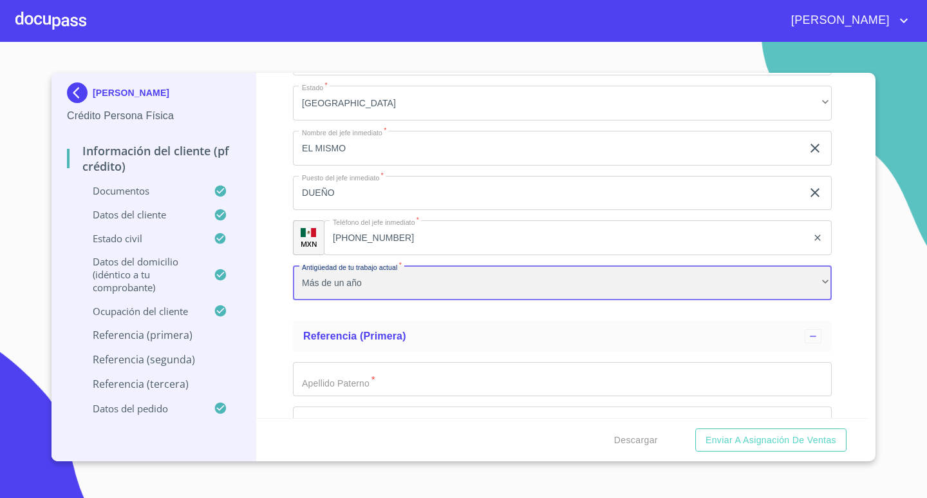
scroll to position [6540, 0]
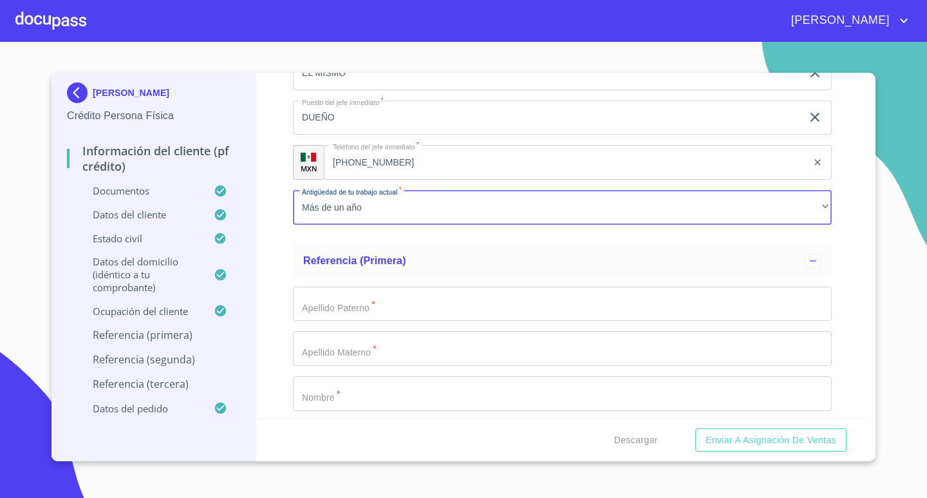
click at [400, 310] on input "Documento de identificación.   *" at bounding box center [562, 303] width 539 height 35
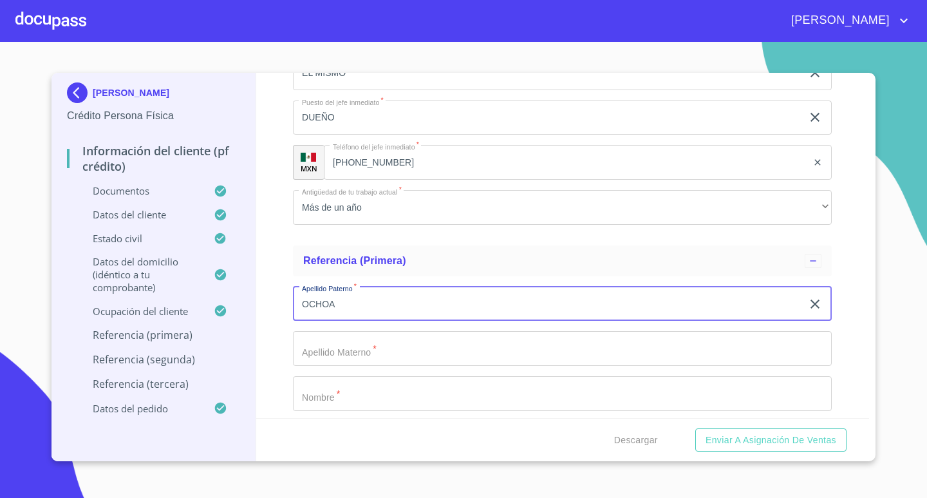
type input "OCHOA"
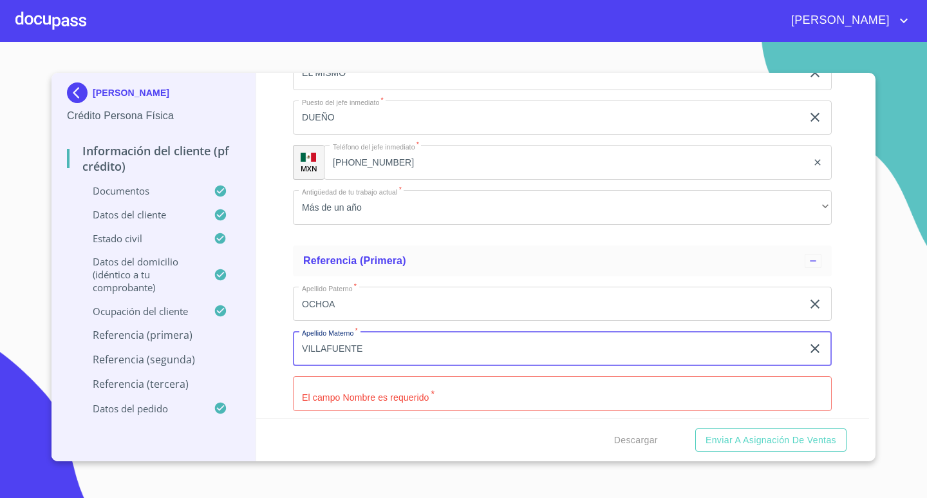
type input "VILLAFUENTE"
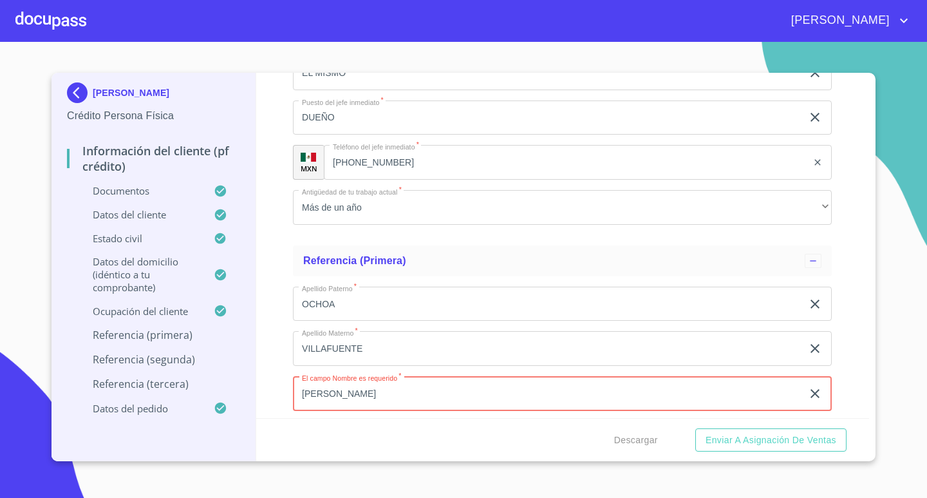
type input "[PERSON_NAME]"
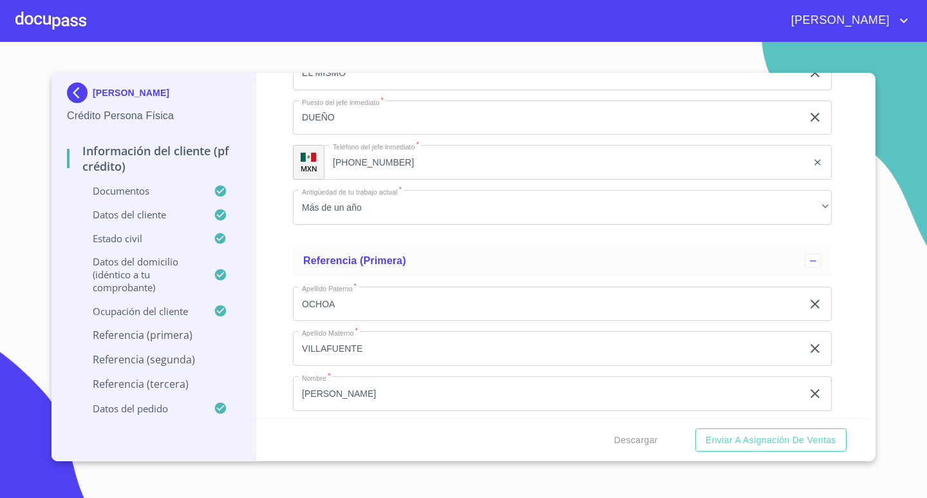
scroll to position [6733, 0]
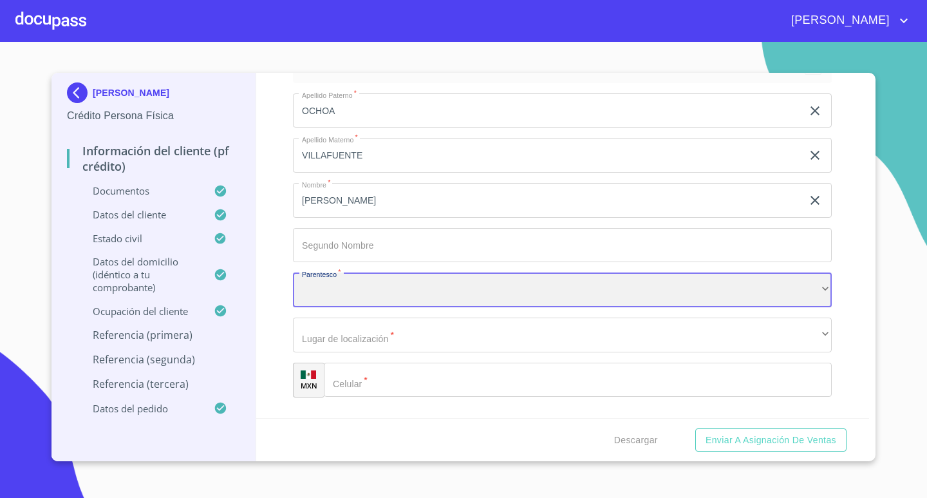
click at [425, 293] on div "​" at bounding box center [562, 289] width 539 height 35
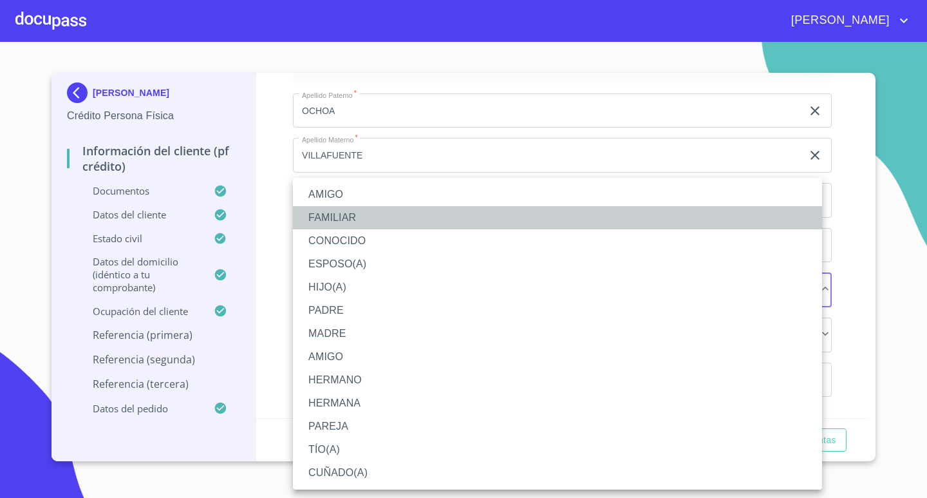
click at [349, 218] on li "FAMILIAR" at bounding box center [557, 217] width 529 height 23
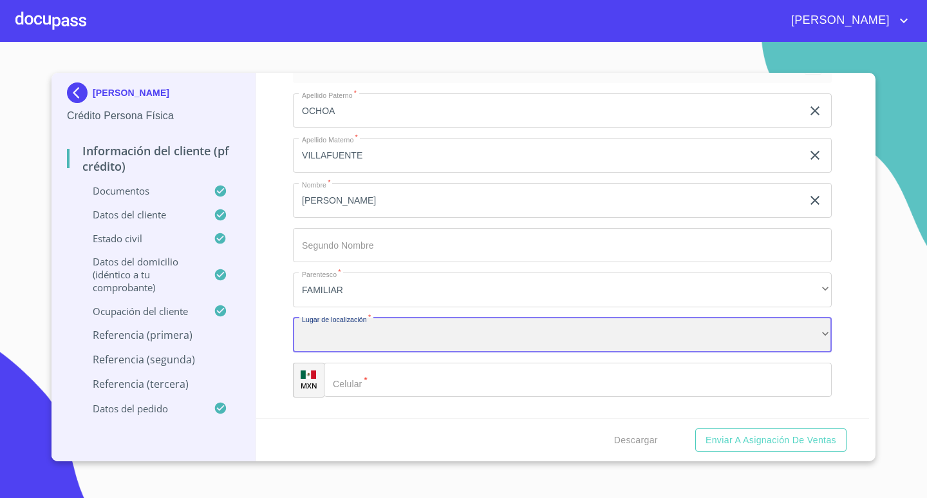
click at [371, 334] on div "​" at bounding box center [562, 334] width 539 height 35
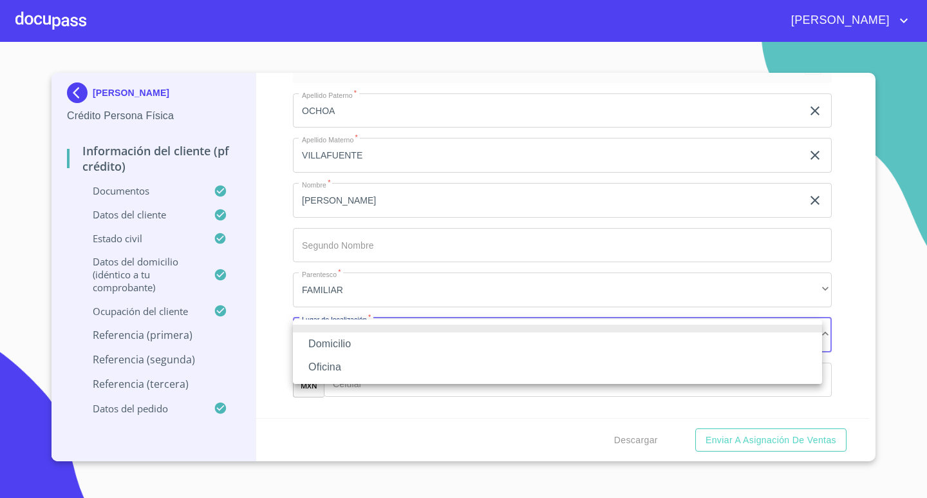
click at [367, 362] on li "Oficina" at bounding box center [557, 366] width 529 height 23
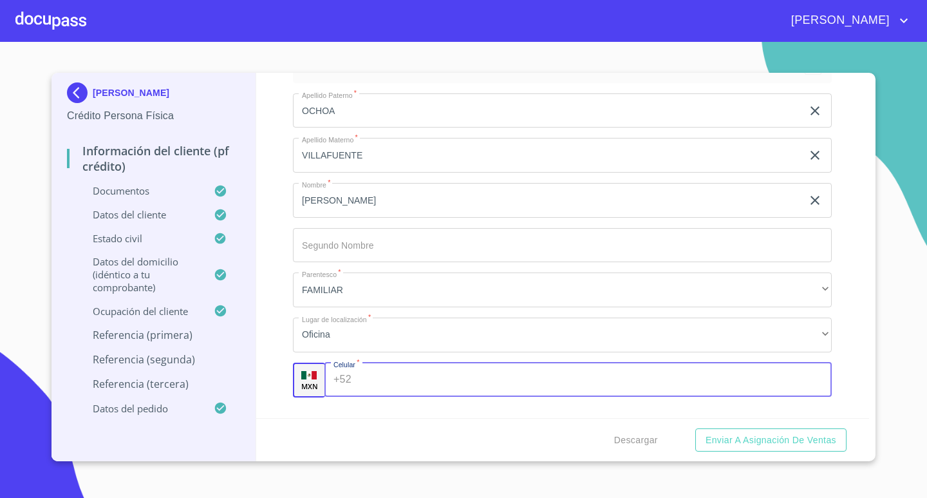
click at [434, 384] on input "Documento de identificación.   *" at bounding box center [595, 379] width 476 height 35
type input "[PHONE_NUMBER]"
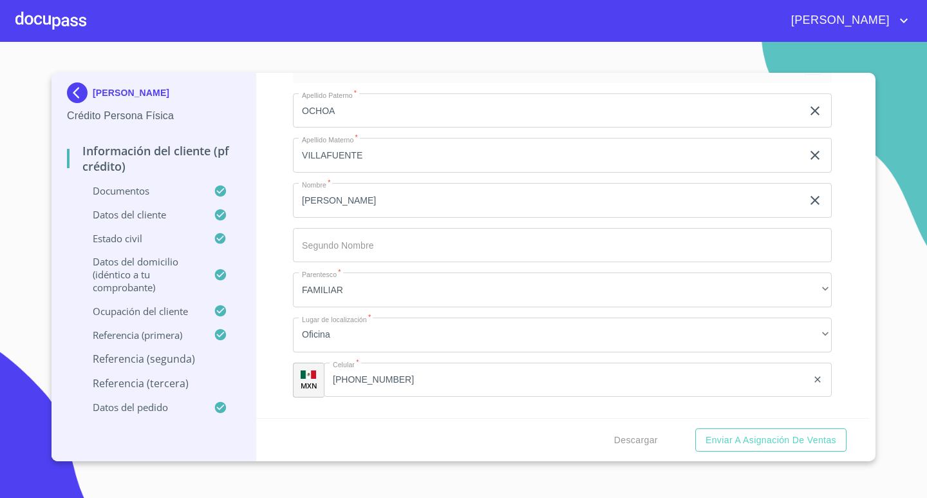
scroll to position [6921, 0]
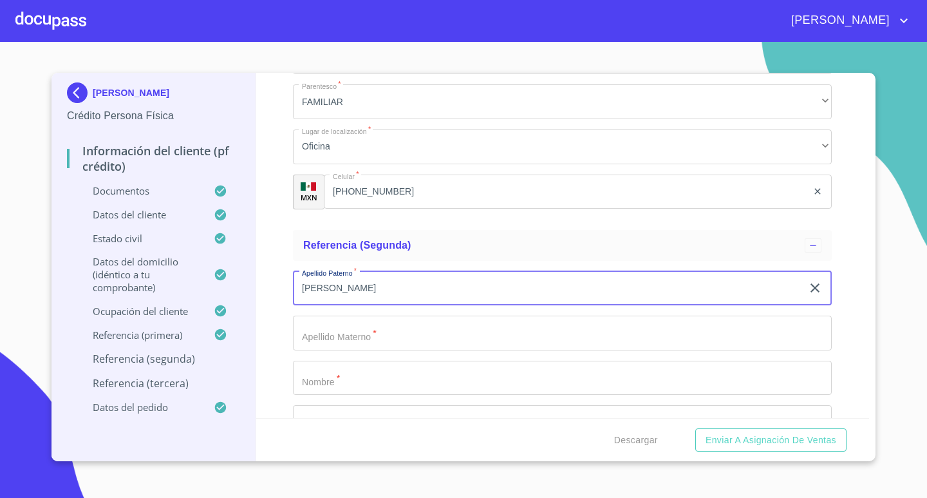
type input "[PERSON_NAME]"
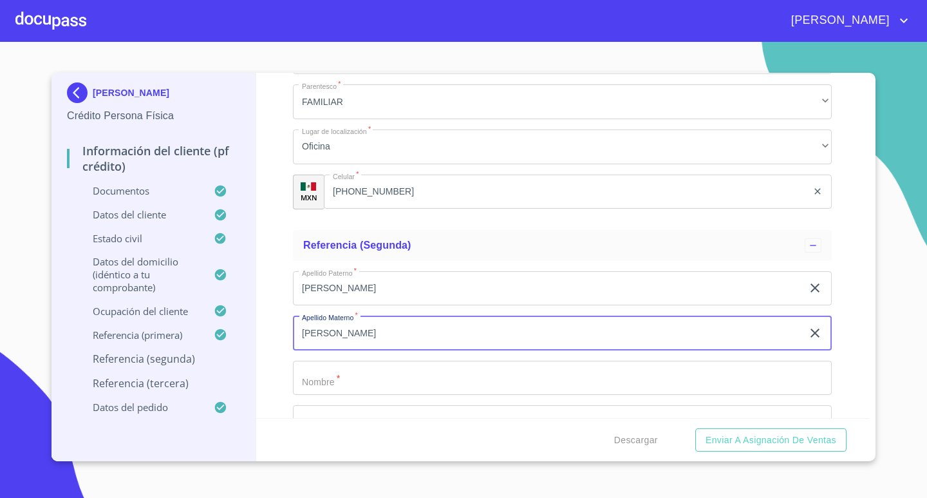
type input "[PERSON_NAME]"
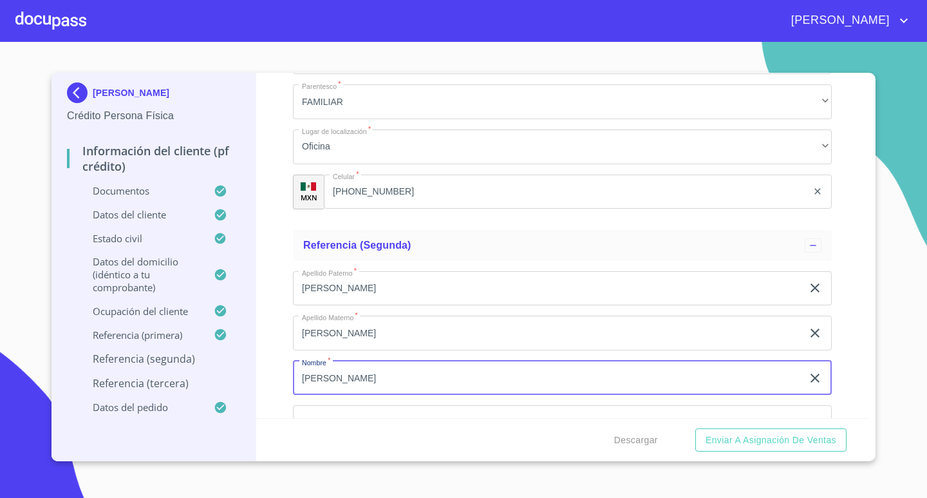
type input "[PERSON_NAME]"
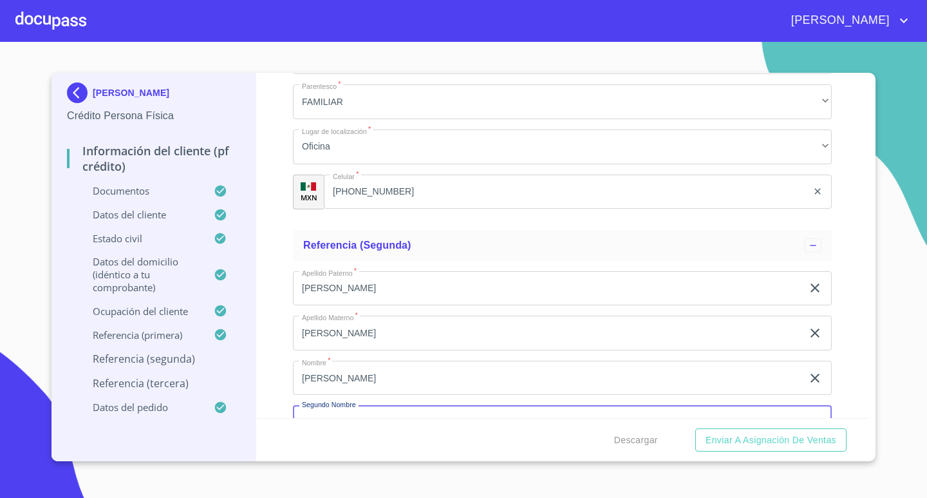
scroll to position [6944, 0]
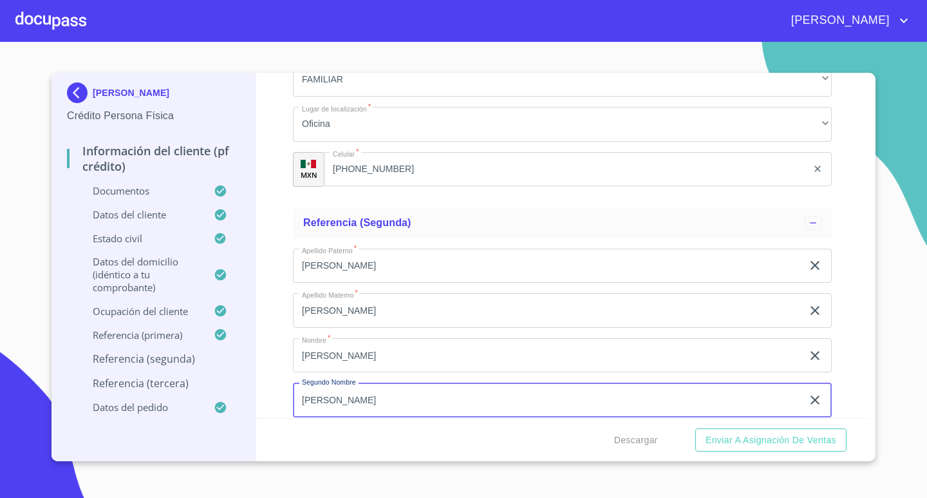
type input "[PERSON_NAME]"
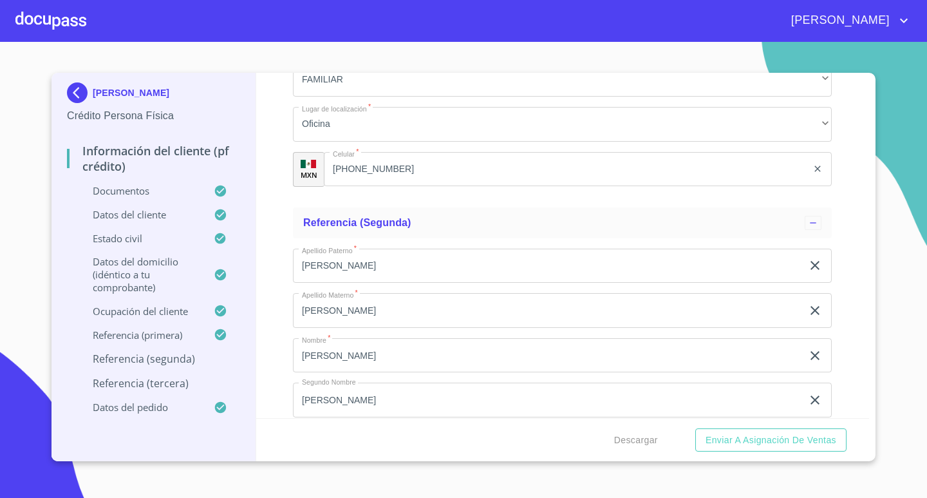
scroll to position [7143, 0]
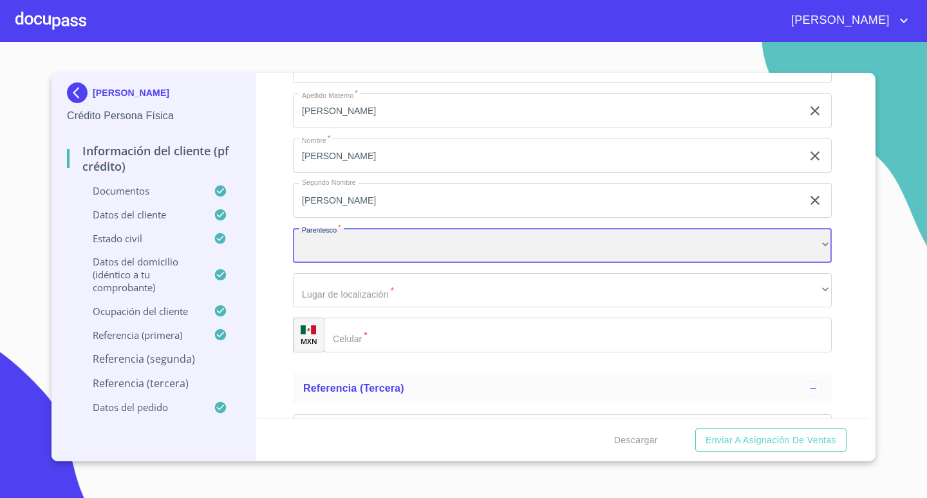
click at [508, 248] on div "​" at bounding box center [562, 245] width 539 height 35
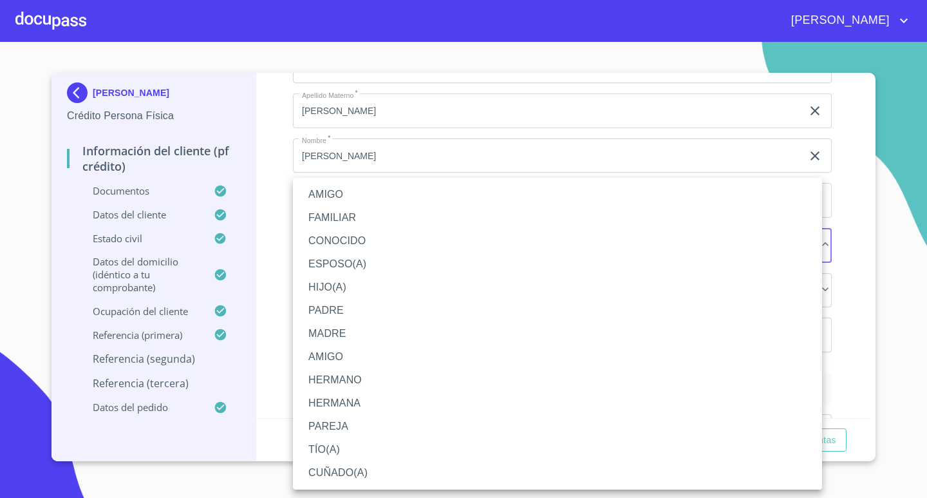
click at [352, 210] on li "FAMILIAR" at bounding box center [557, 217] width 529 height 23
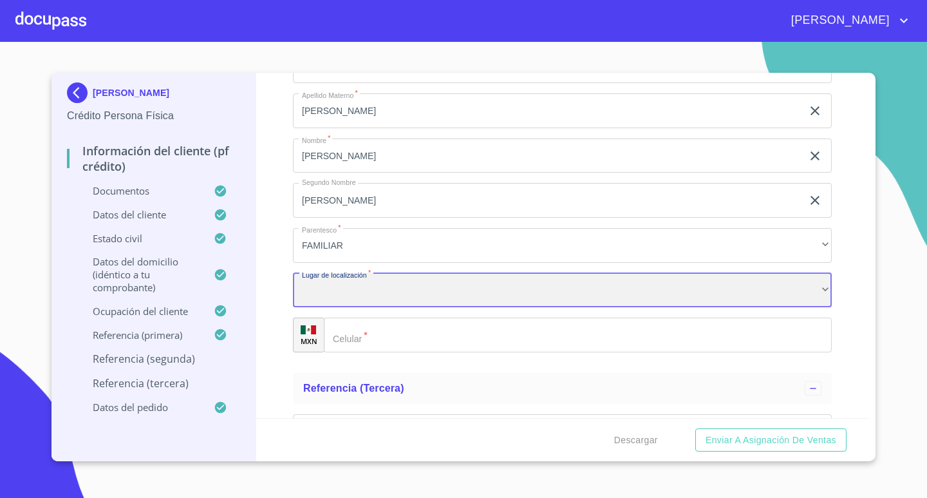
click at [386, 290] on div "​" at bounding box center [562, 290] width 539 height 35
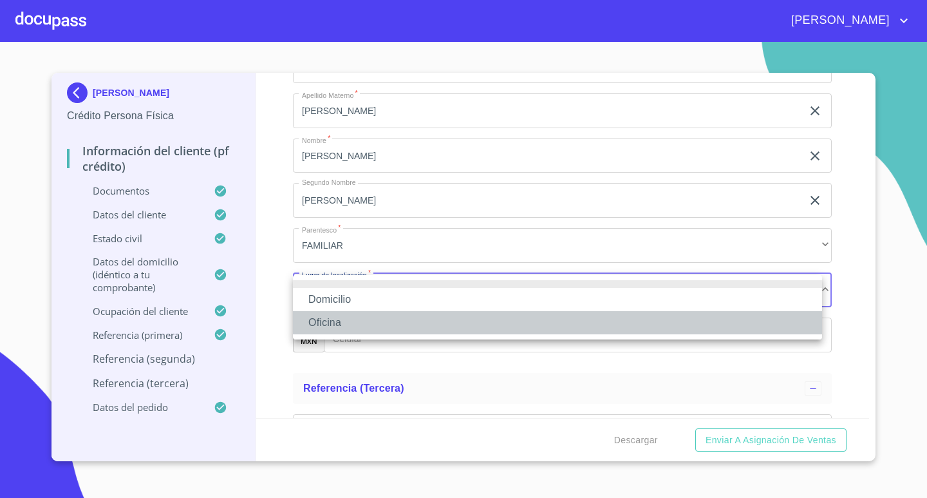
click at [358, 312] on li "Oficina" at bounding box center [557, 322] width 529 height 23
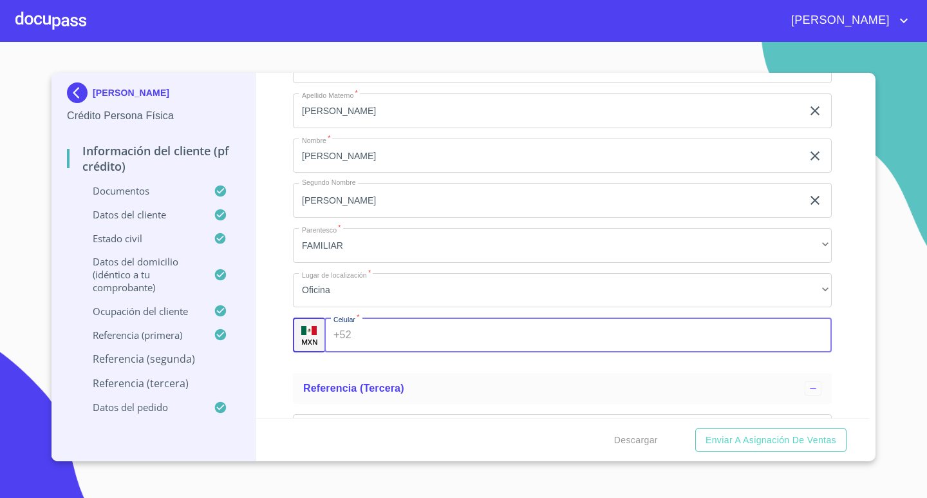
click at [406, 335] on input "Documento de identificación.   *" at bounding box center [595, 334] width 476 height 35
type input "[PHONE_NUMBER]"
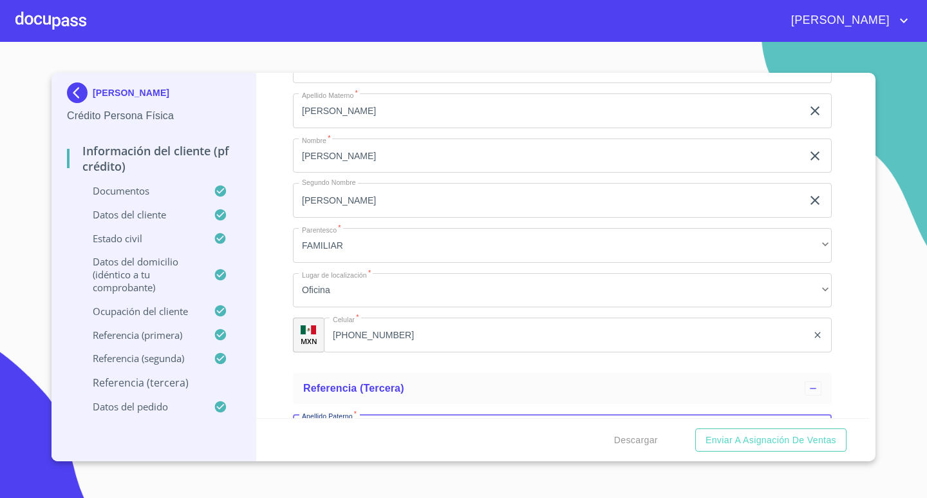
scroll to position [7174, 0]
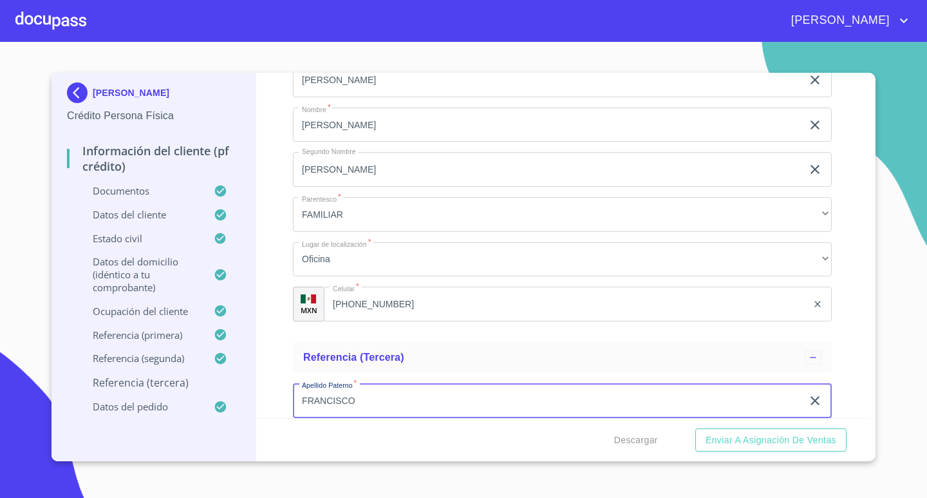
type input "FRANCISCO"
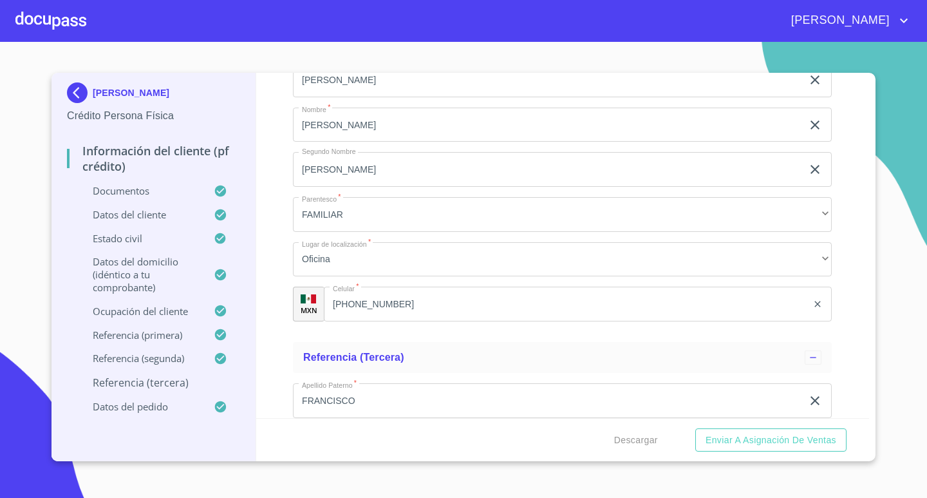
scroll to position [7374, 0]
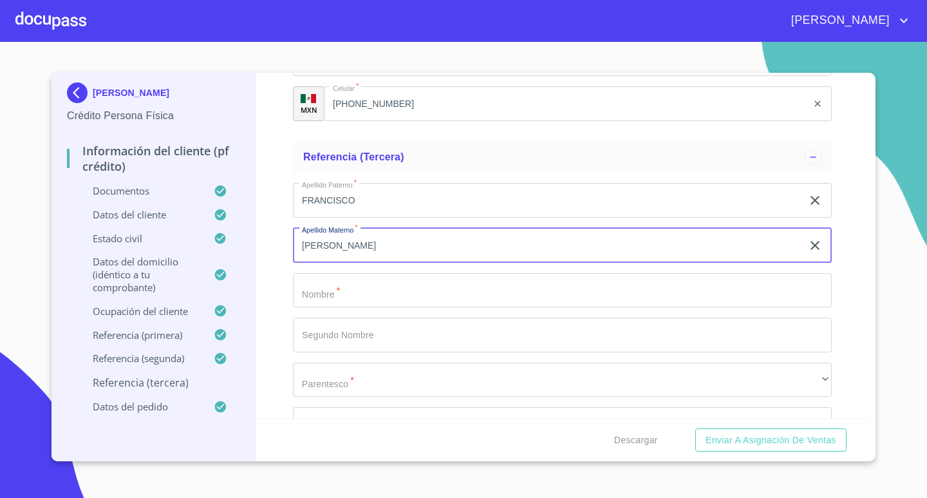
type input "[PERSON_NAME]"
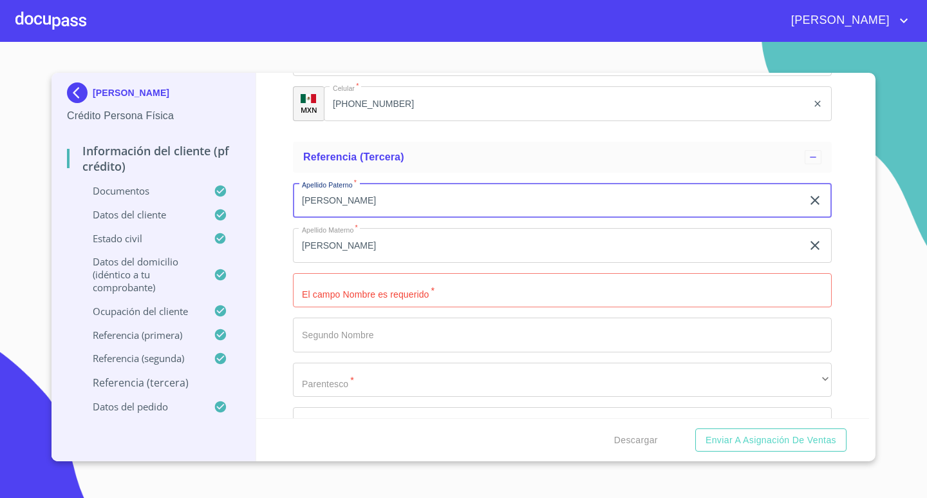
type input "[PERSON_NAME]"
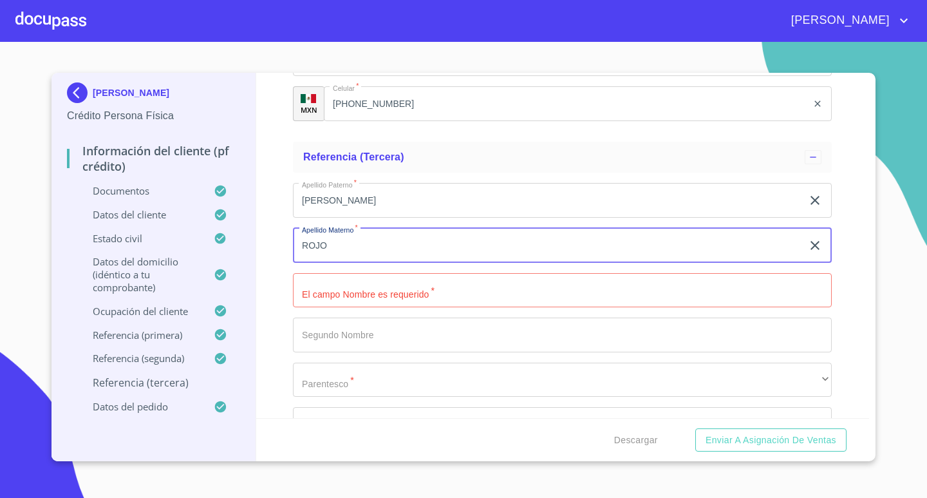
type input "ROJO"
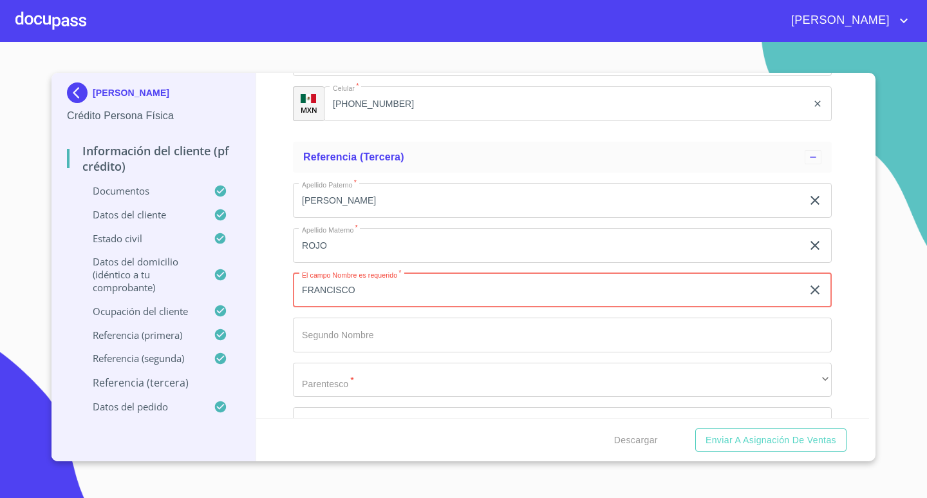
type input "FRANCISCO"
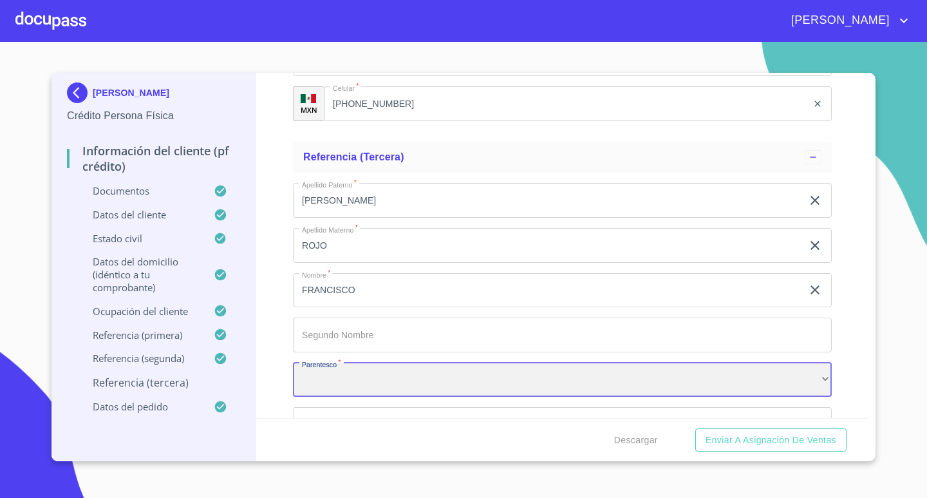
click at [572, 387] on div "​" at bounding box center [562, 379] width 539 height 35
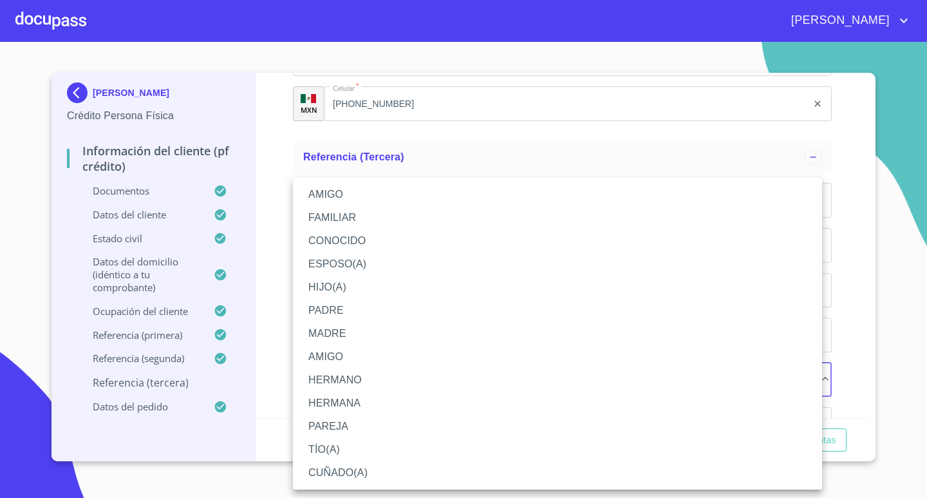
click at [359, 288] on li "HIJO(A)" at bounding box center [557, 286] width 529 height 23
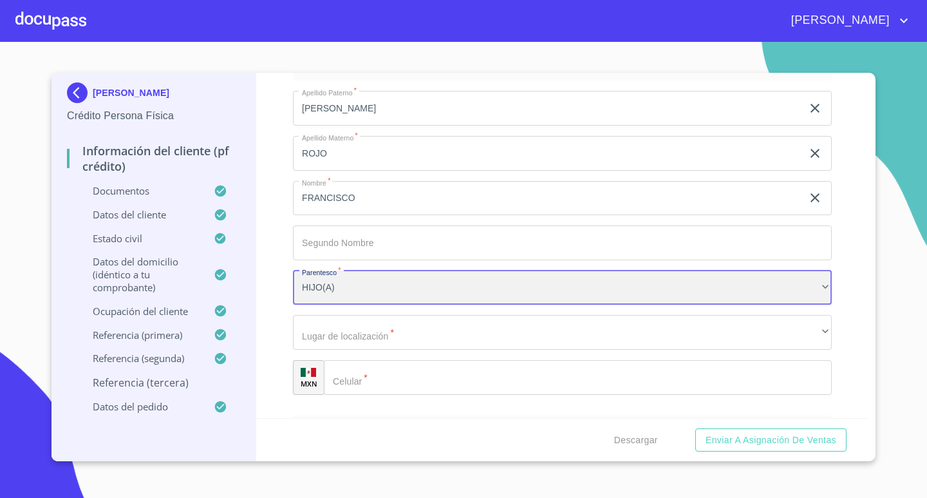
scroll to position [7503, 0]
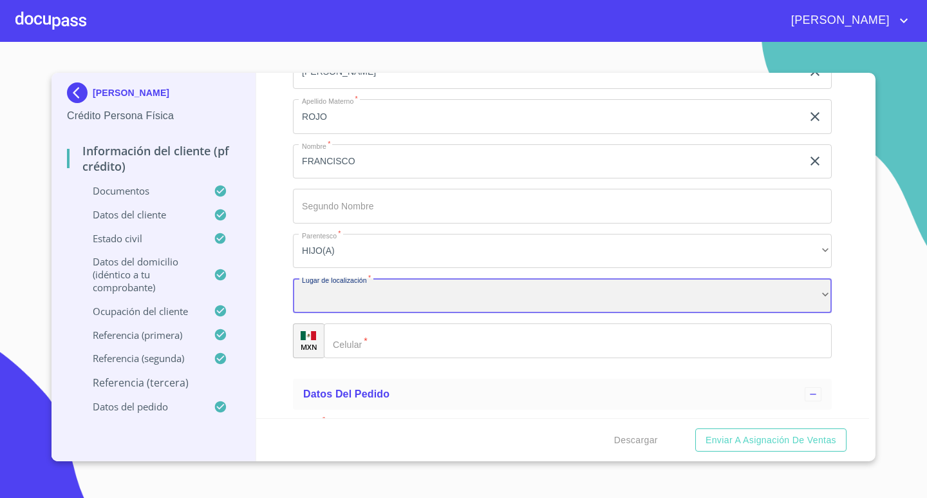
click at [418, 297] on div "​" at bounding box center [562, 295] width 539 height 35
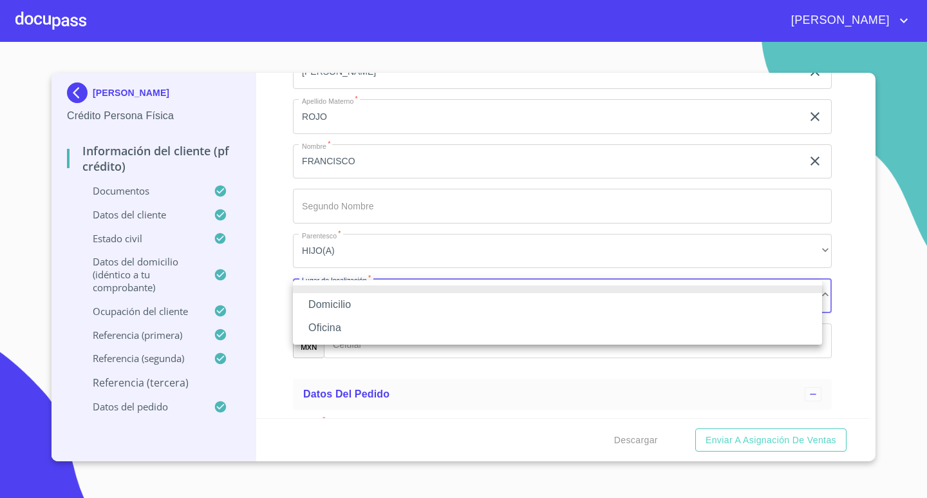
click at [396, 326] on li "Oficina" at bounding box center [557, 327] width 529 height 23
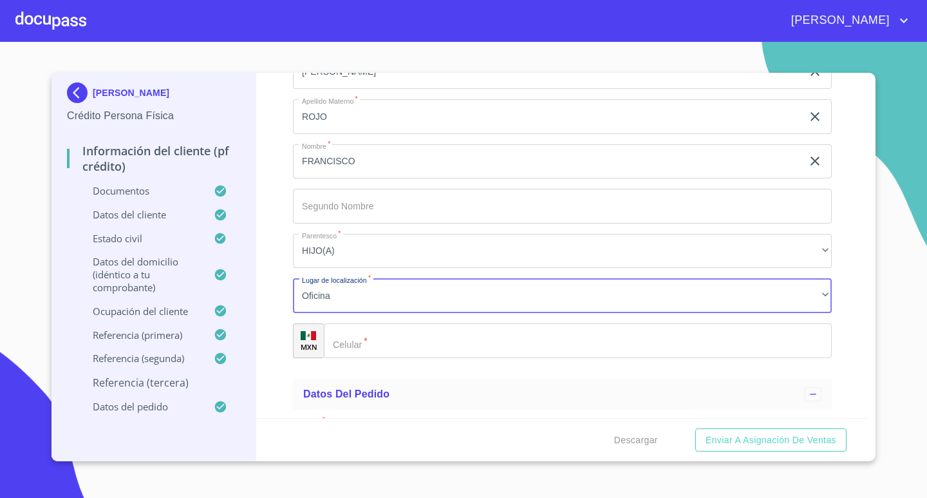
click at [407, 337] on input "Documento de identificación.   *" at bounding box center [578, 340] width 508 height 35
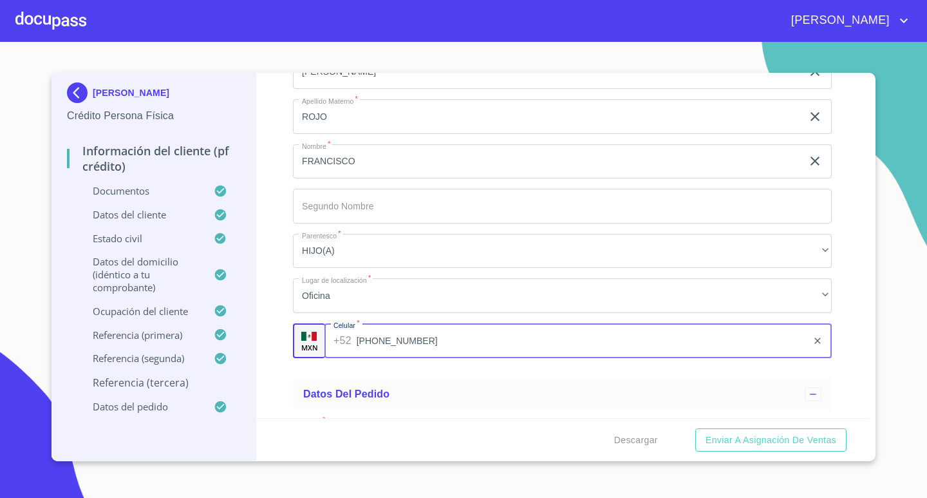
type input "[PHONE_NUMBER]"
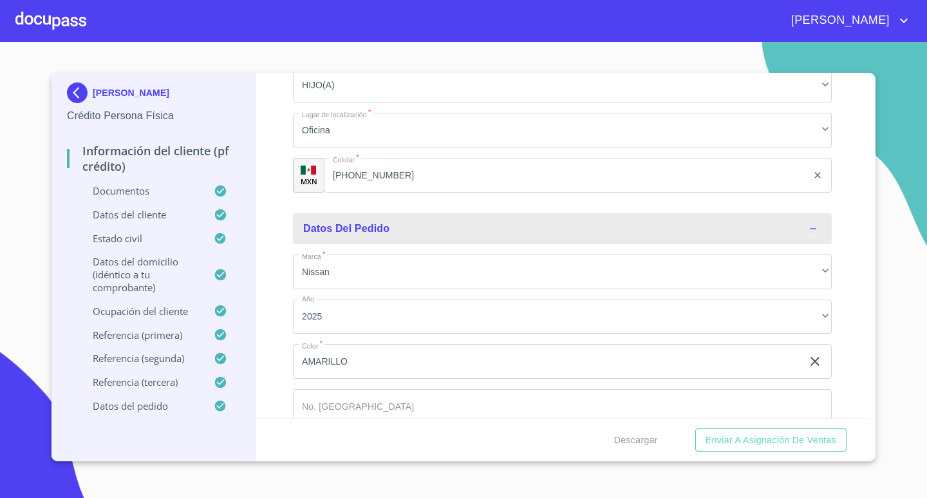
scroll to position [7696, 0]
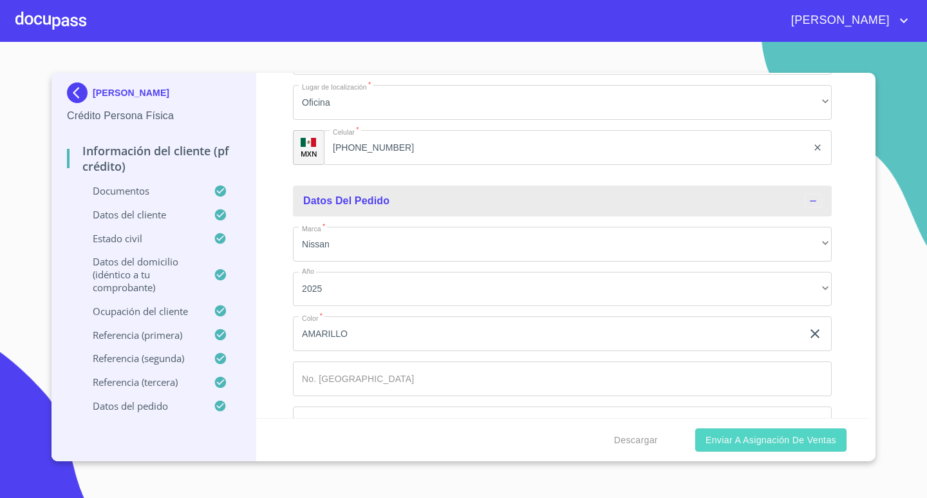
click at [780, 443] on span "Enviar a Asignación de Ventas" at bounding box center [770, 440] width 131 height 16
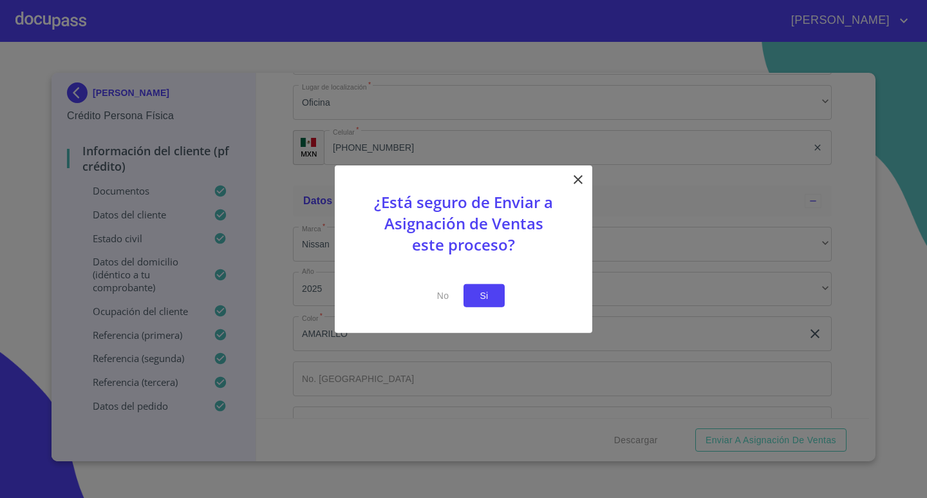
click at [487, 295] on span "Si" at bounding box center [484, 295] width 21 height 16
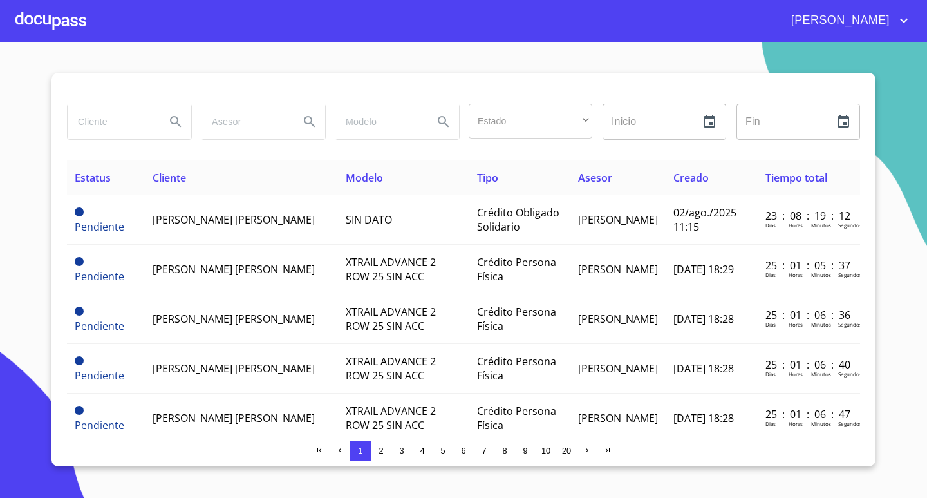
click at [60, 21] on div at bounding box center [50, 20] width 71 height 41
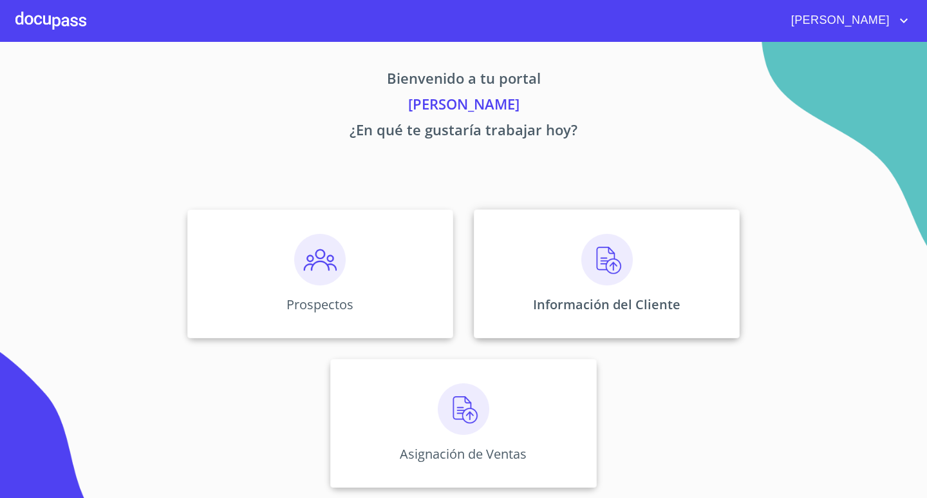
click at [619, 279] on img at bounding box center [606, 259] width 51 height 51
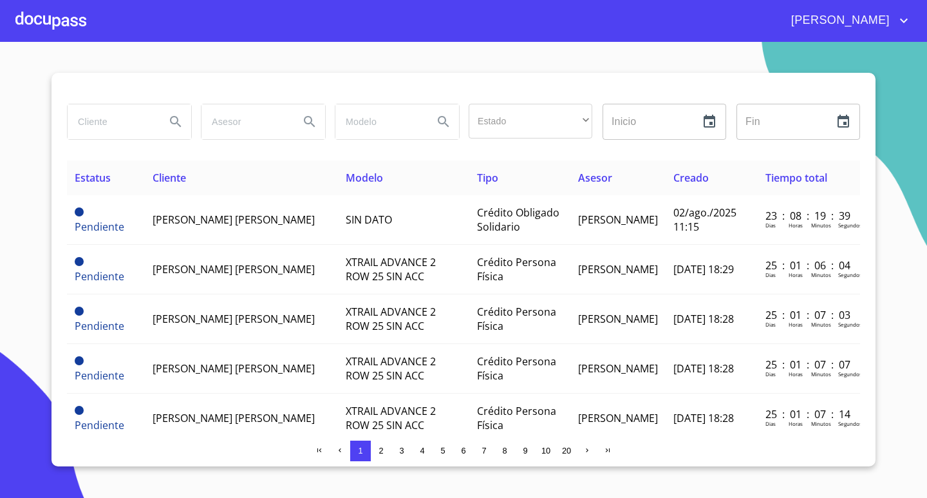
click at [52, 27] on div at bounding box center [50, 20] width 71 height 41
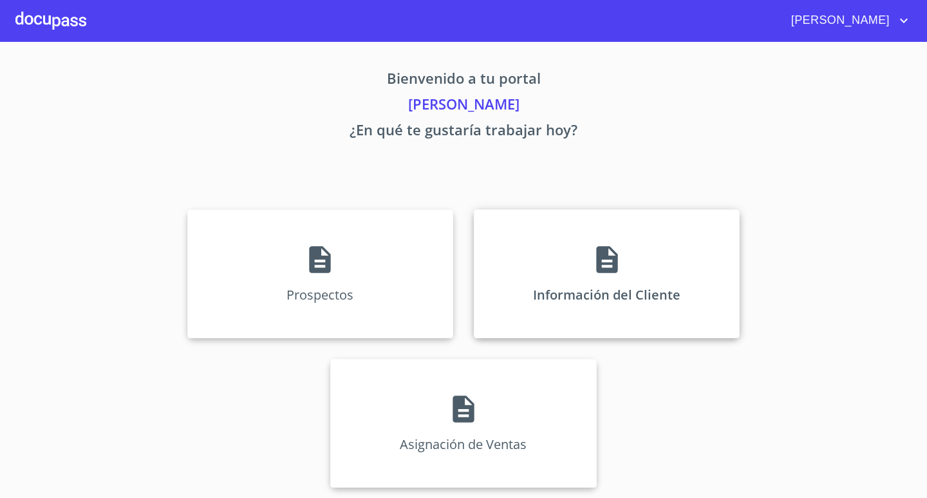
click at [591, 286] on div "Información del Cliente" at bounding box center [607, 273] width 266 height 129
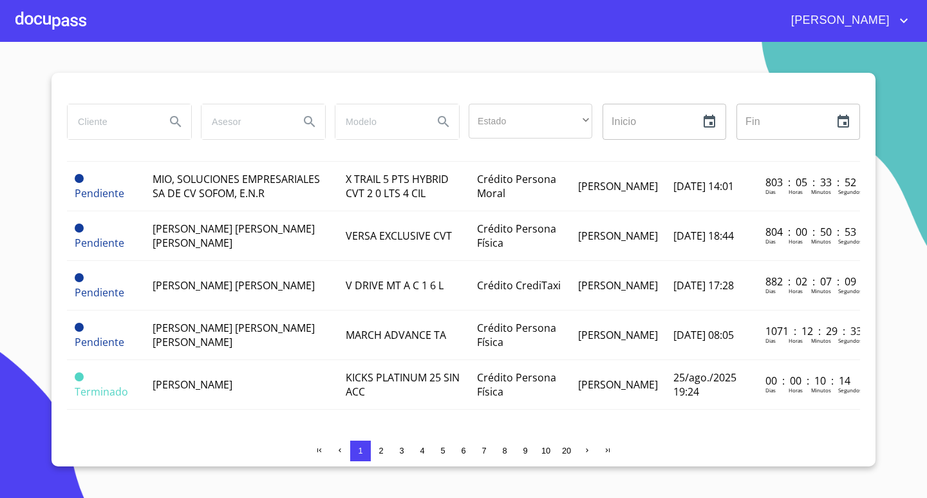
scroll to position [1388, 0]
click at [246, 375] on td "[PERSON_NAME]" at bounding box center [241, 385] width 193 height 50
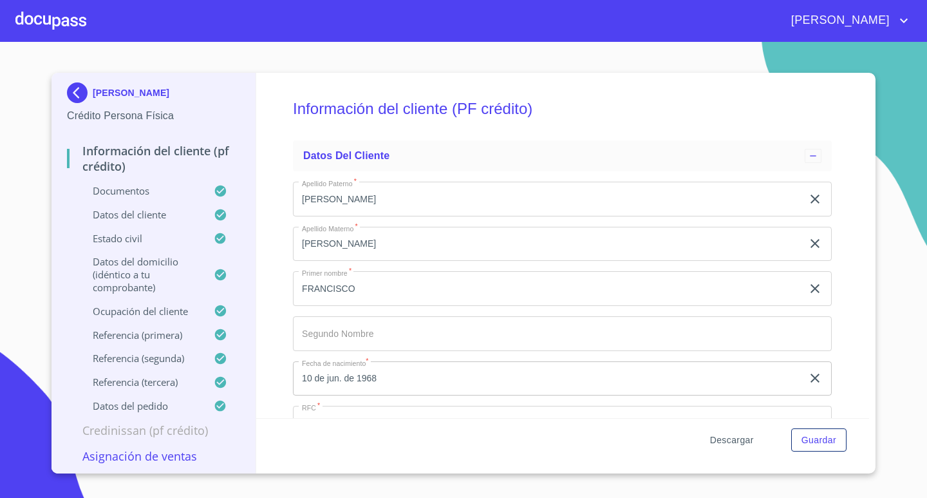
click at [736, 443] on span "Descargar" at bounding box center [732, 440] width 44 height 16
